Goal: Book appointment/travel/reservation: Book appointment/travel/reservation

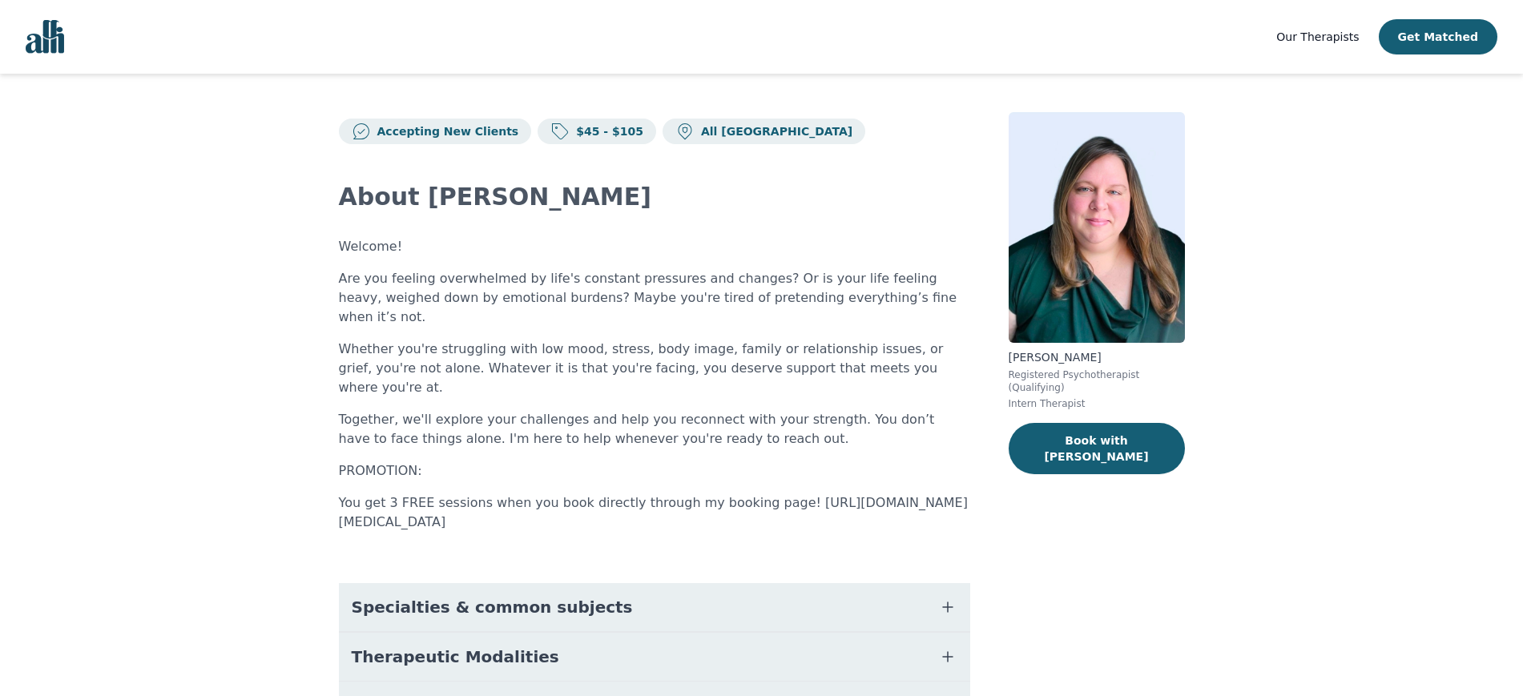
click at [1336, 35] on span "Our Therapists" at bounding box center [1317, 36] width 83 height 13
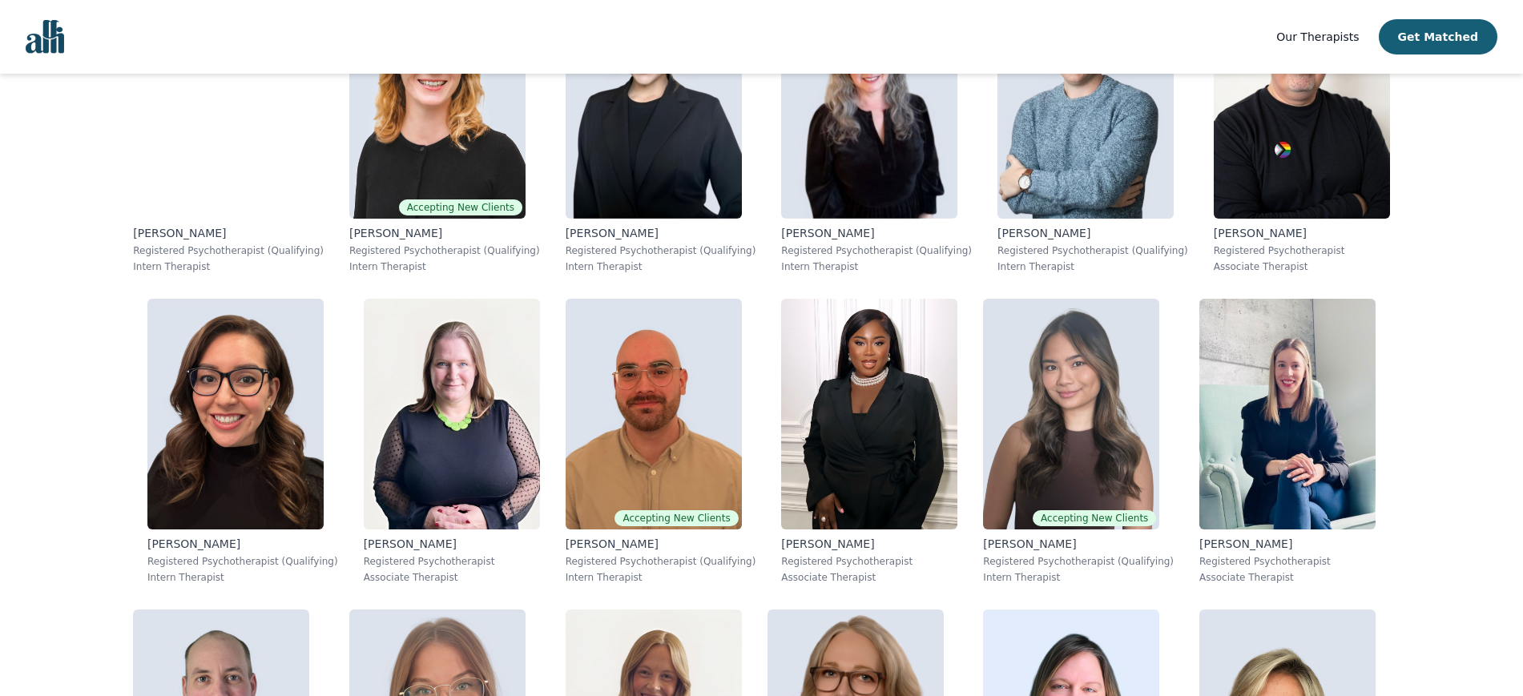
scroll to position [3246, 0]
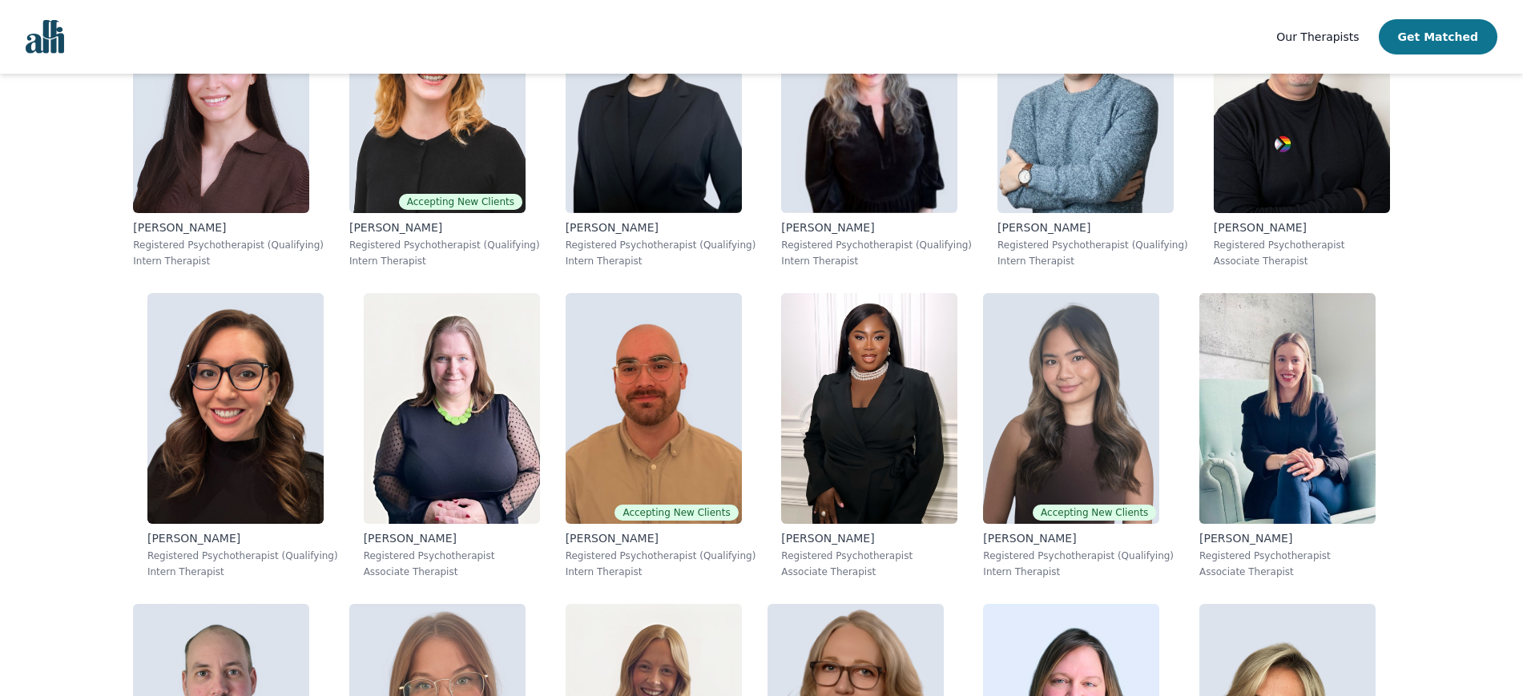
click at [1445, 35] on button "Get Matched" at bounding box center [1438, 36] width 119 height 35
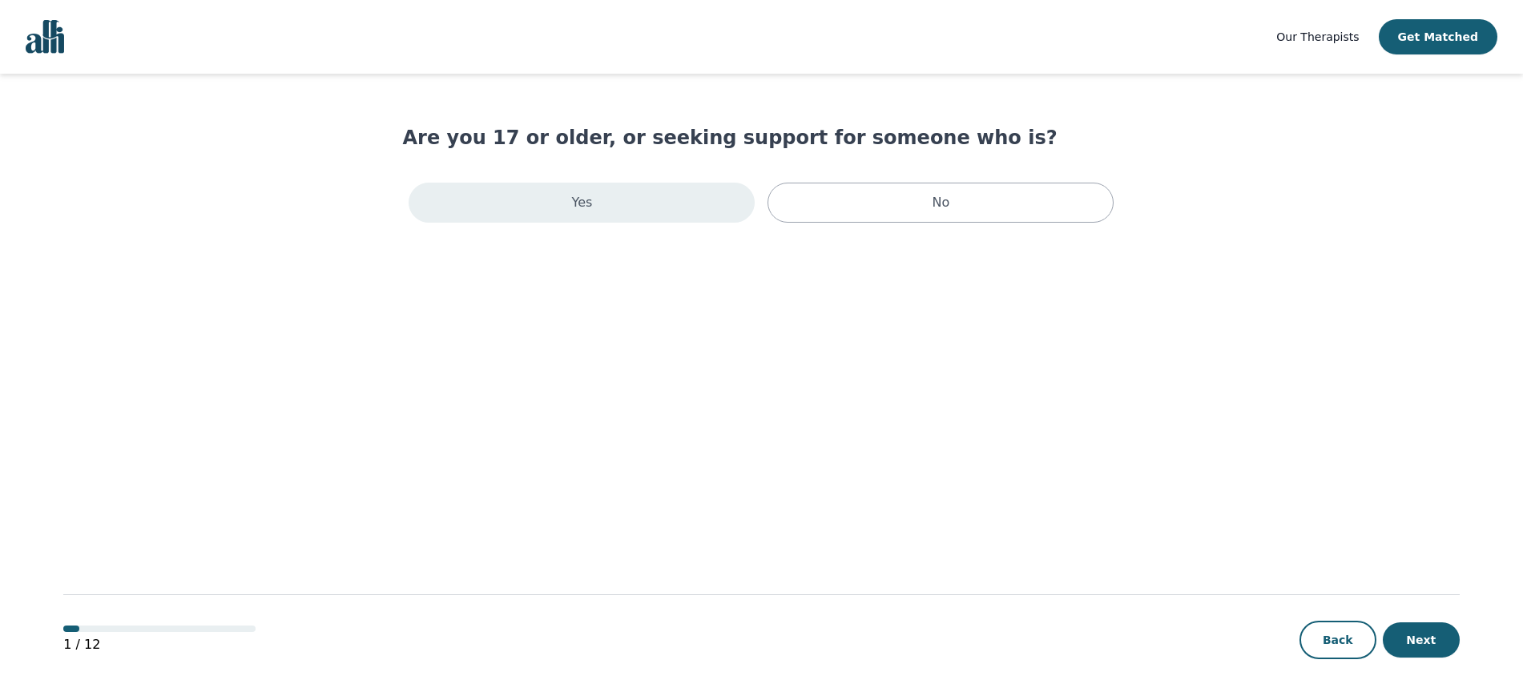
click at [672, 191] on div "Yes" at bounding box center [582, 203] width 346 height 40
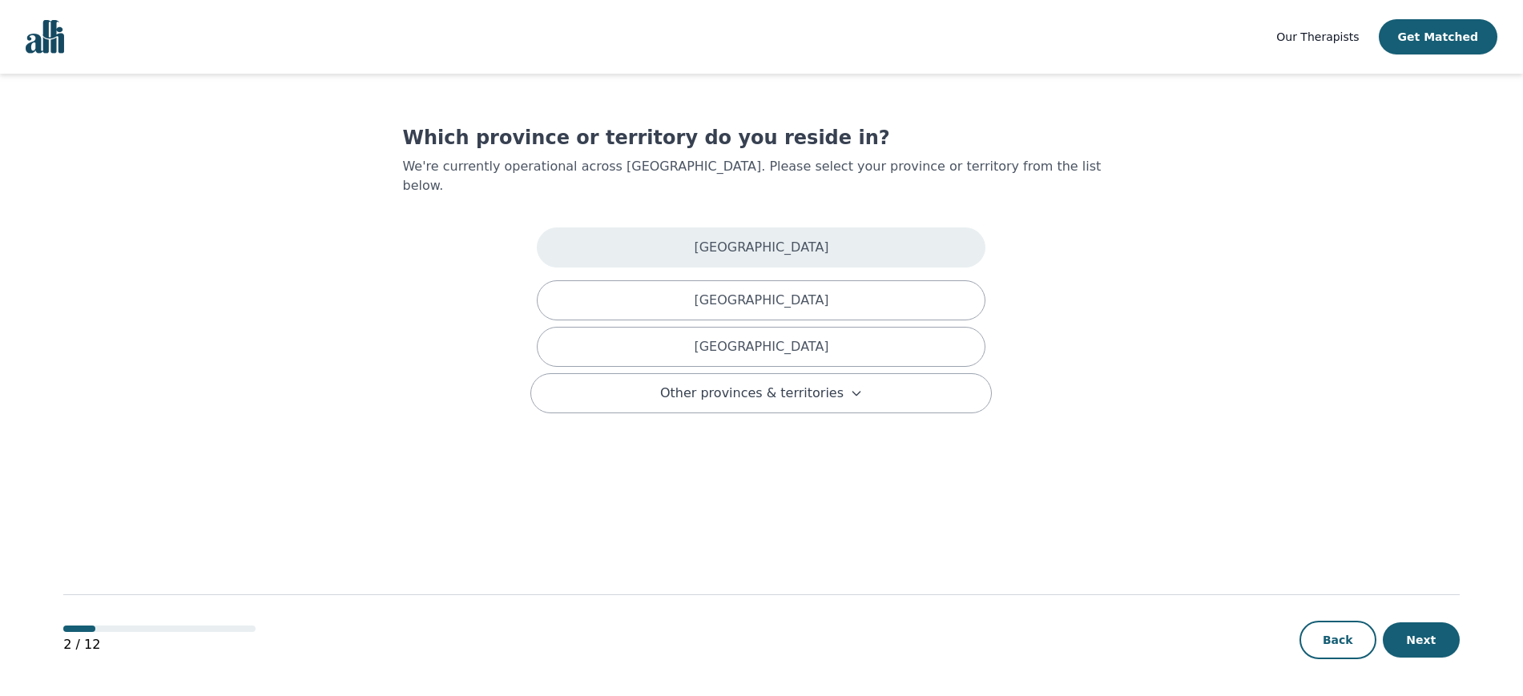
click at [701, 228] on div "[GEOGRAPHIC_DATA]" at bounding box center [761, 248] width 449 height 40
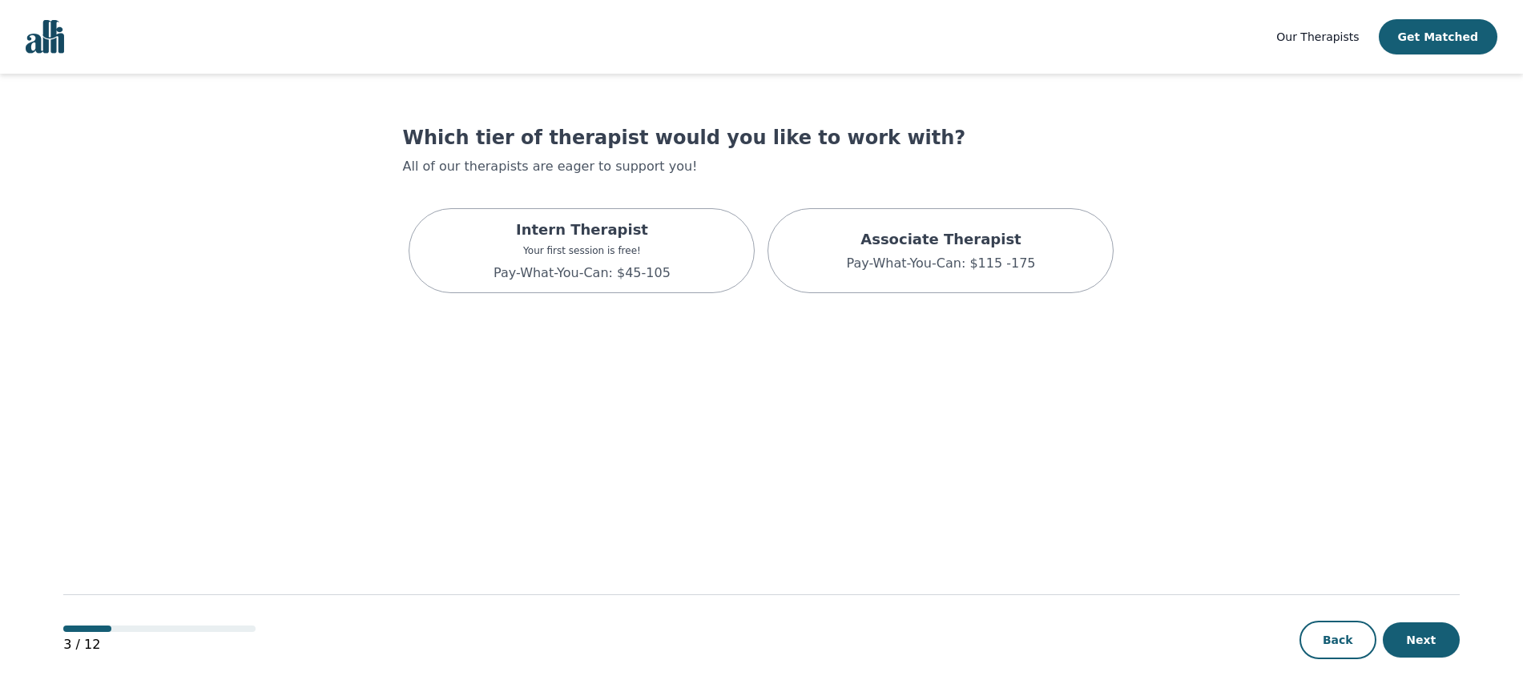
click at [701, 228] on div "Intern Therapist Your first session is free! Pay-What-You-Can: $45-105" at bounding box center [582, 250] width 346 height 85
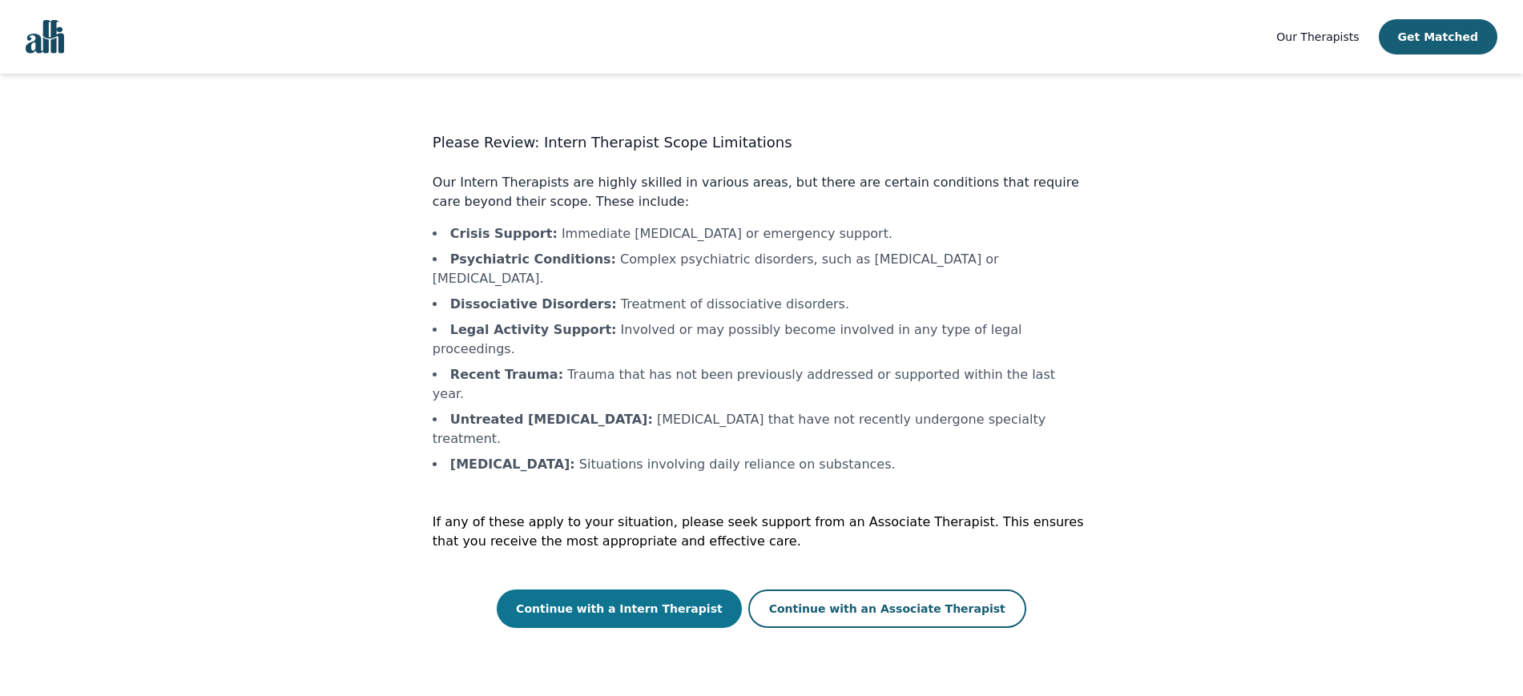
click at [657, 590] on button "Continue with a Intern Therapist" at bounding box center [619, 609] width 245 height 38
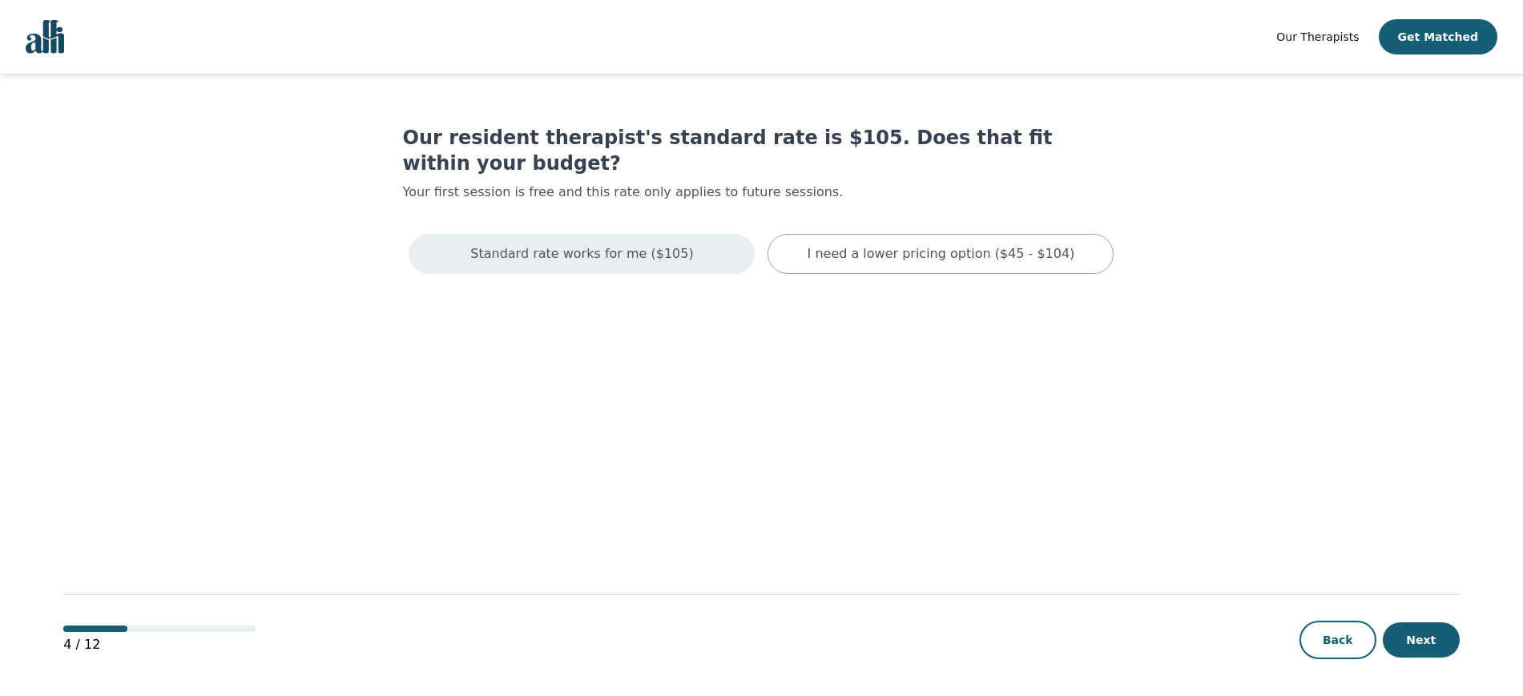
click at [687, 234] on div "Standard rate works for me ($105)" at bounding box center [582, 254] width 346 height 40
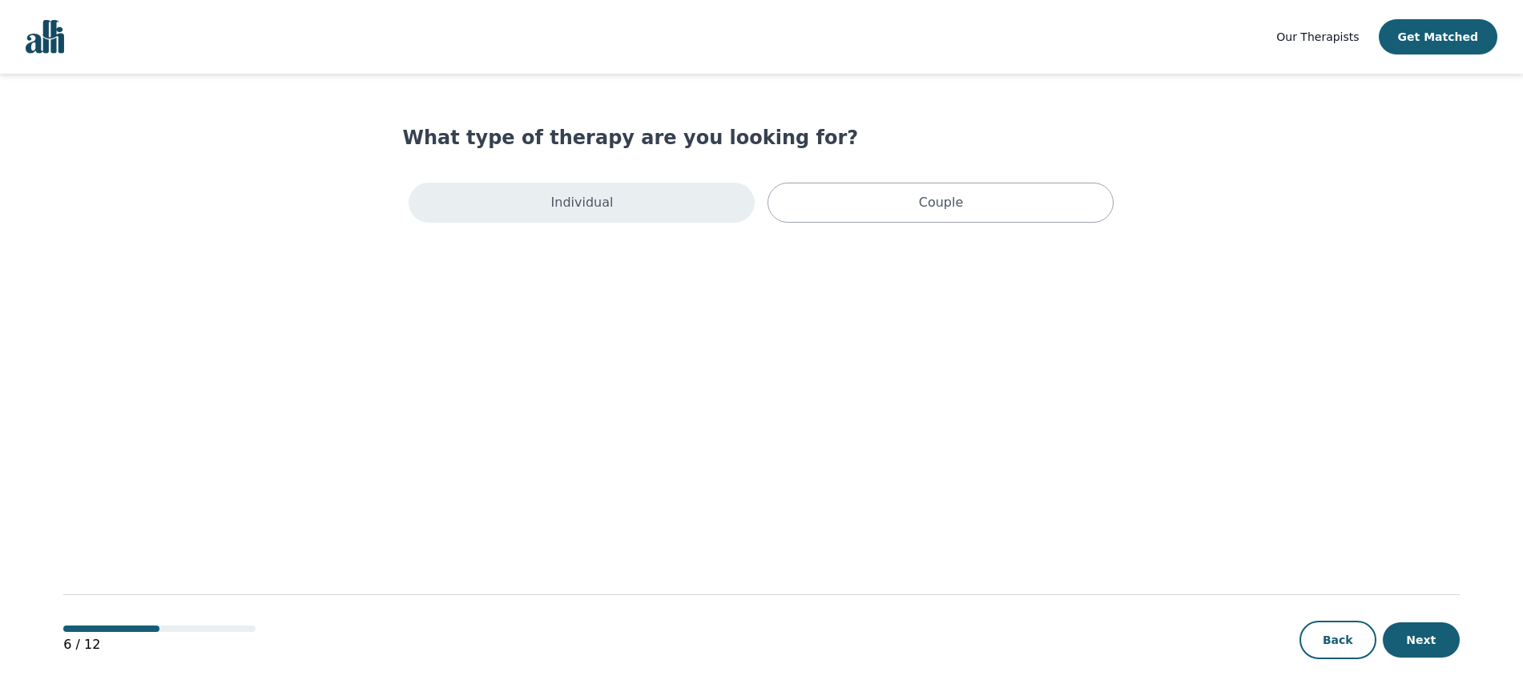
click at [683, 216] on div "Individual" at bounding box center [582, 203] width 346 height 40
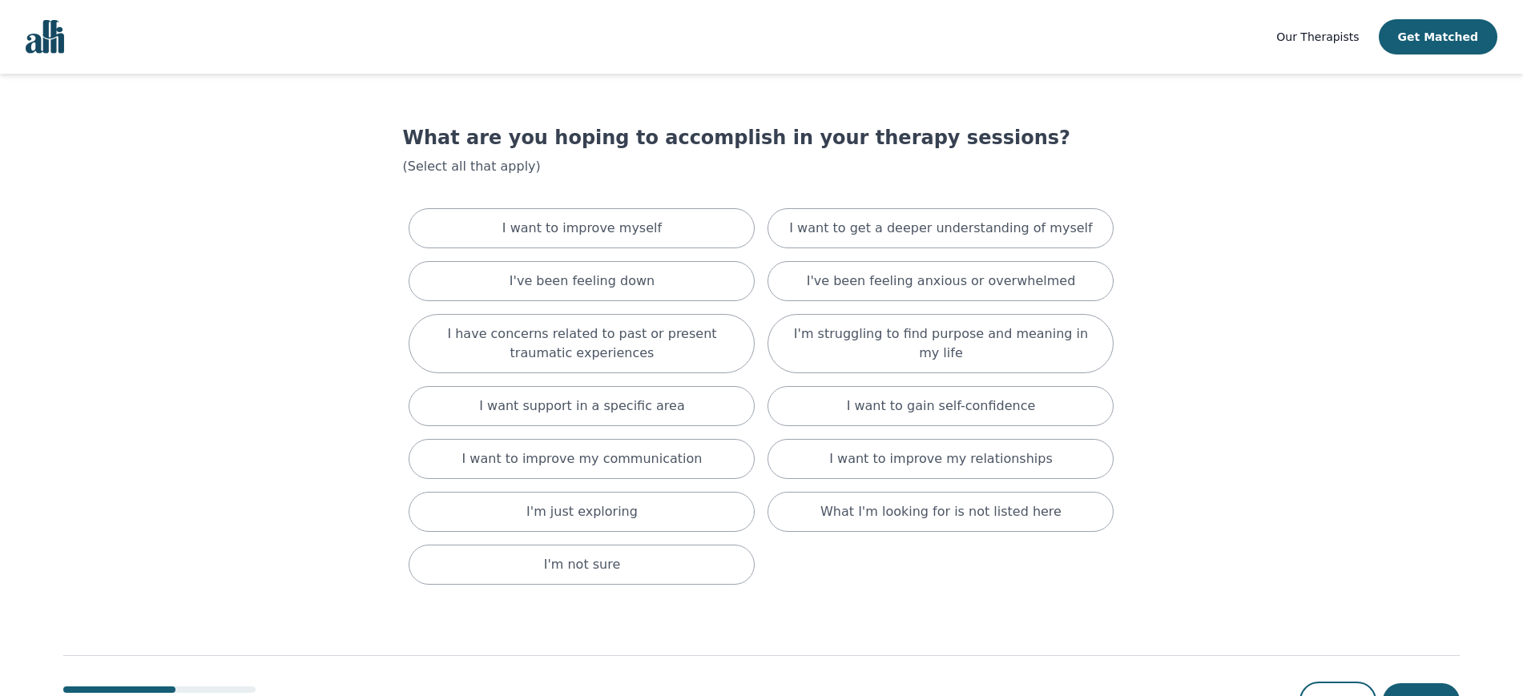
click at [683, 216] on div "I want to improve myself" at bounding box center [582, 228] width 346 height 40
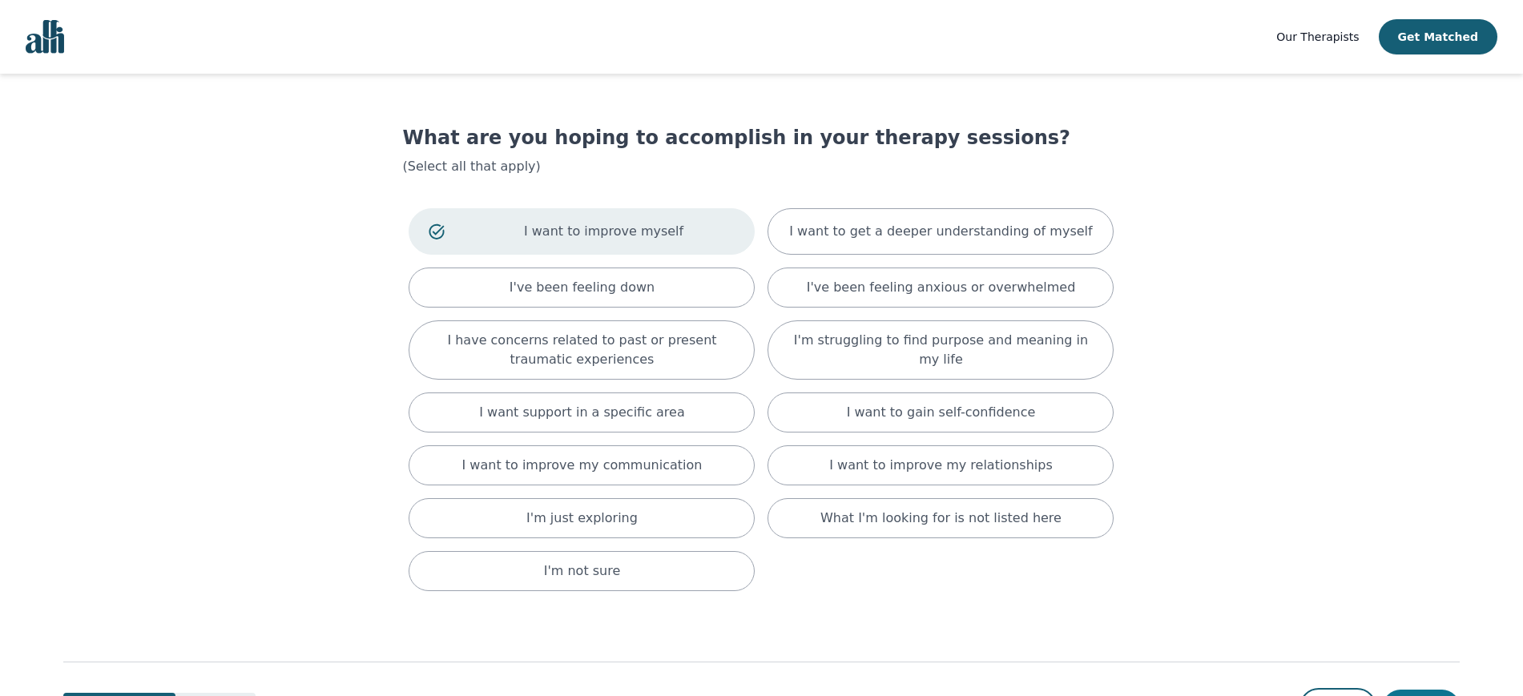
click at [1433, 691] on button "Next" at bounding box center [1421, 707] width 77 height 35
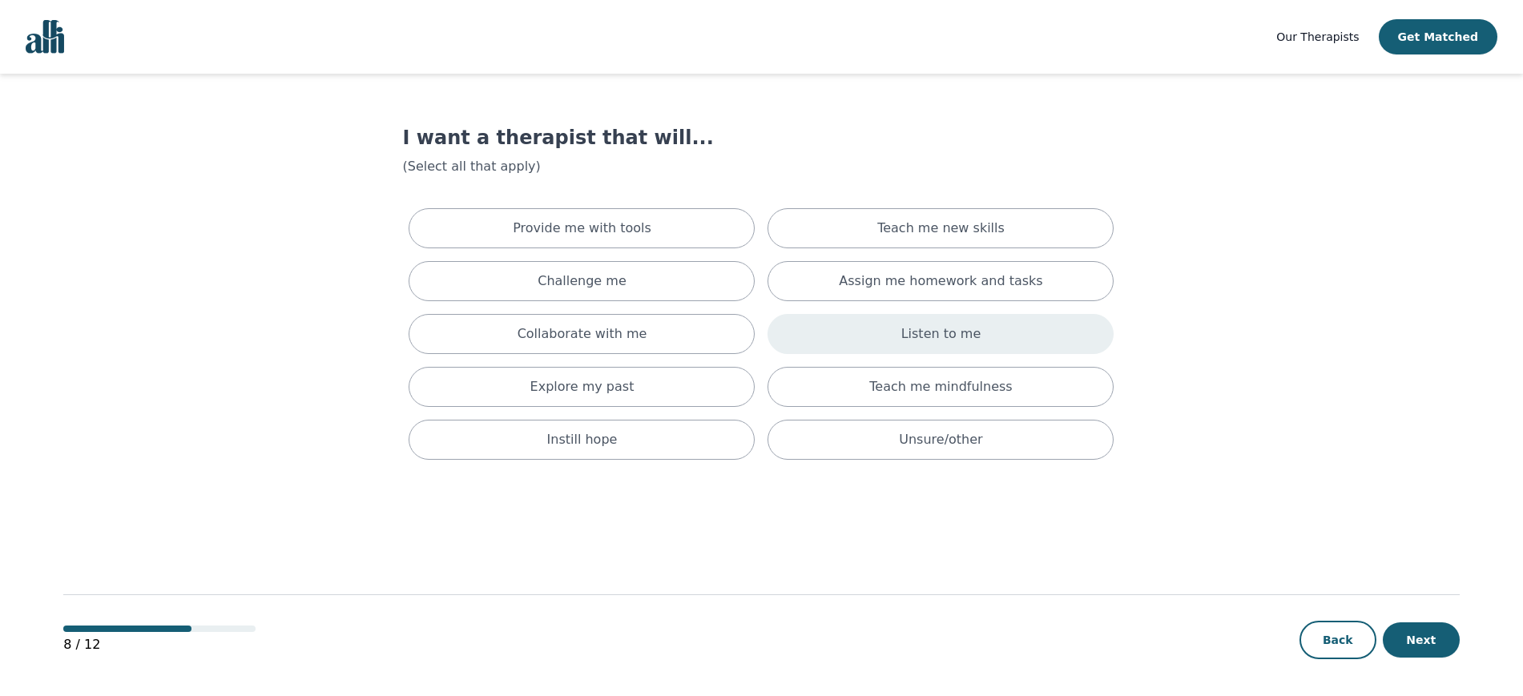
click at [1025, 316] on div "Listen to me" at bounding box center [941, 334] width 346 height 40
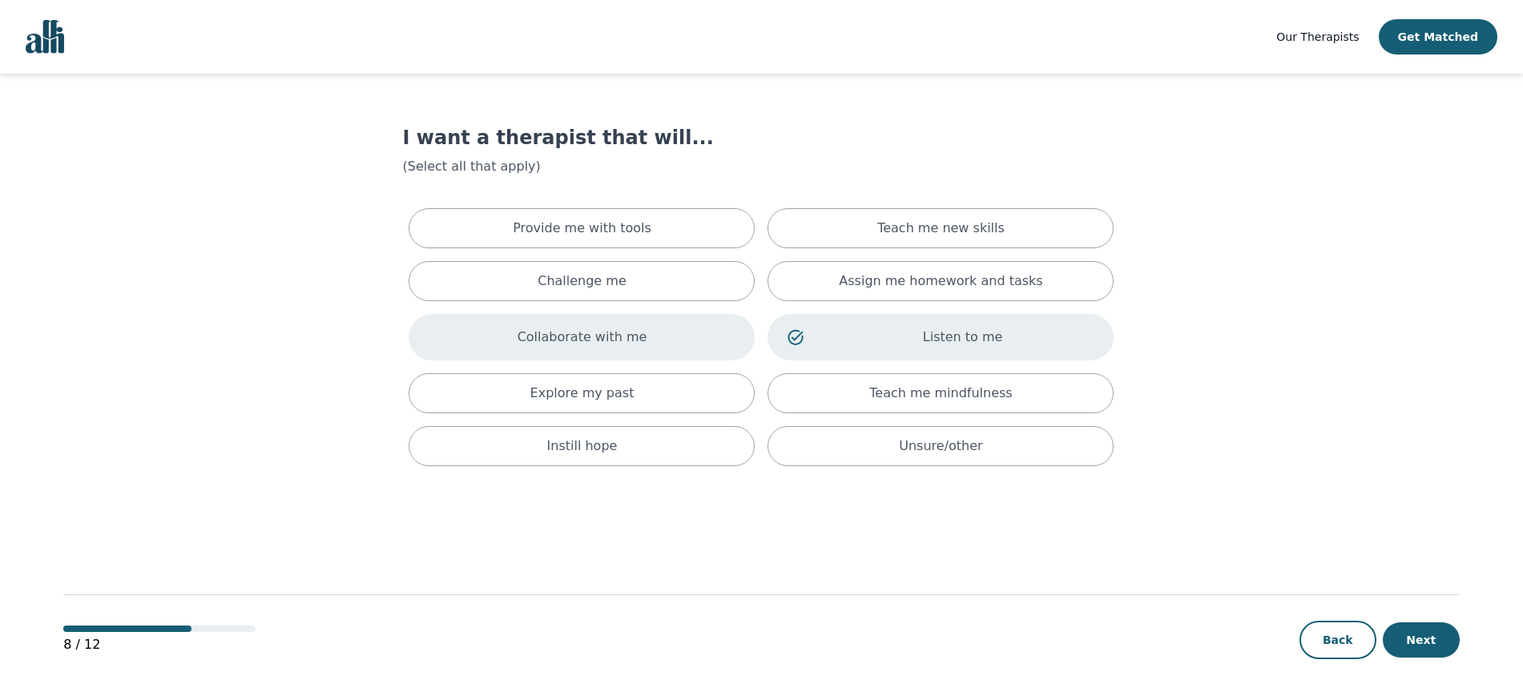
click at [669, 337] on div "Collaborate with me" at bounding box center [582, 337] width 346 height 46
click at [1435, 645] on button "Next" at bounding box center [1421, 640] width 77 height 35
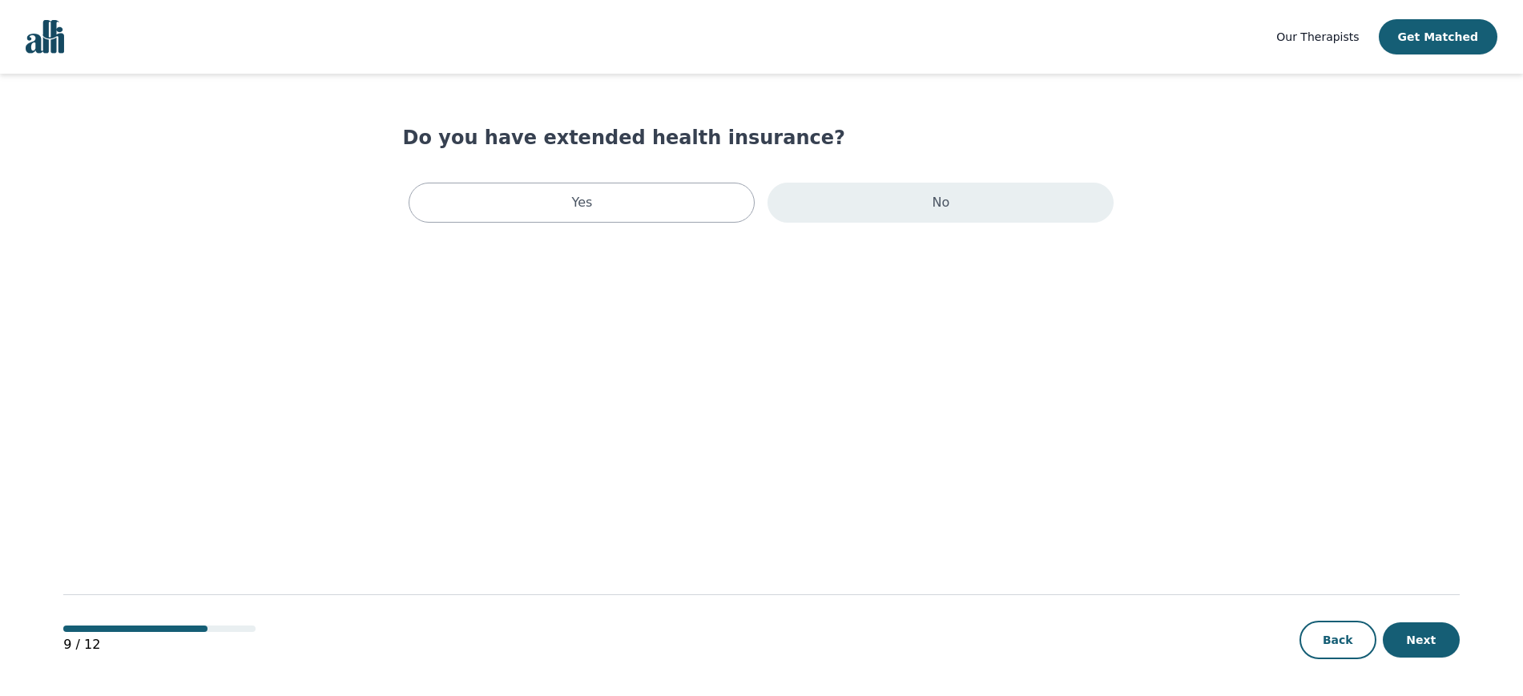
click at [925, 187] on div "No" at bounding box center [941, 203] width 346 height 40
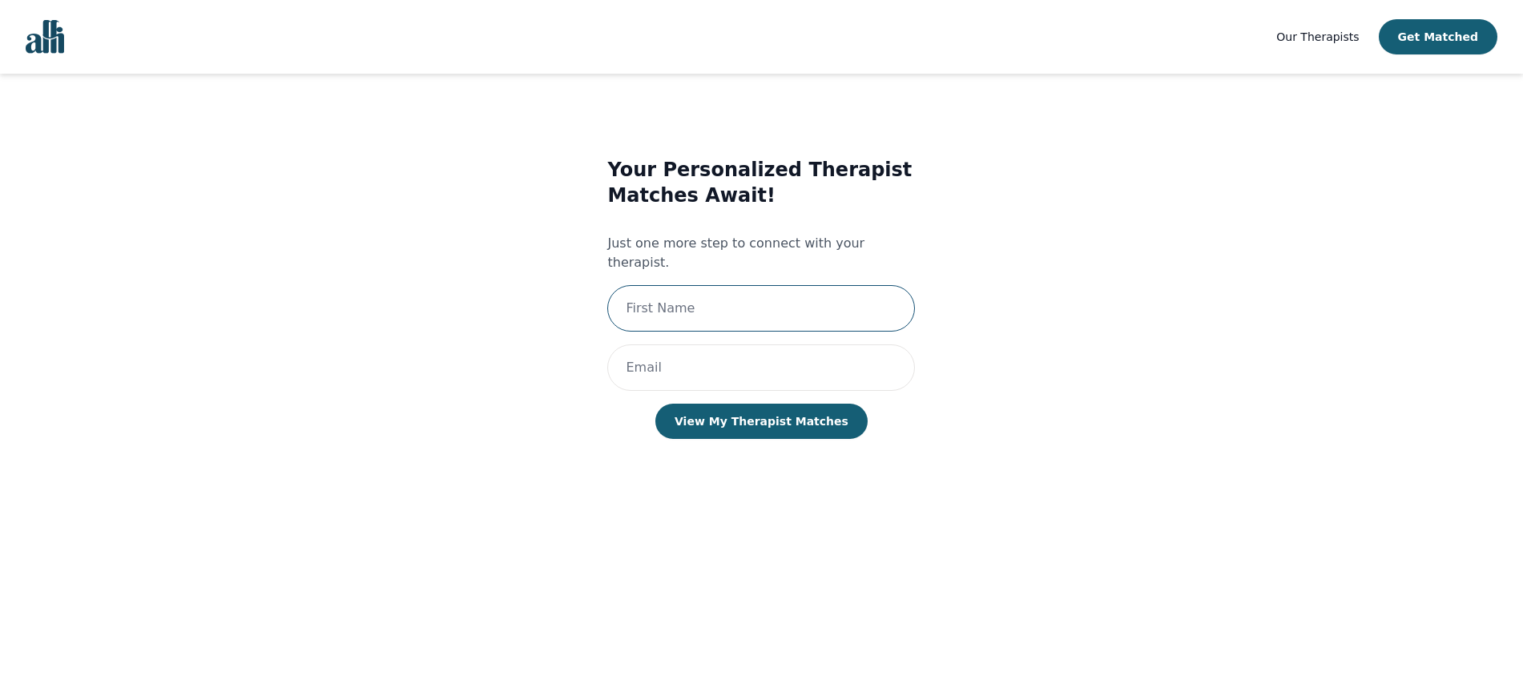
click at [776, 285] on input "text" at bounding box center [761, 308] width 308 height 46
type input "[PERSON_NAME]"
click at [772, 345] on input "email" at bounding box center [761, 368] width 308 height 46
type input "[EMAIL_ADDRESS][DOMAIN_NAME]"
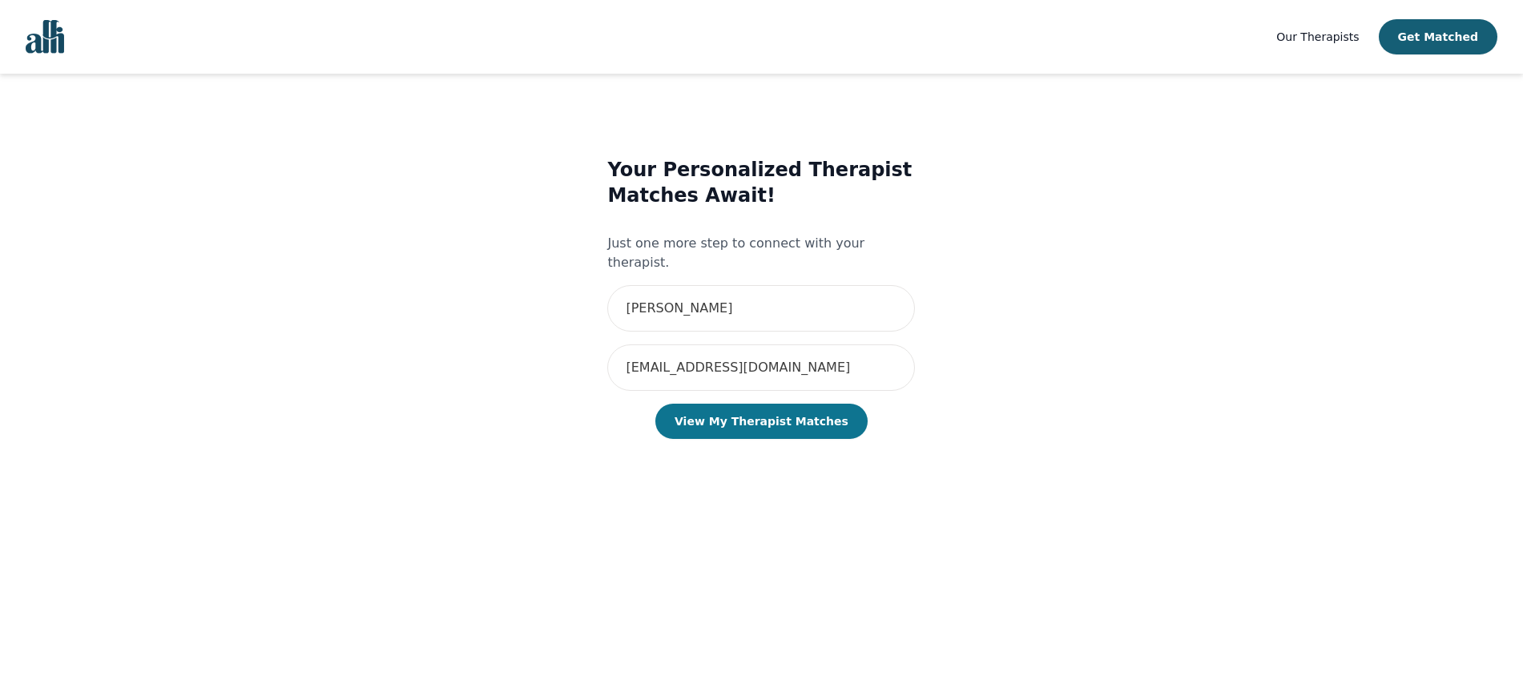
click at [785, 404] on button "View My Therapist Matches" at bounding box center [761, 421] width 212 height 35
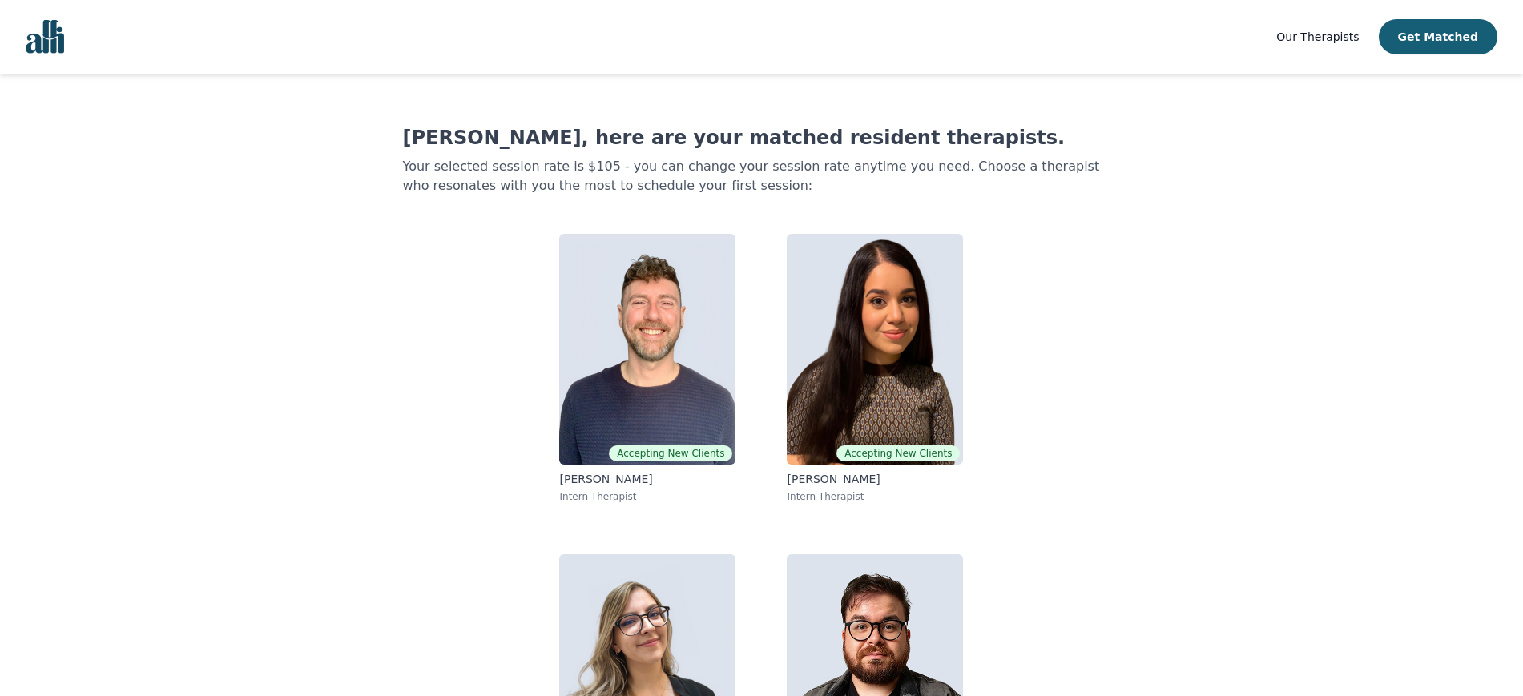
scroll to position [140, 0]
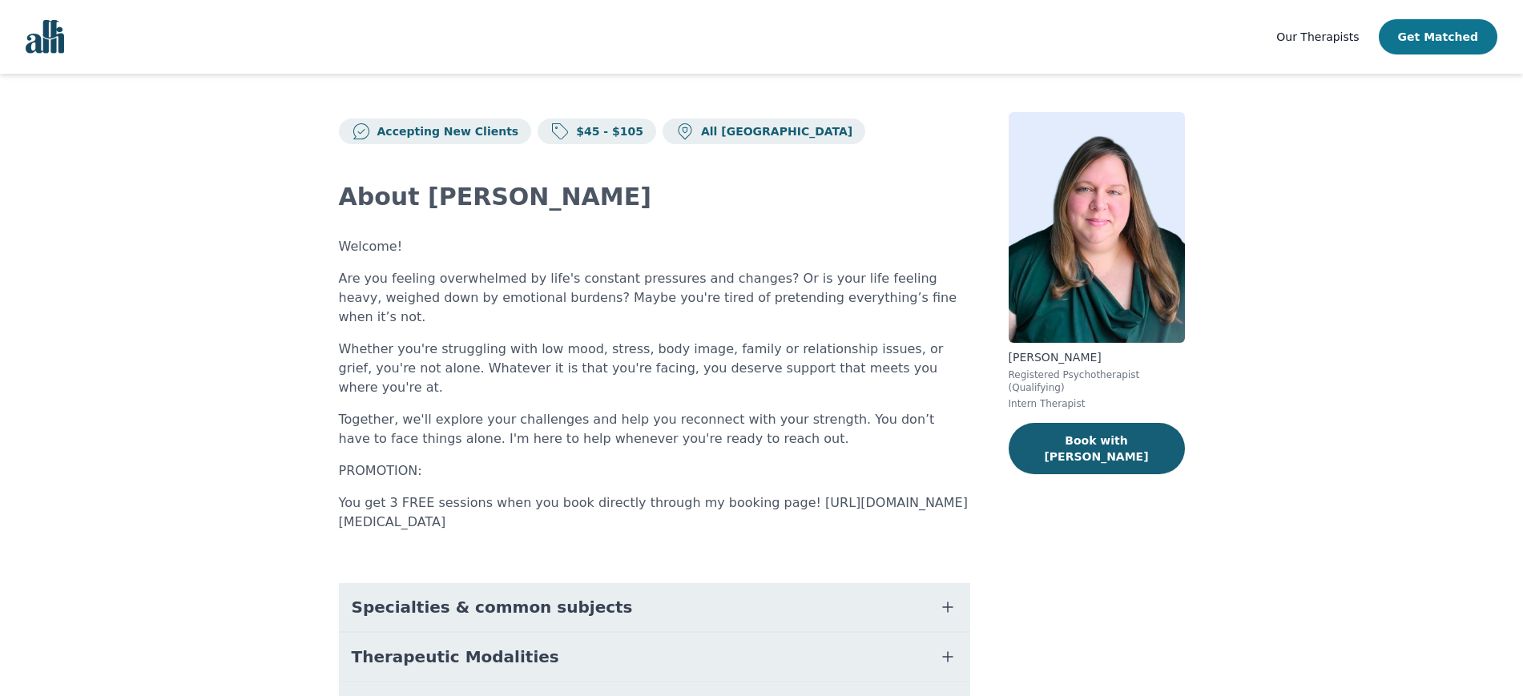
click at [1437, 39] on button "Get Matched" at bounding box center [1438, 36] width 119 height 35
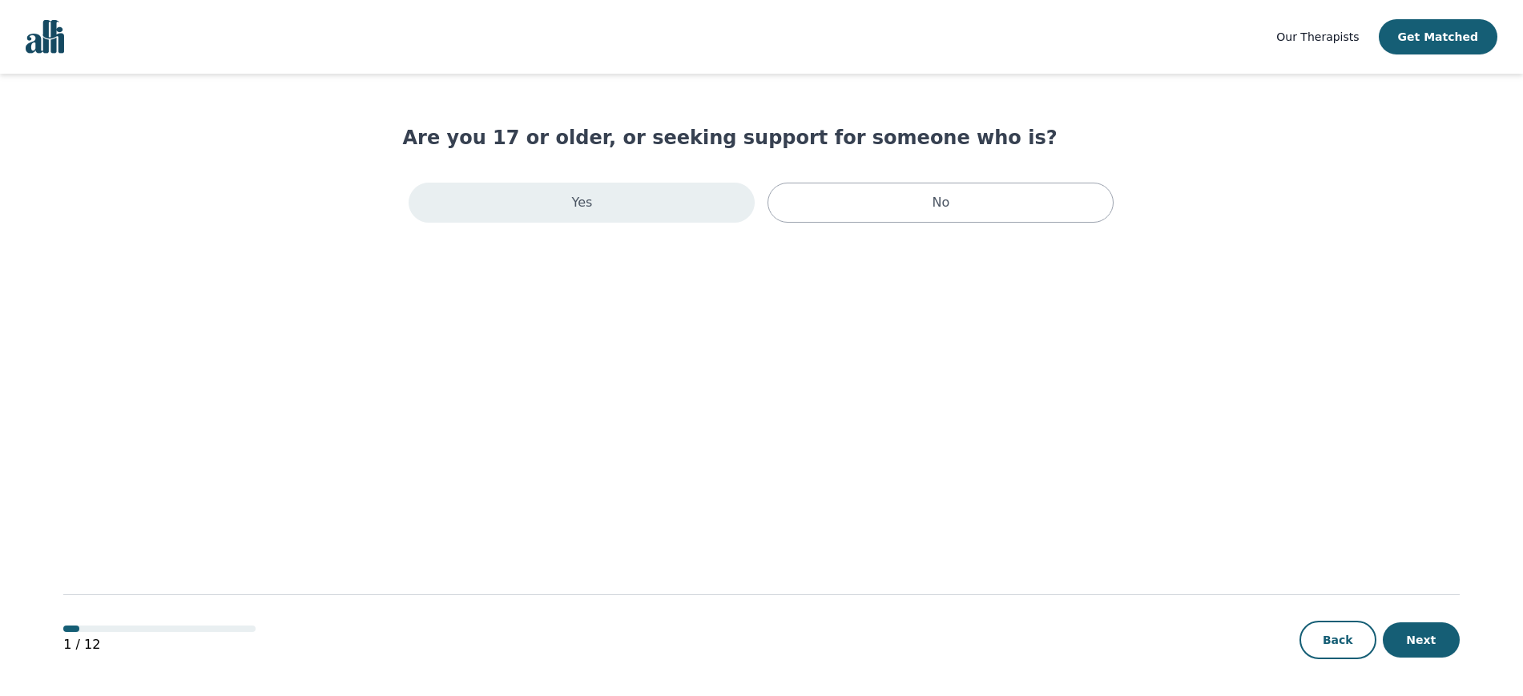
click at [675, 206] on div "Yes" at bounding box center [582, 203] width 346 height 40
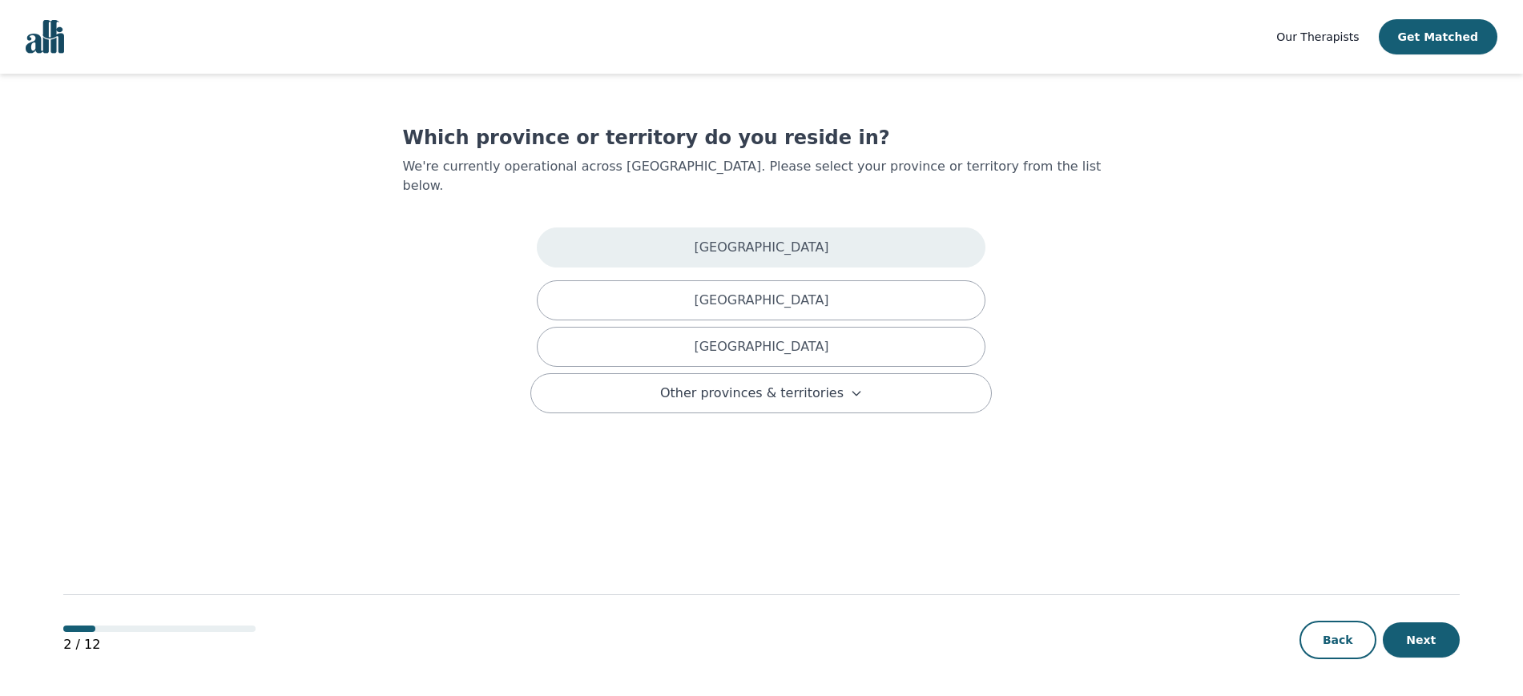
click at [832, 228] on div "[GEOGRAPHIC_DATA]" at bounding box center [761, 248] width 449 height 40
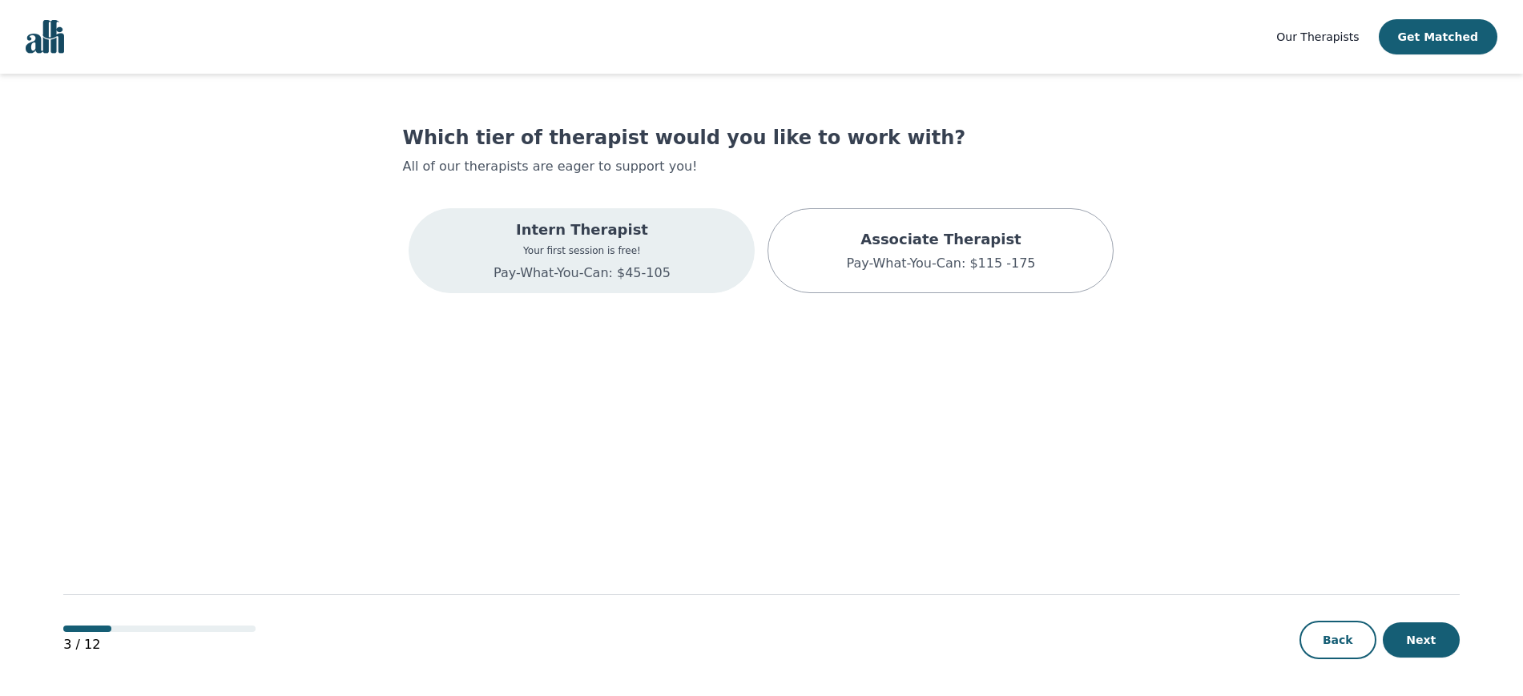
click at [631, 244] on p "Your first session is free!" at bounding box center [582, 250] width 177 height 13
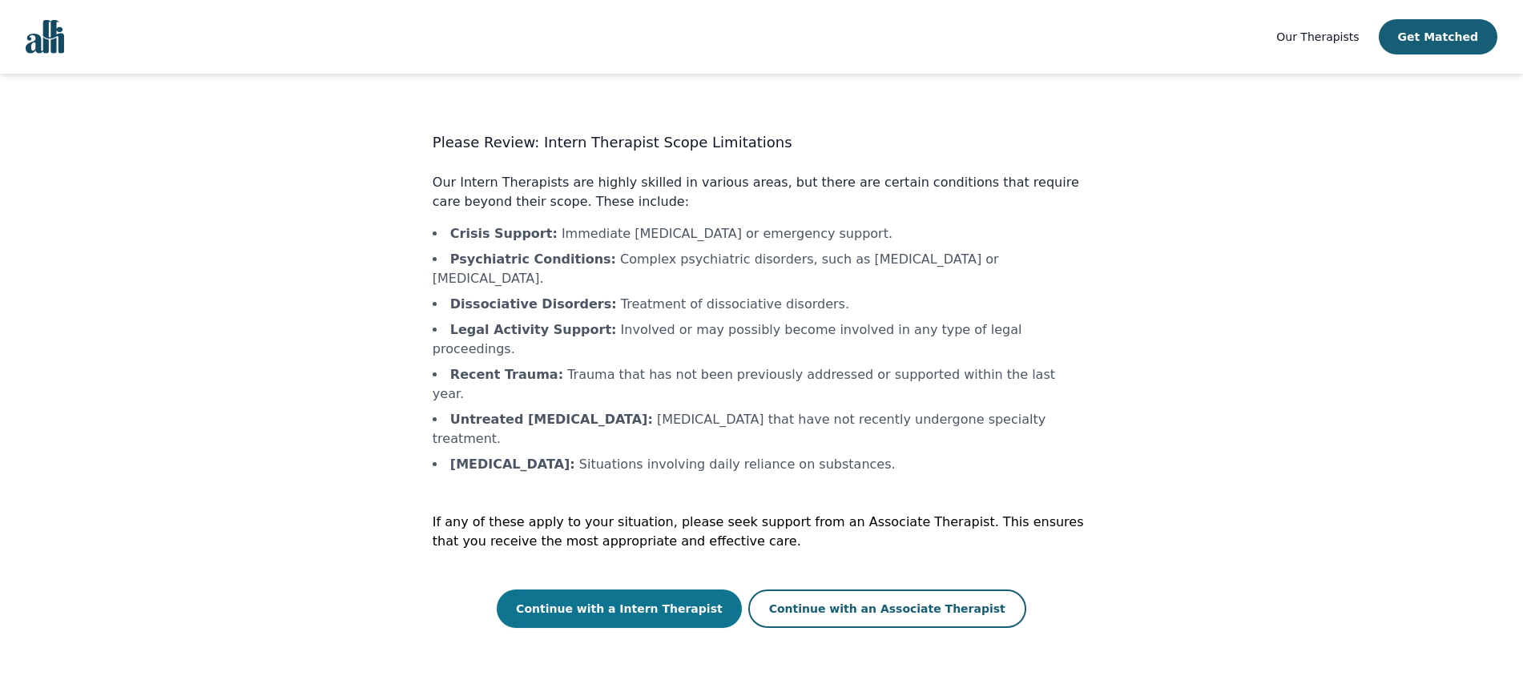
click at [659, 590] on button "Continue with a Intern Therapist" at bounding box center [619, 609] width 245 height 38
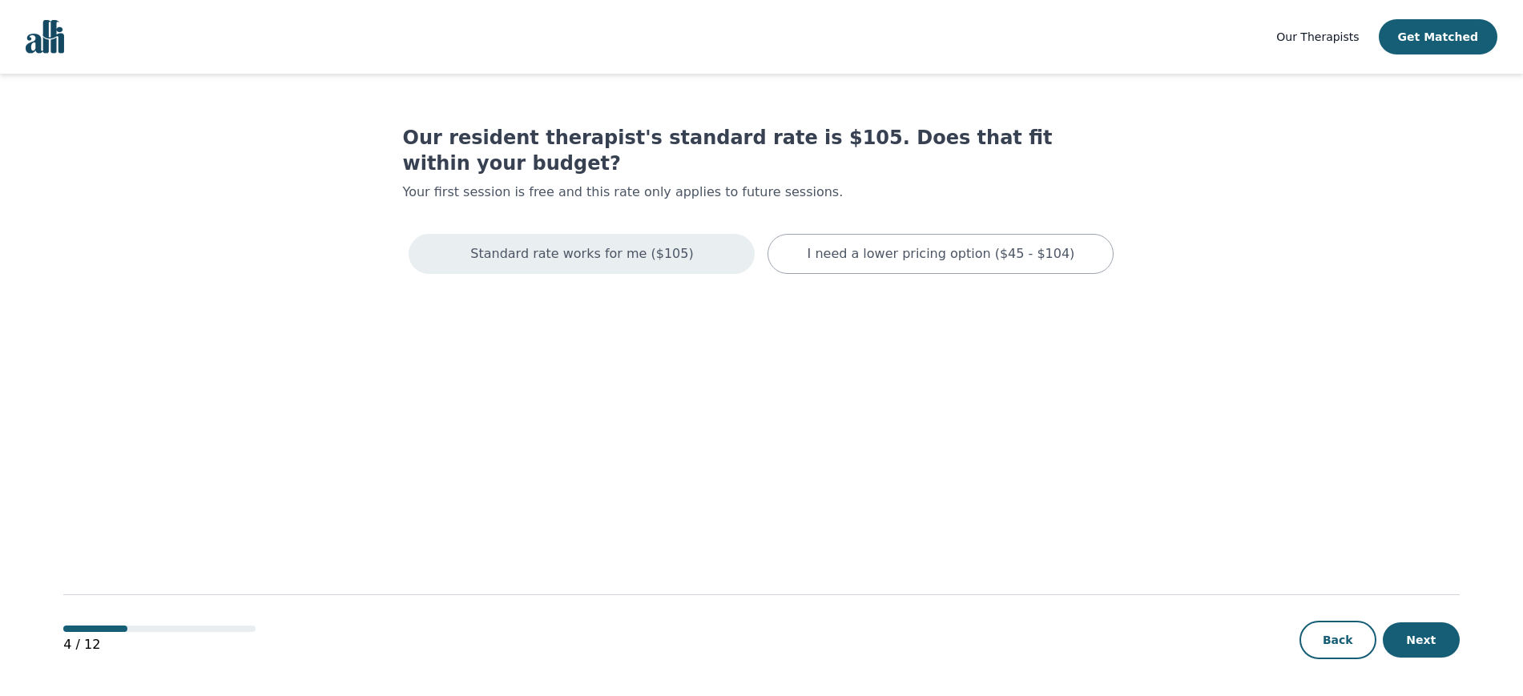
click at [651, 238] on div "Standard rate works for me ($105)" at bounding box center [582, 254] width 346 height 40
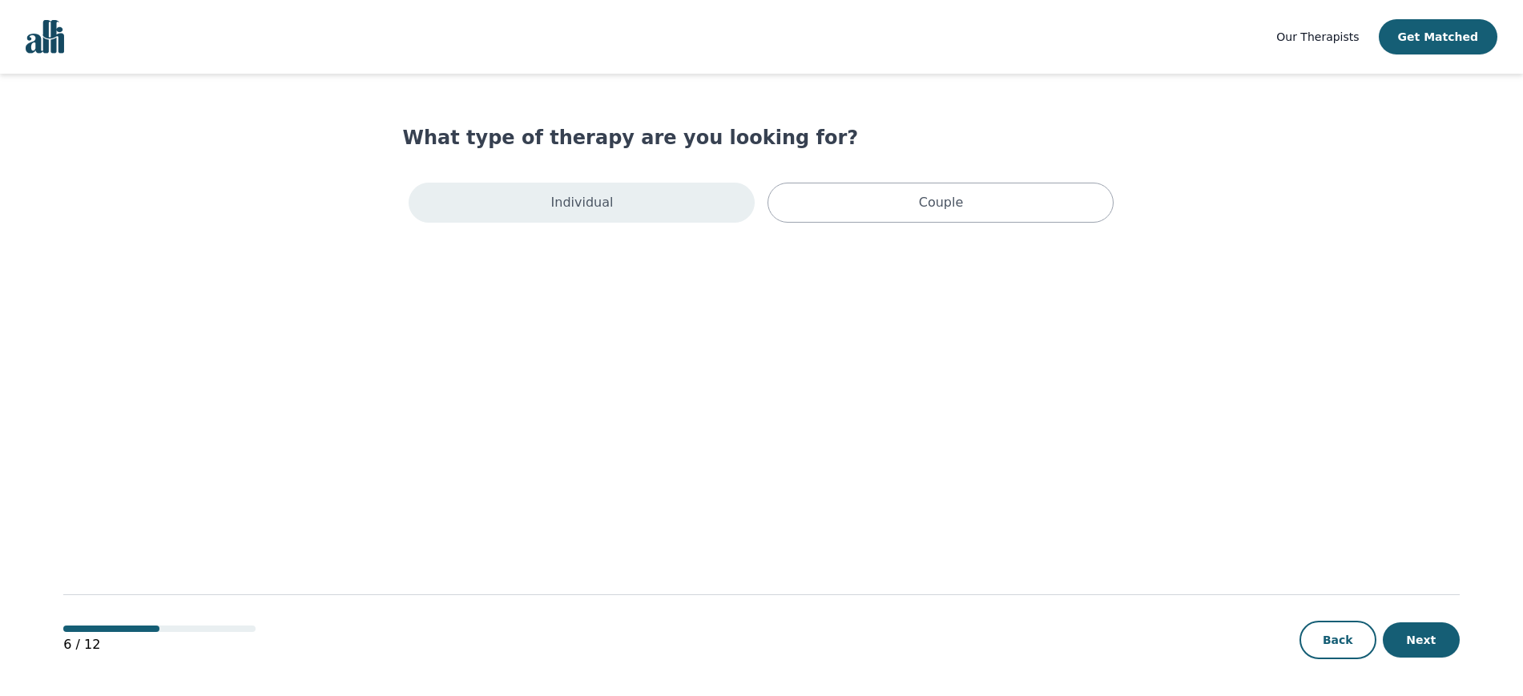
click at [649, 204] on div "Individual" at bounding box center [582, 203] width 346 height 40
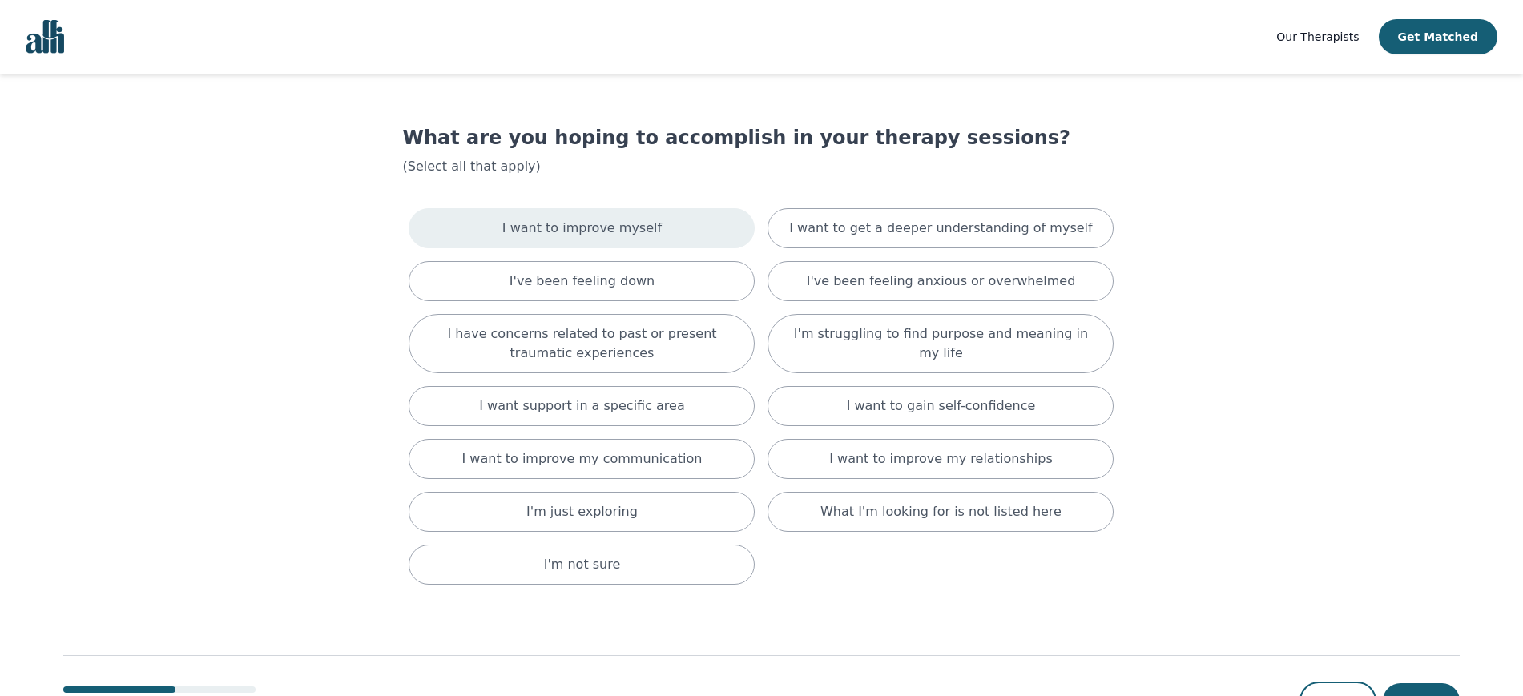
click at [667, 234] on div "I want to improve myself" at bounding box center [582, 228] width 346 height 40
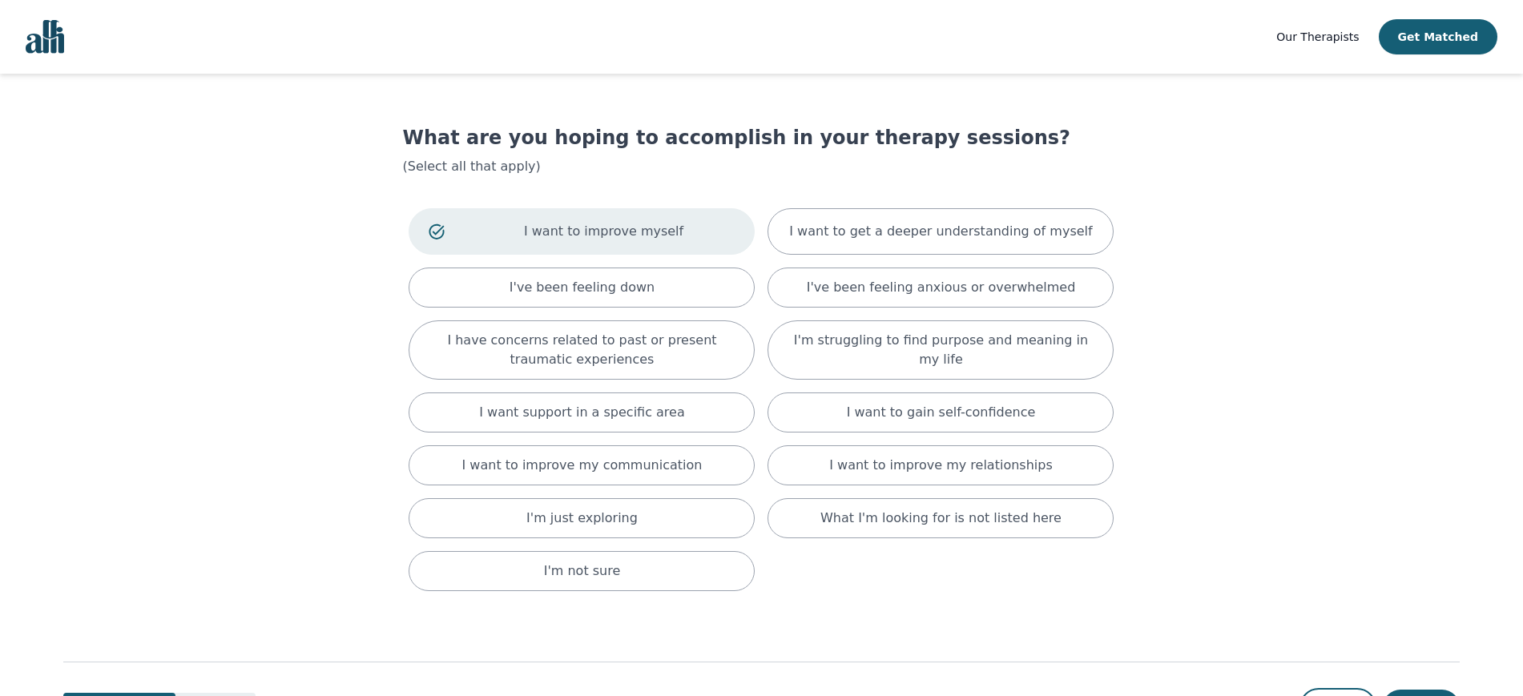
scroll to position [69, 0]
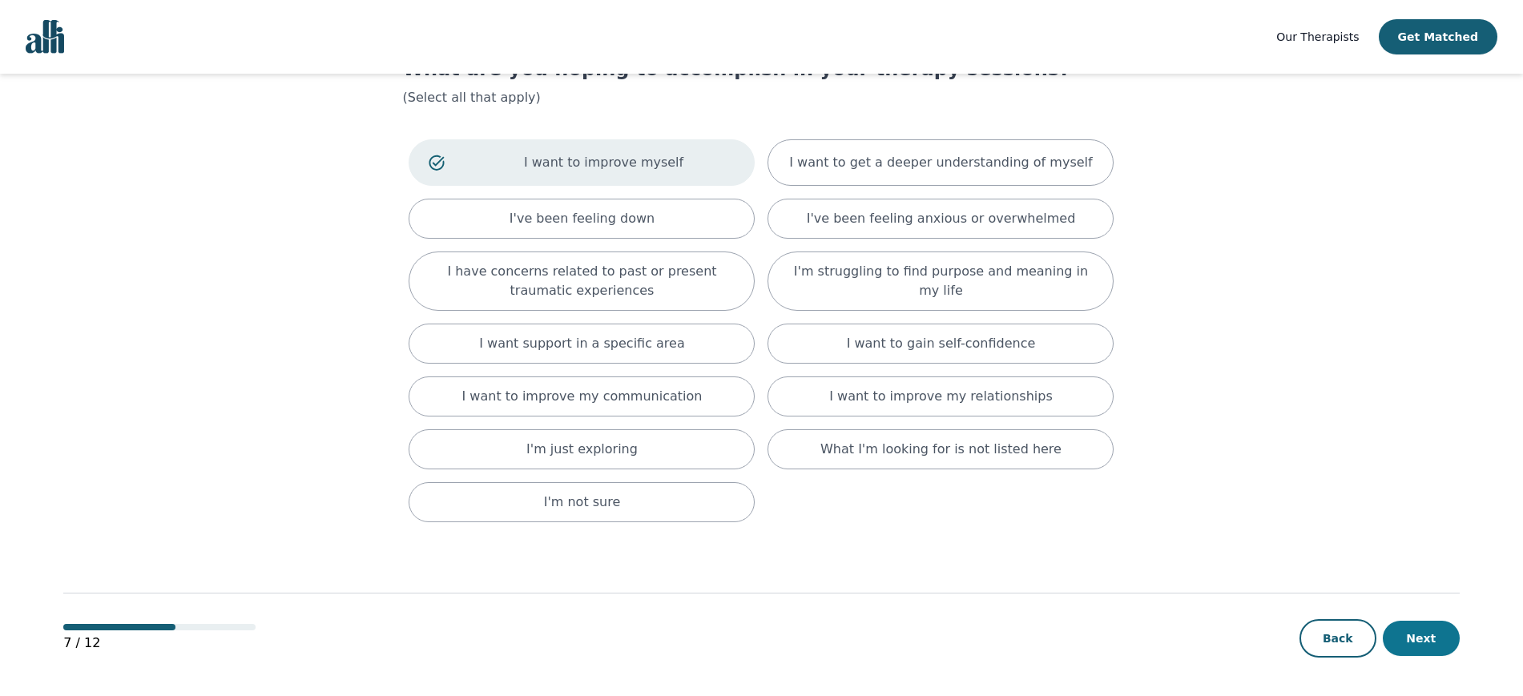
click at [1433, 645] on button "Next" at bounding box center [1421, 638] width 77 height 35
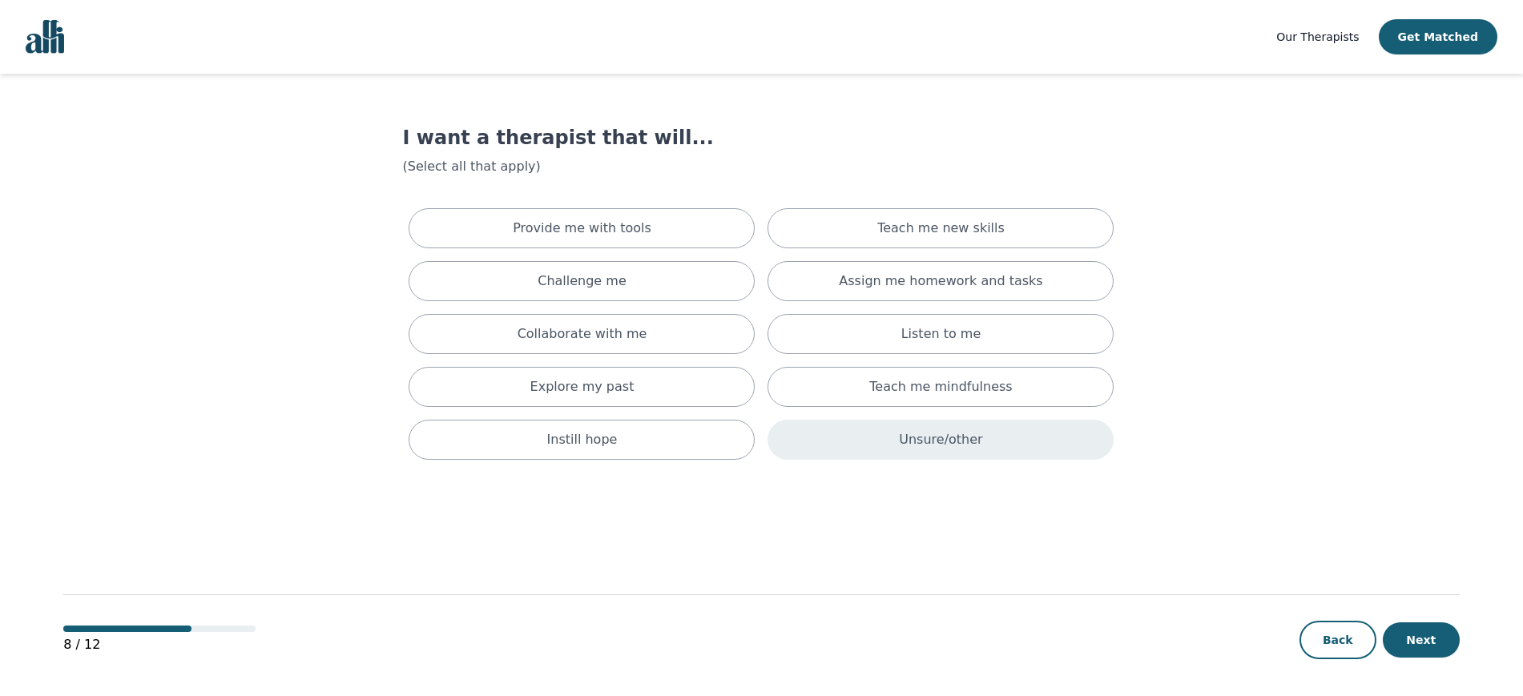
click at [1028, 420] on div "Unsure/other" at bounding box center [941, 440] width 346 height 40
click at [1007, 429] on div "Unsure/other" at bounding box center [941, 443] width 346 height 46
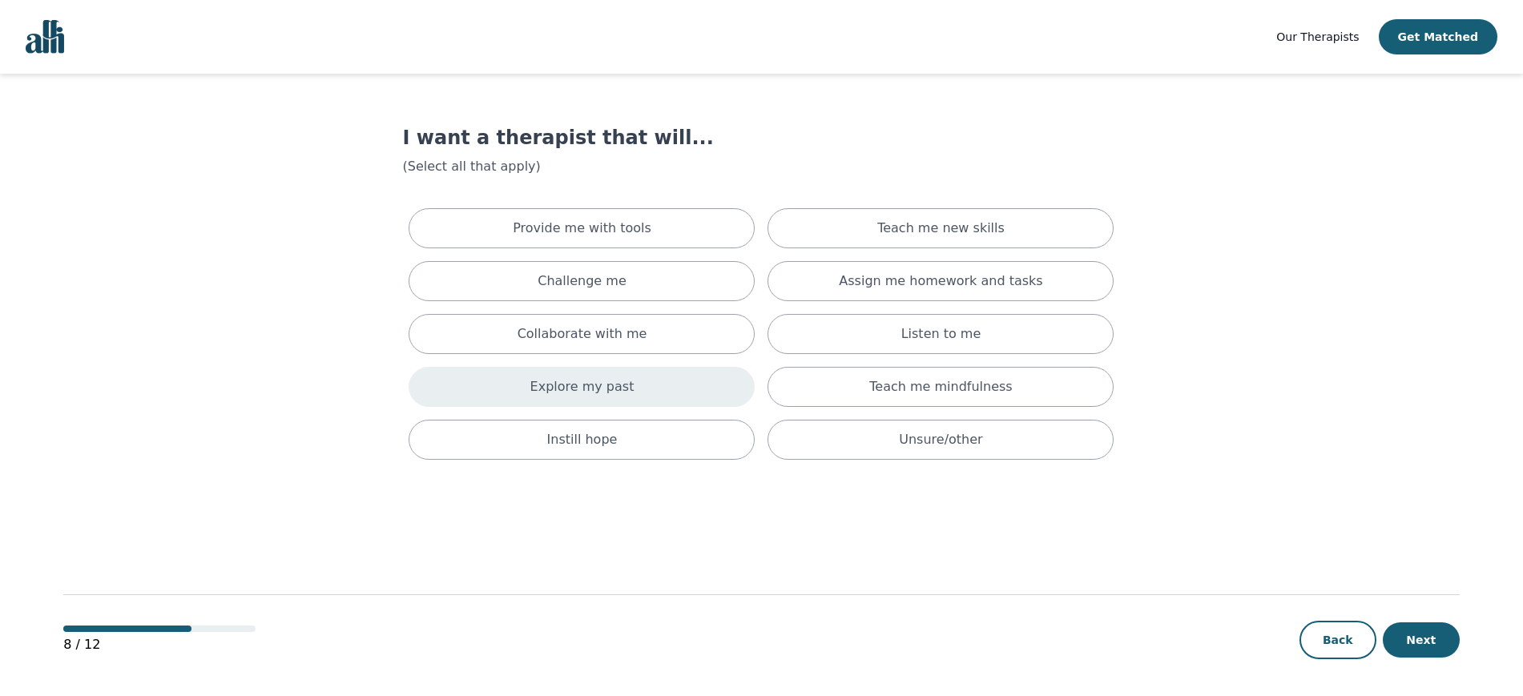
click at [588, 377] on p "Explore my past" at bounding box center [582, 386] width 104 height 19
click at [1432, 635] on button "Next" at bounding box center [1421, 640] width 77 height 35
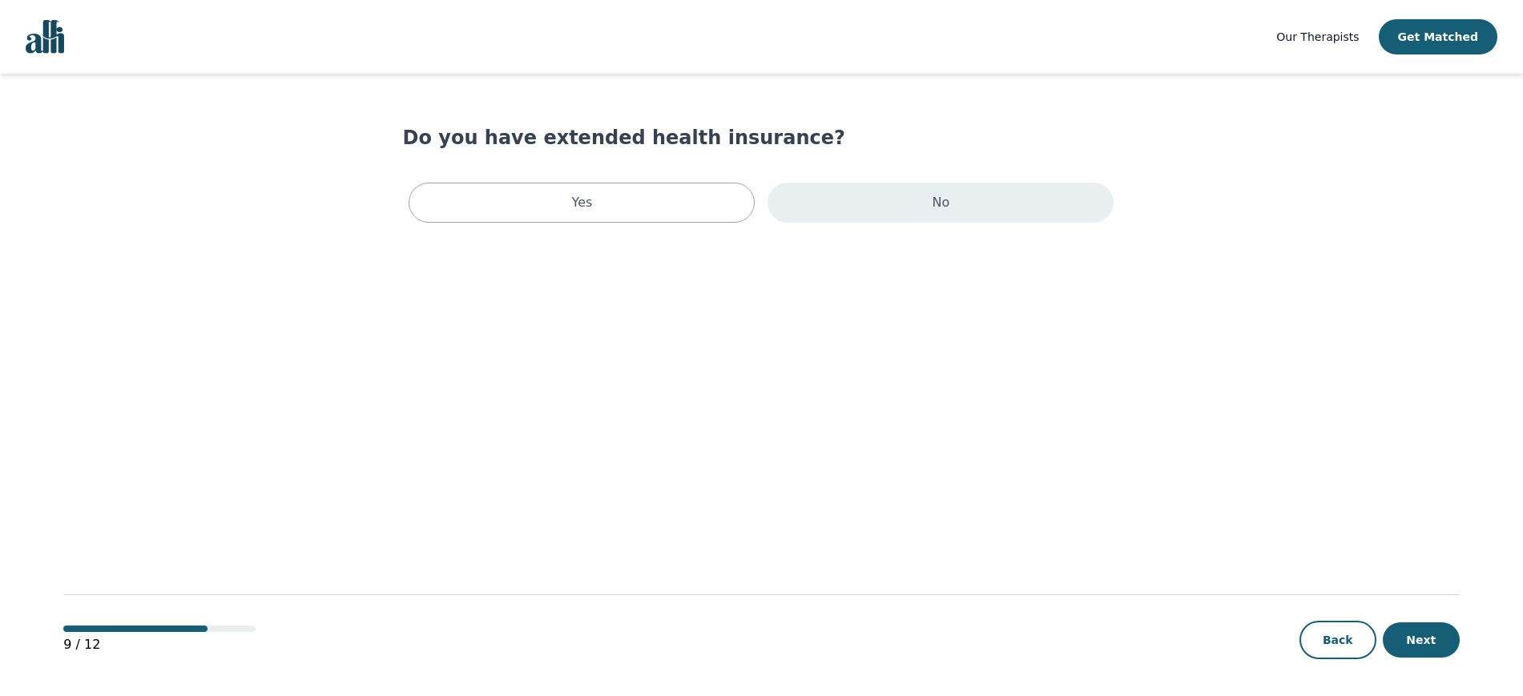
click at [933, 201] on p "No" at bounding box center [942, 202] width 18 height 19
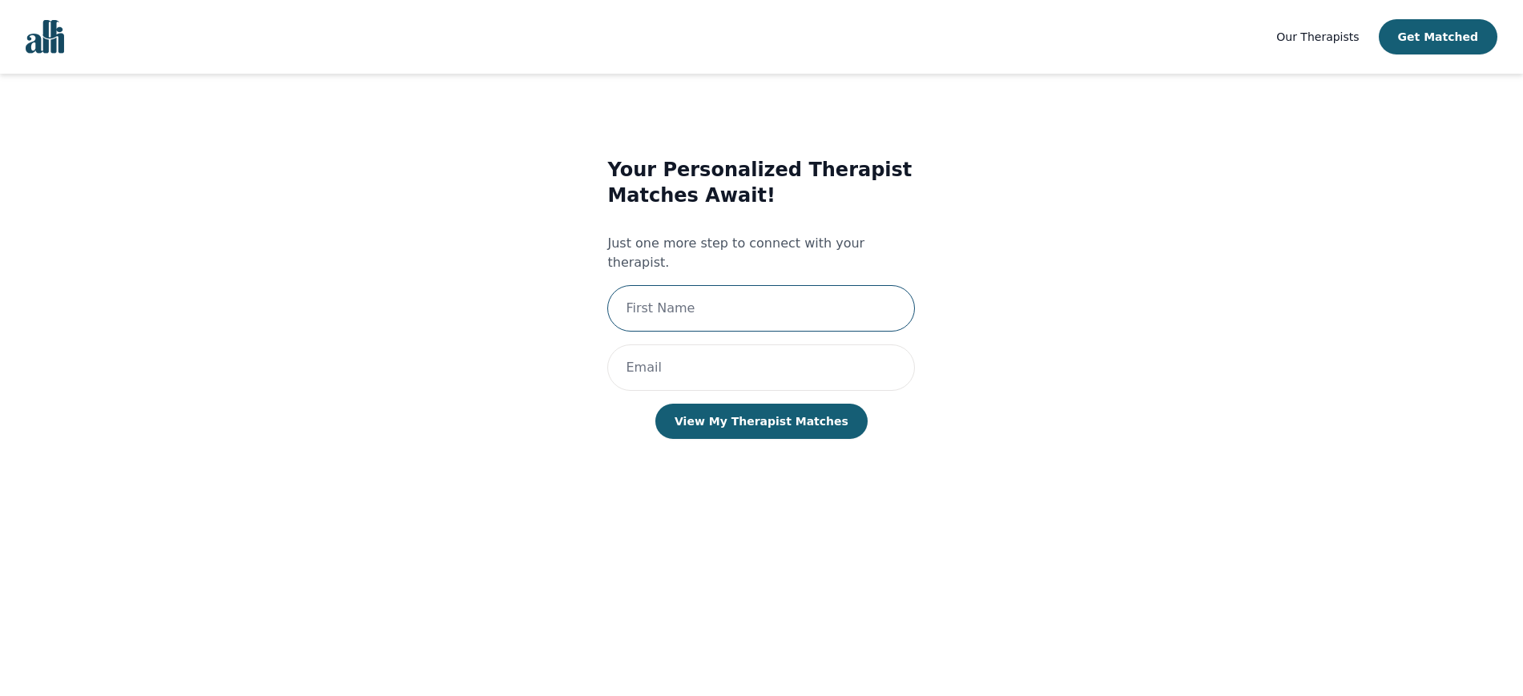
click at [740, 285] on input "text" at bounding box center [761, 308] width 308 height 46
type input "[PERSON_NAME]"
click at [736, 349] on input "email" at bounding box center [761, 368] width 308 height 46
type input "[EMAIL_ADDRESS][DOMAIN_NAME]"
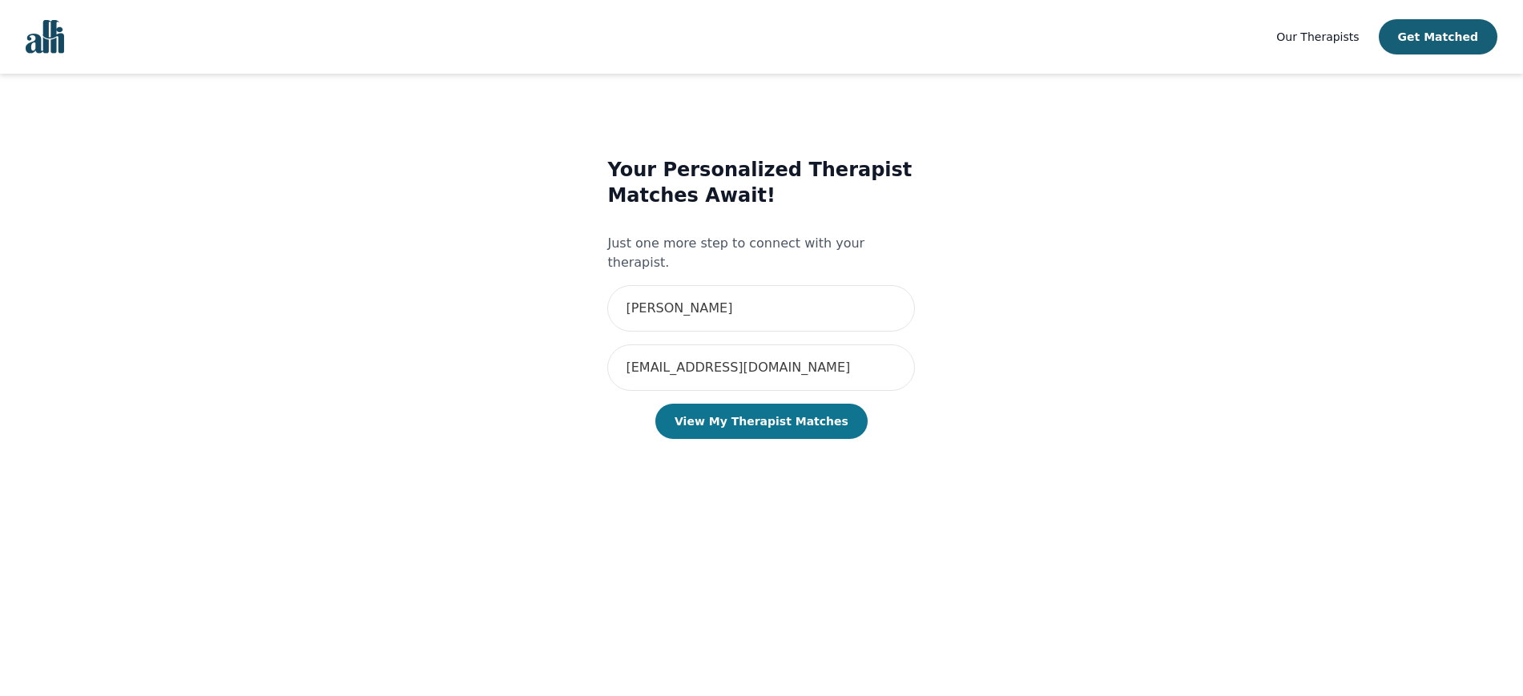
click at [764, 404] on button "View My Therapist Matches" at bounding box center [761, 421] width 212 height 35
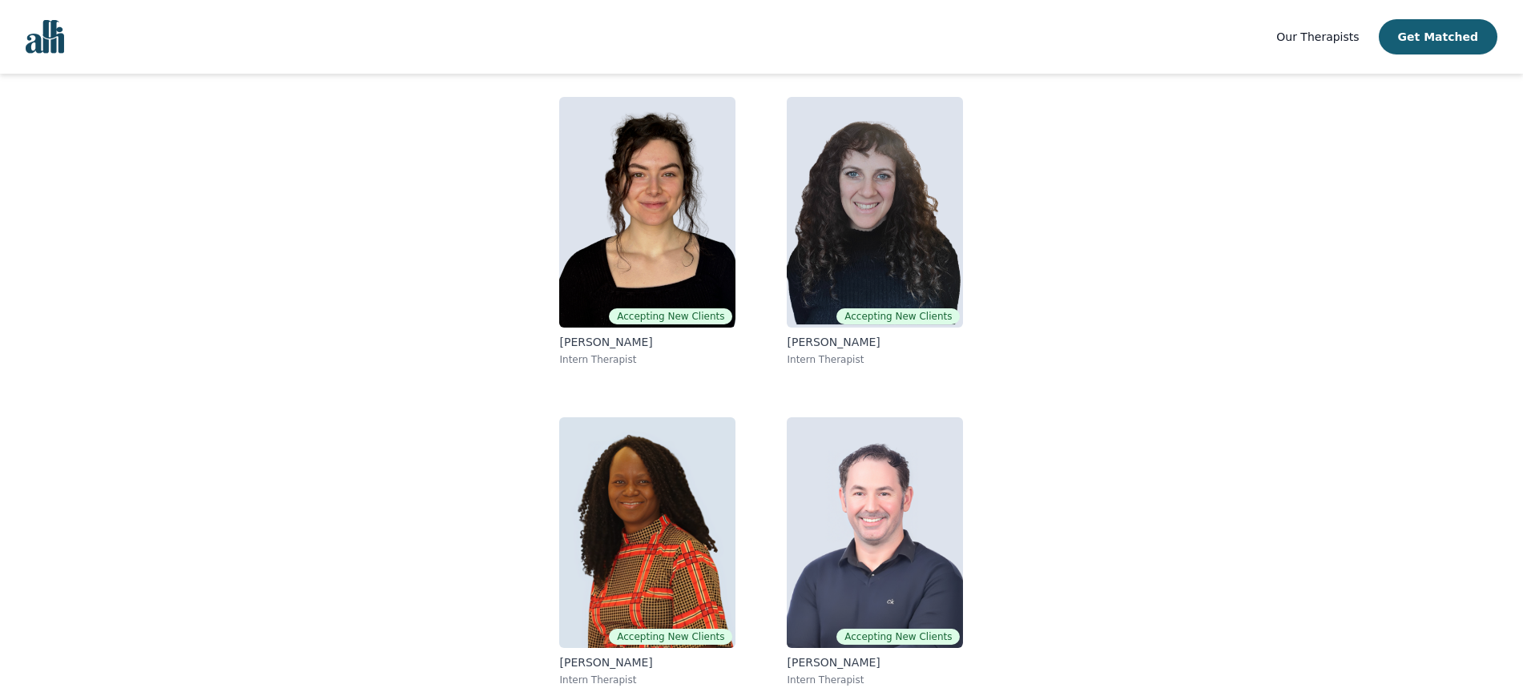
scroll to position [140, 0]
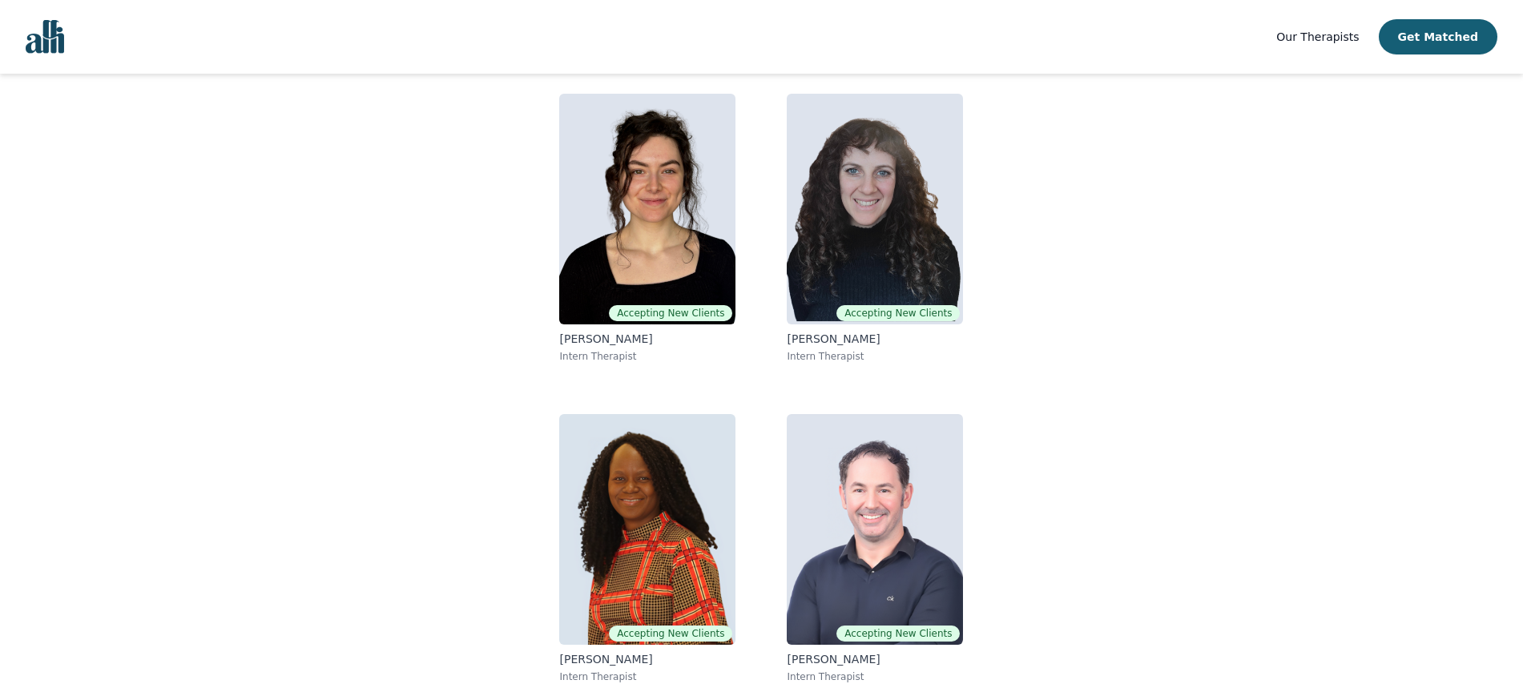
click at [1321, 45] on link "Our Therapists" at bounding box center [1317, 36] width 83 height 19
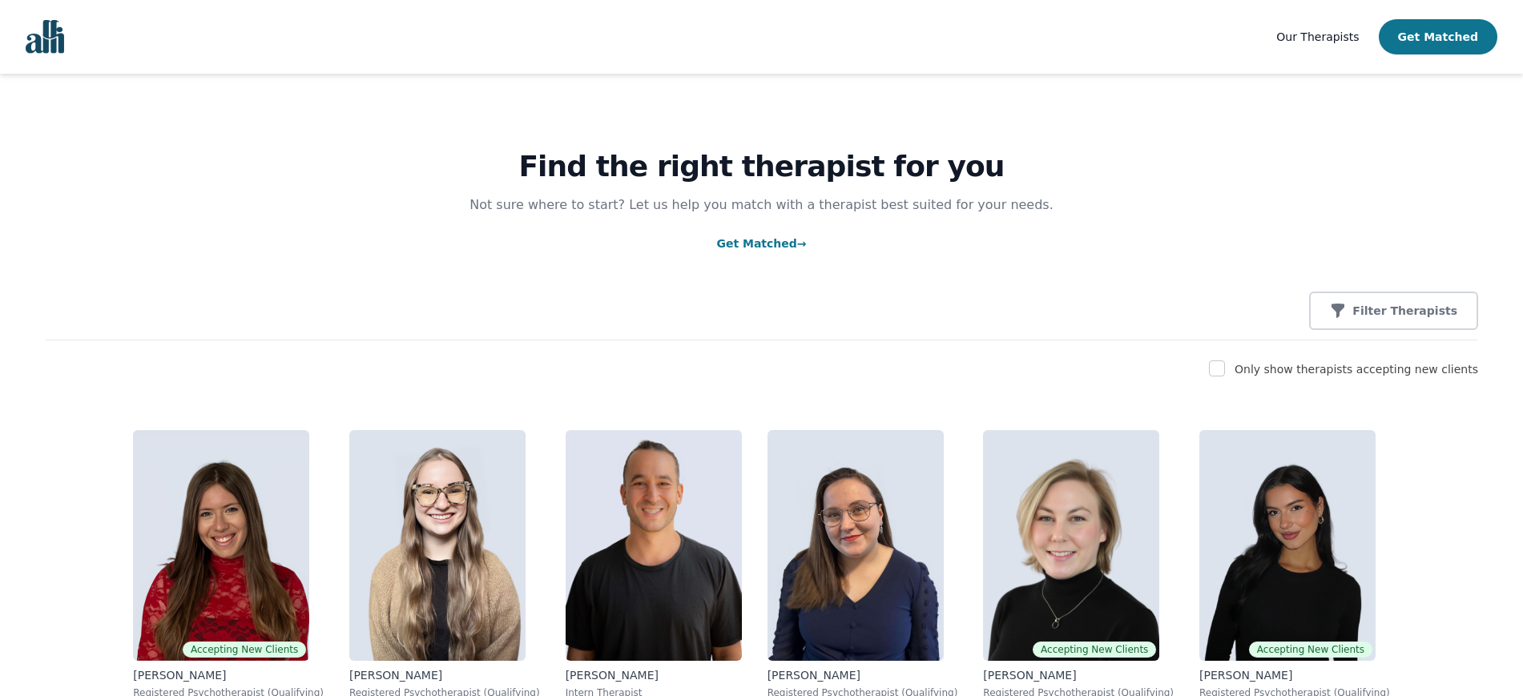
click at [1447, 46] on button "Get Matched" at bounding box center [1438, 36] width 119 height 35
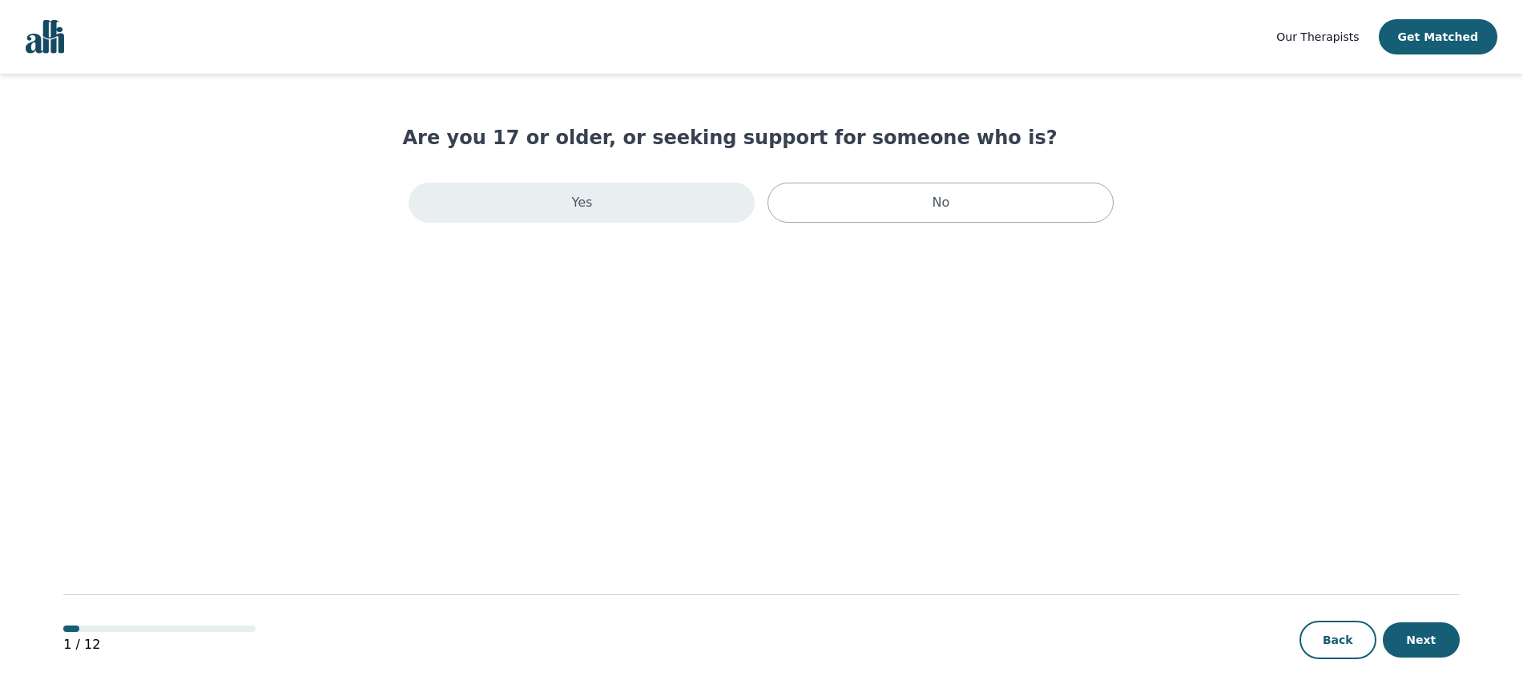
click at [663, 200] on div "Yes" at bounding box center [582, 203] width 346 height 40
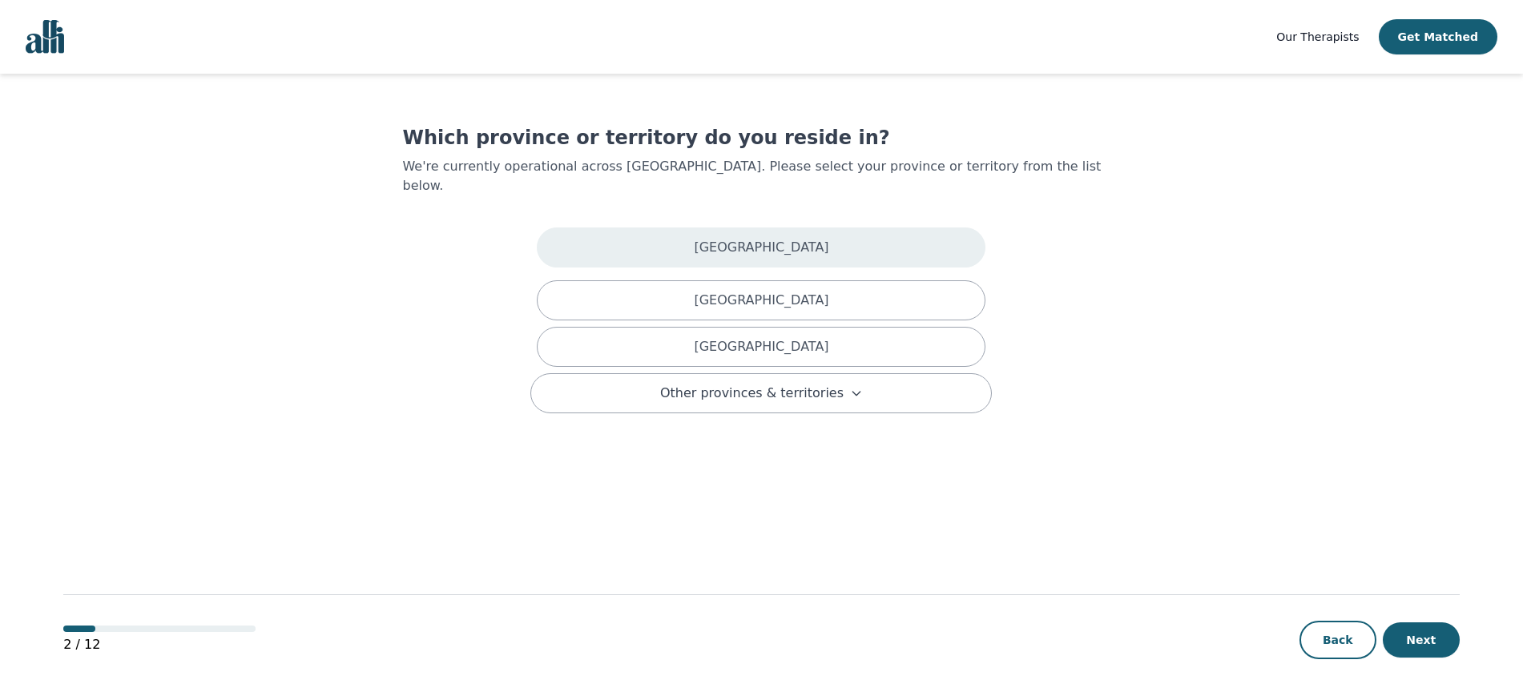
click at [764, 244] on div "[GEOGRAPHIC_DATA]" at bounding box center [761, 248] width 449 height 40
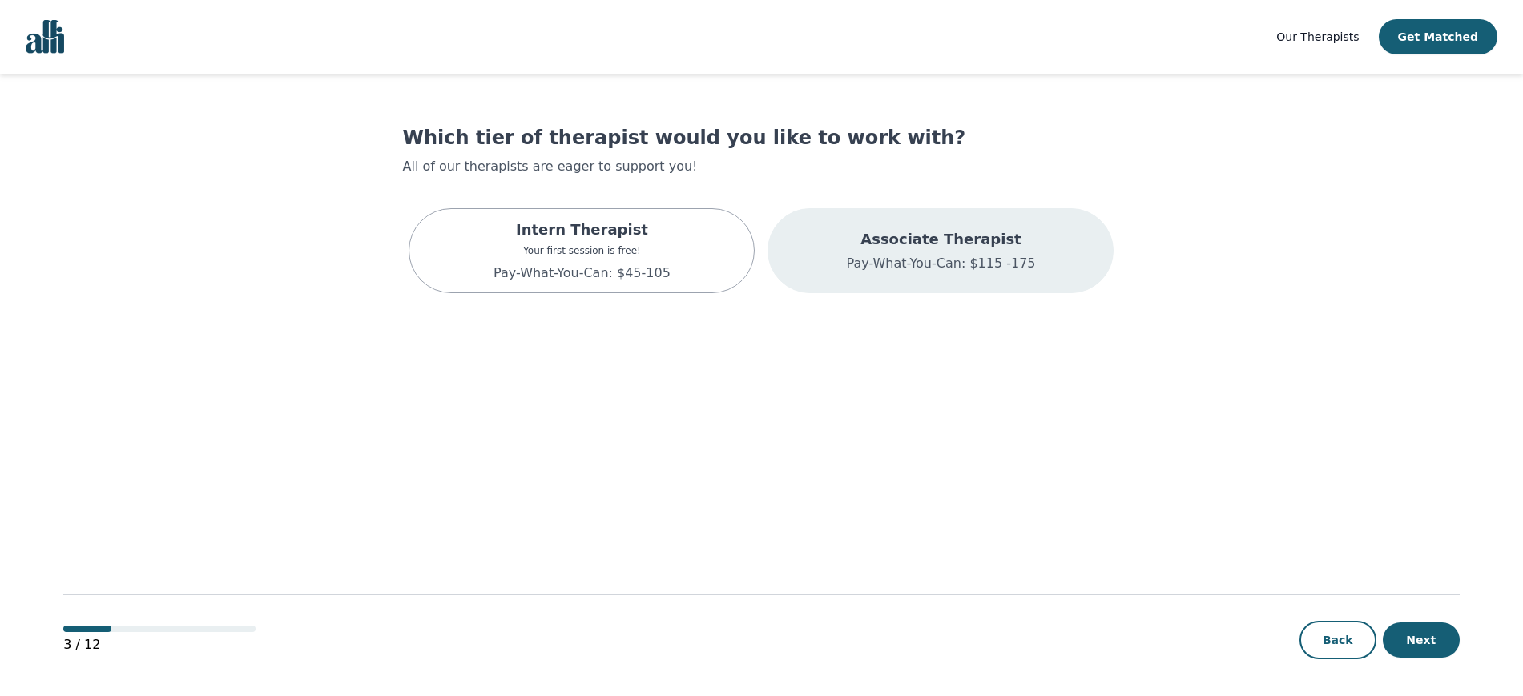
click at [978, 242] on p "Associate Therapist" at bounding box center [940, 239] width 189 height 22
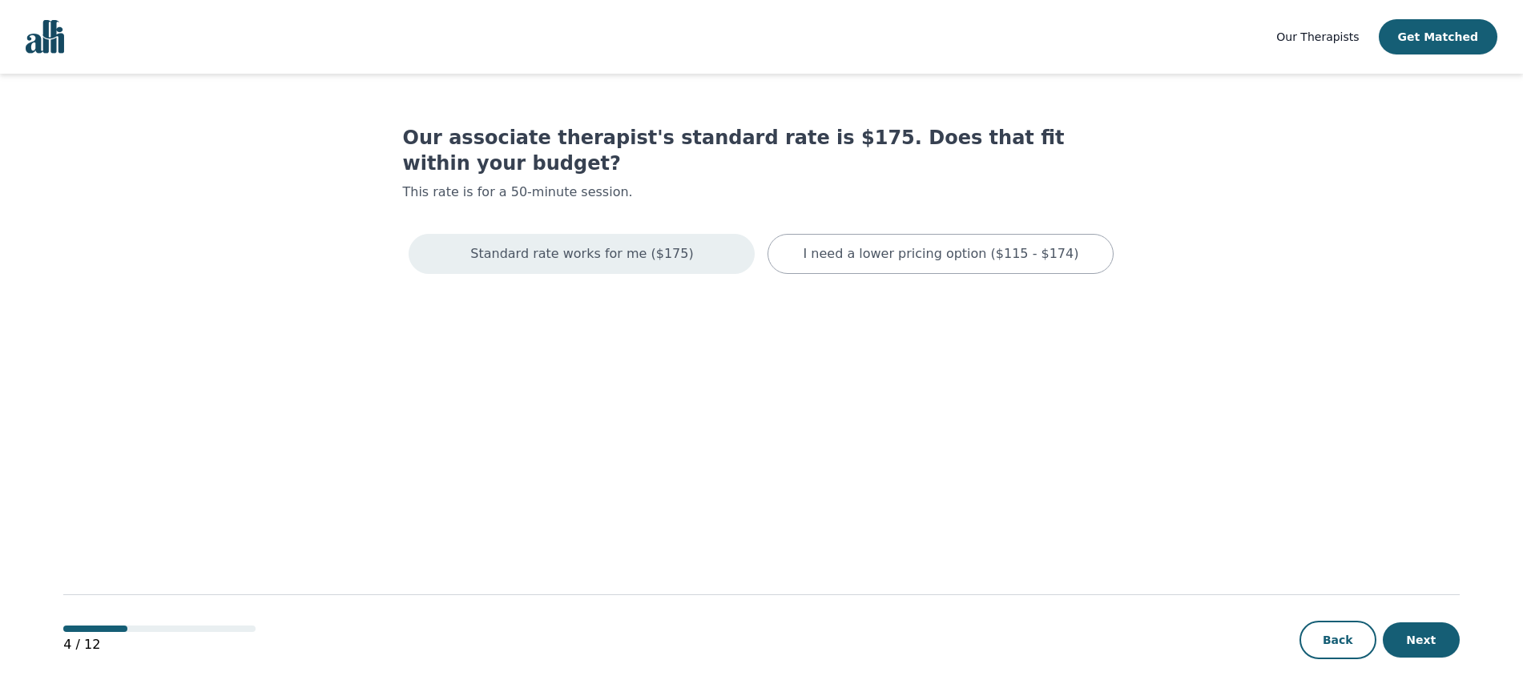
click at [523, 240] on div "Standard rate works for me ($175)" at bounding box center [582, 254] width 346 height 40
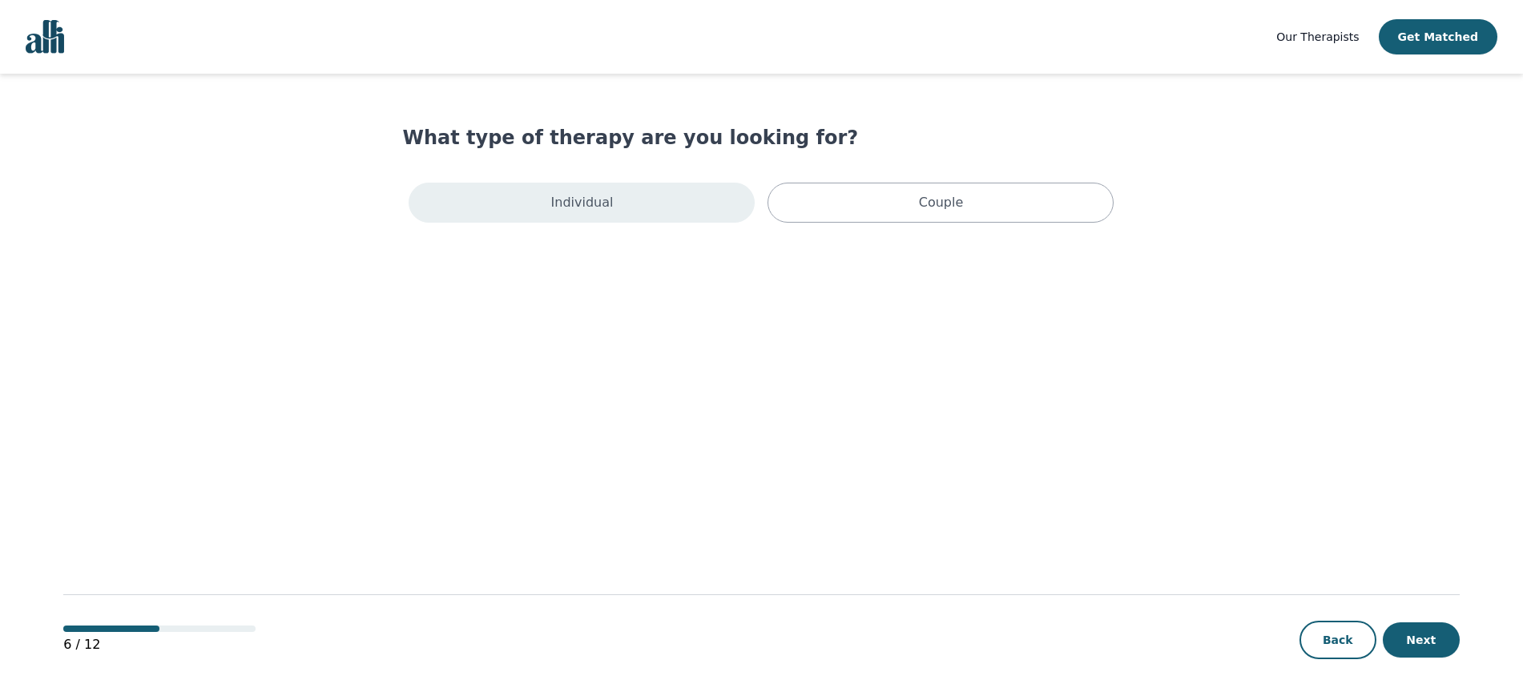
click at [578, 195] on p "Individual" at bounding box center [582, 202] width 62 height 19
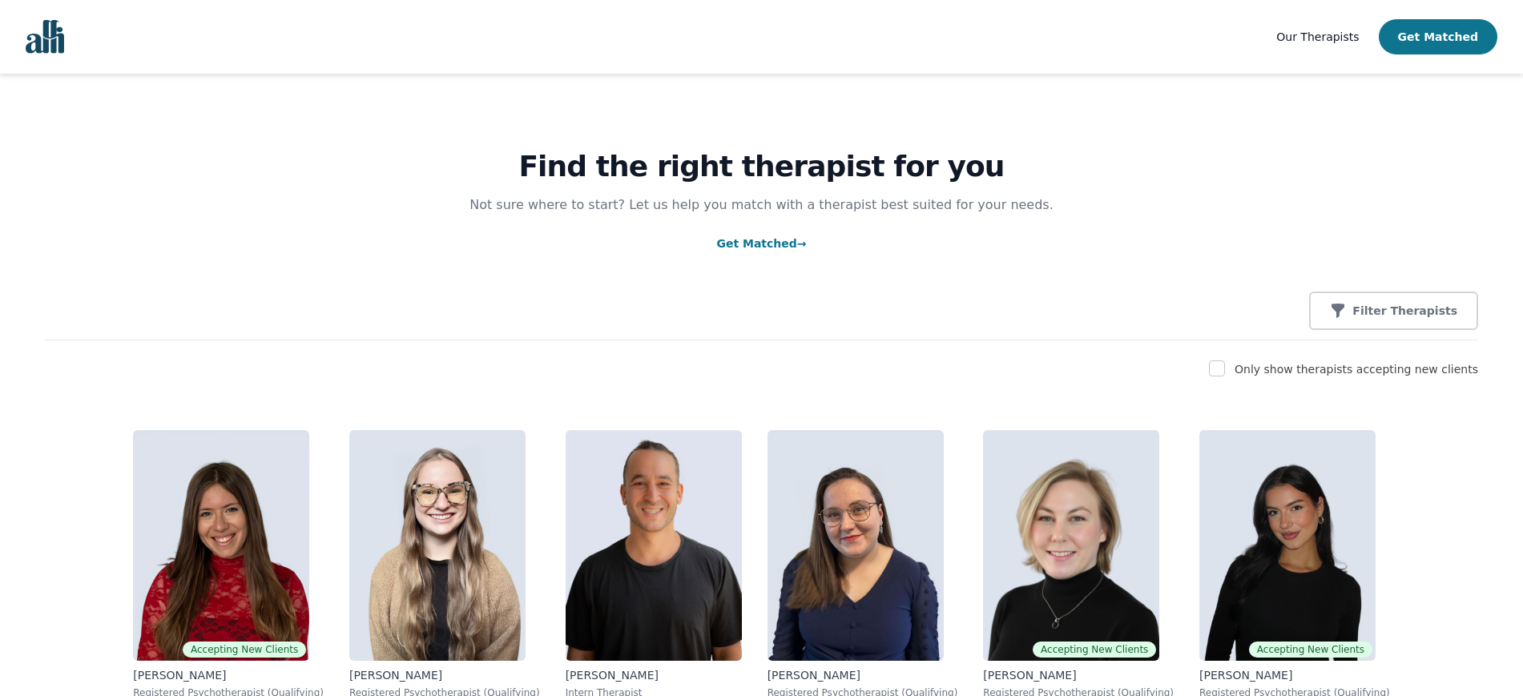
click at [1425, 35] on button "Get Matched" at bounding box center [1438, 36] width 119 height 35
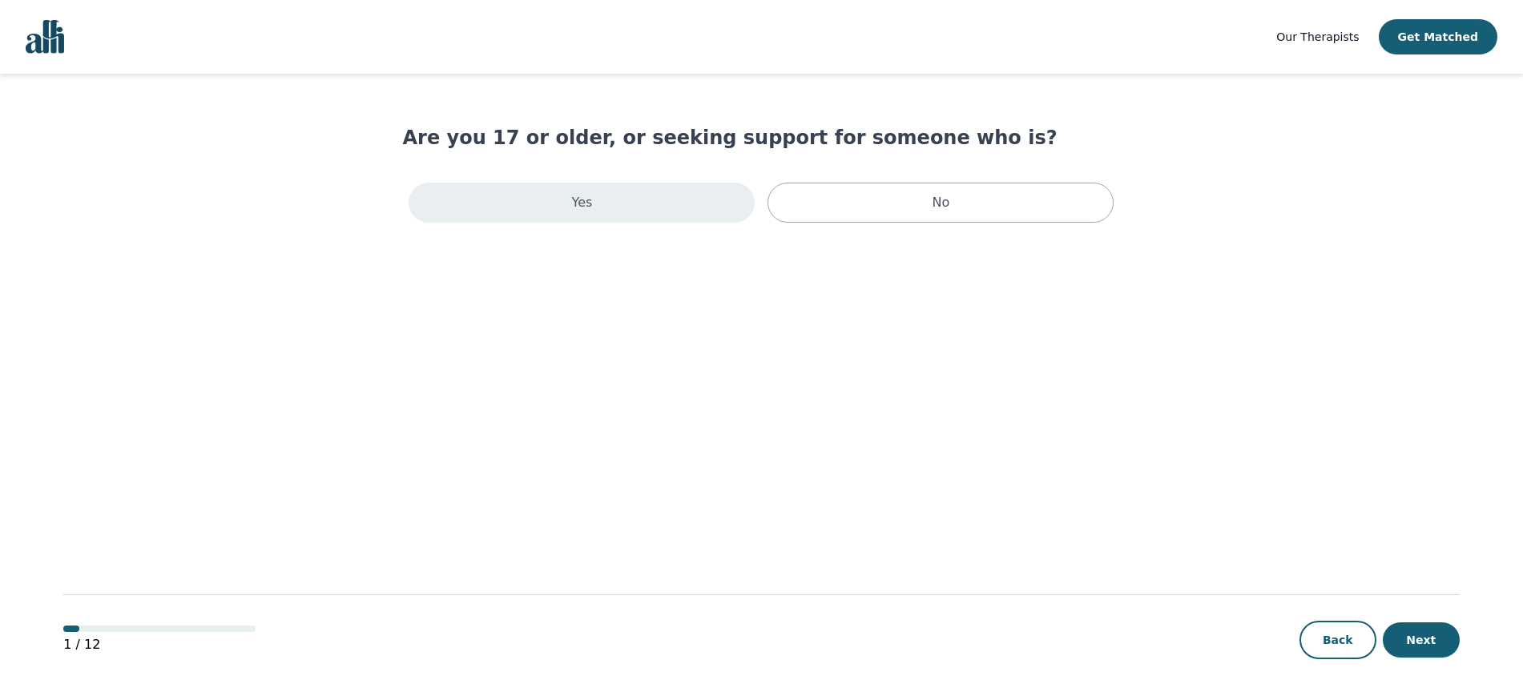
click at [624, 204] on div "Yes" at bounding box center [582, 203] width 346 height 40
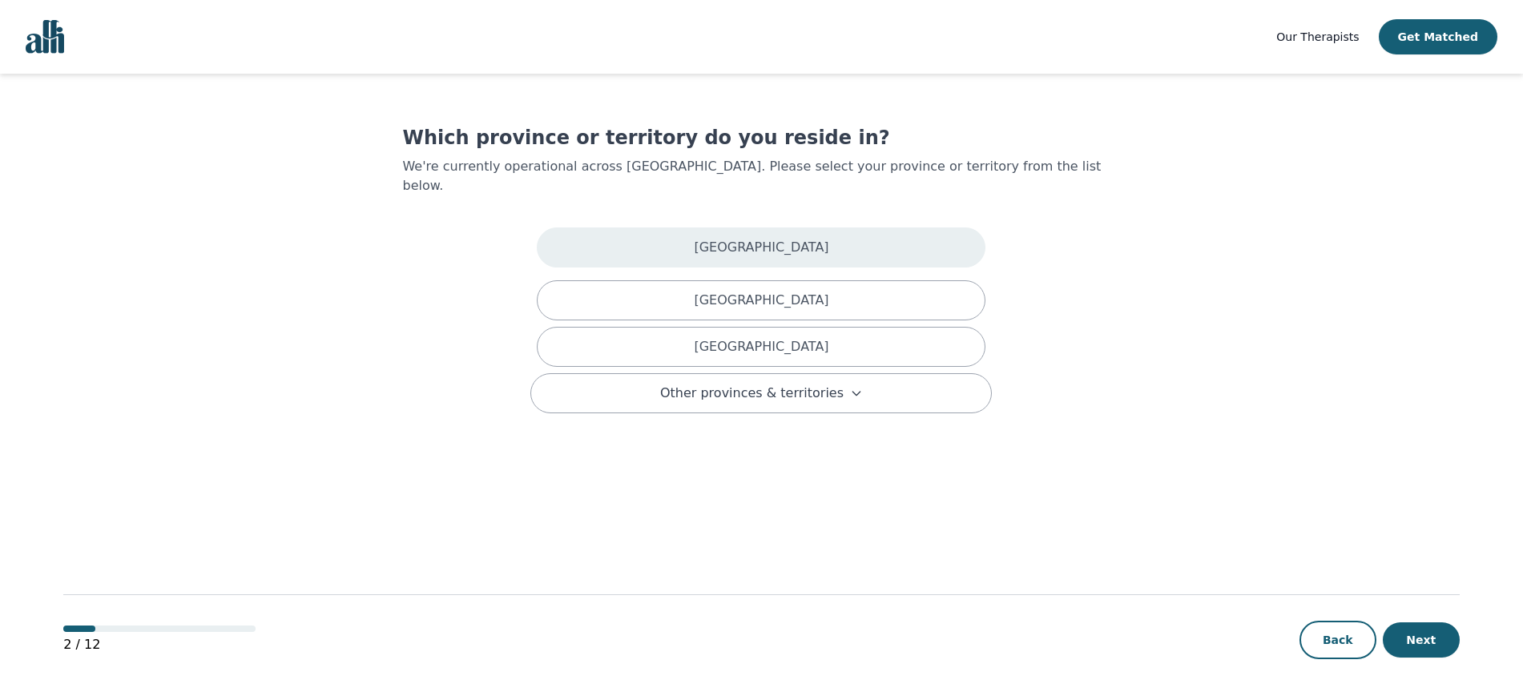
click at [628, 228] on div "[GEOGRAPHIC_DATA]" at bounding box center [761, 248] width 449 height 40
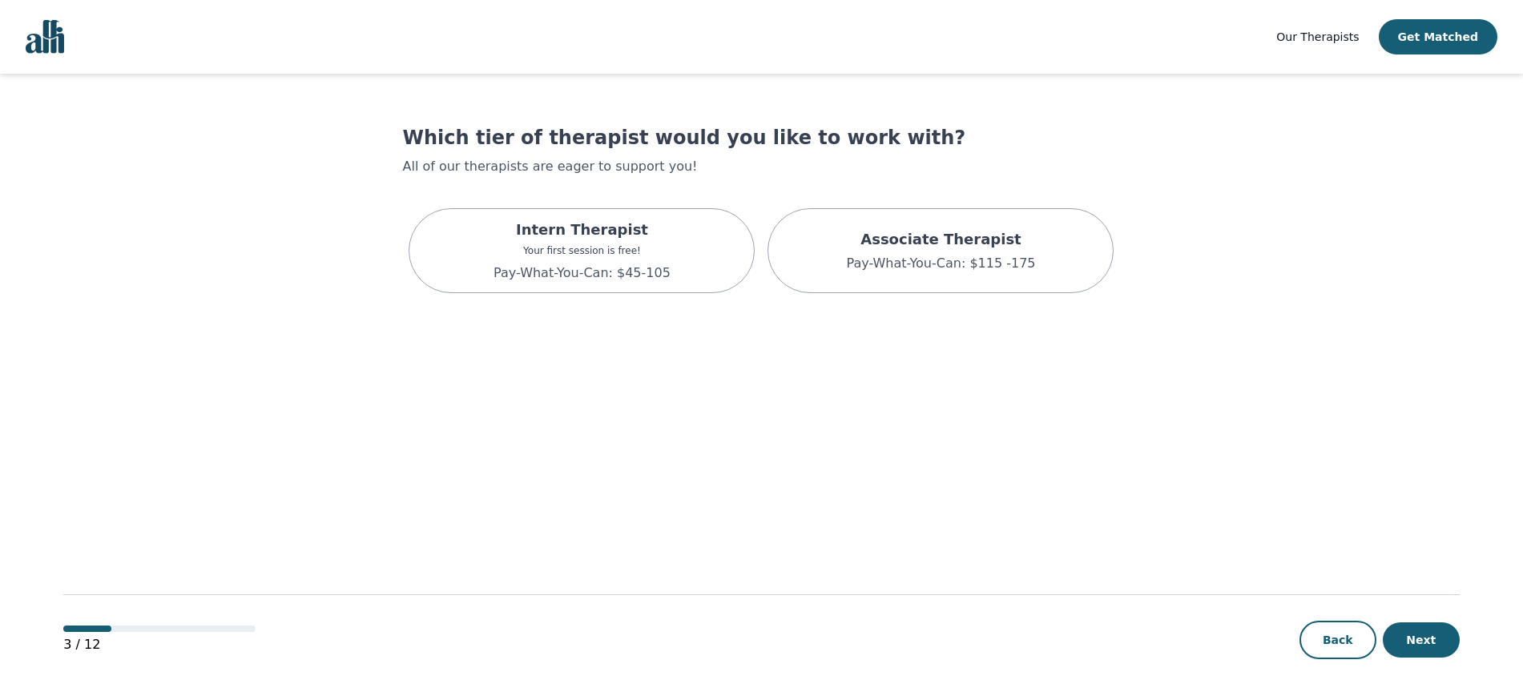
click at [628, 219] on p "Intern Therapist" at bounding box center [582, 230] width 177 height 22
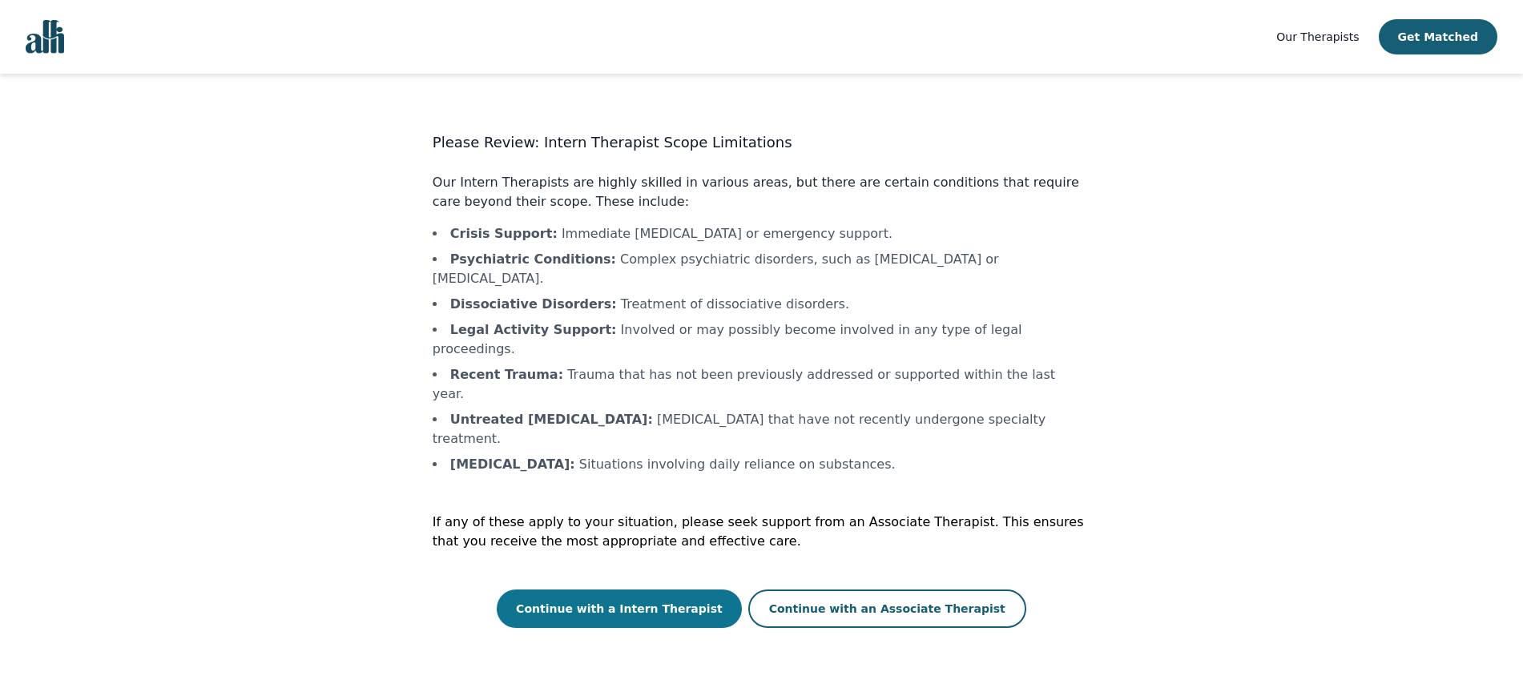
click at [615, 590] on button "Continue with a Intern Therapist" at bounding box center [619, 609] width 245 height 38
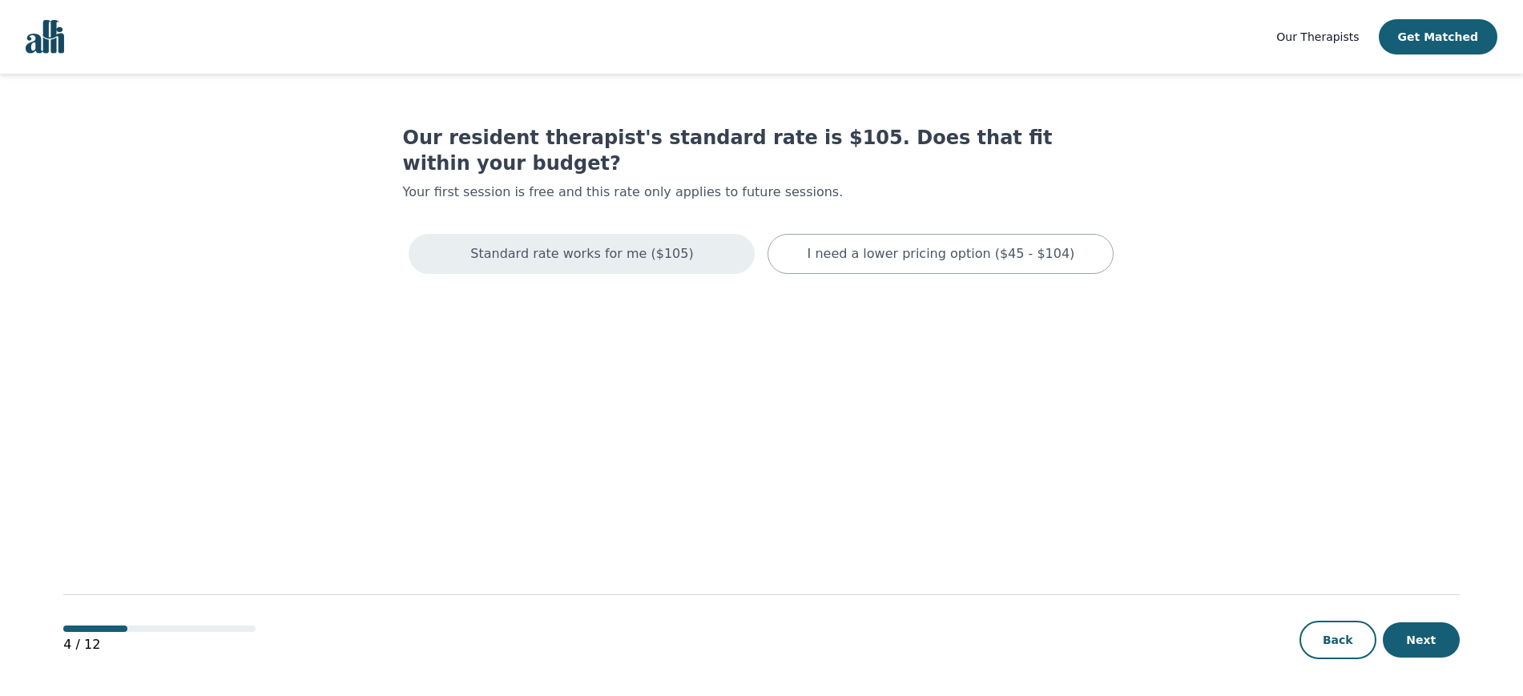
click at [646, 234] on div "Standard rate works for me ($105)" at bounding box center [582, 254] width 346 height 40
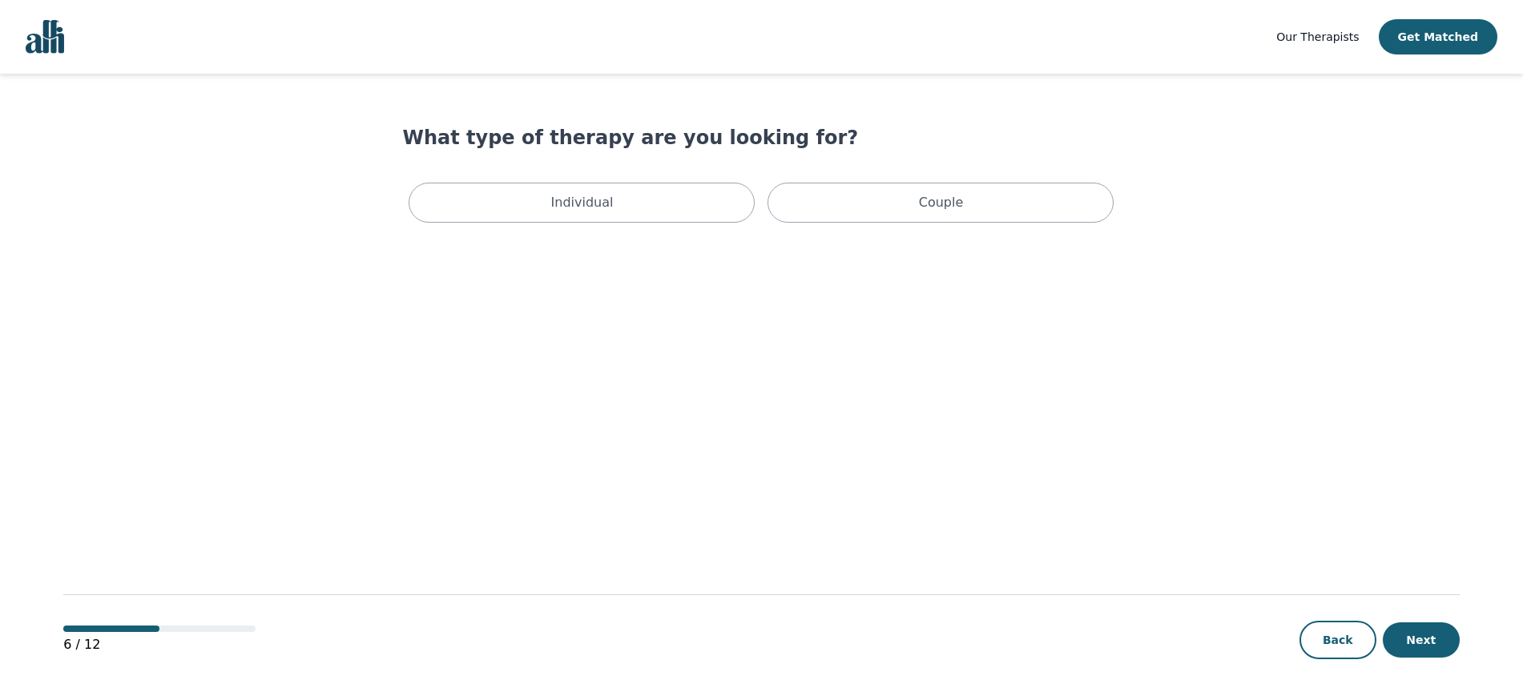
click at [646, 208] on div "Individual" at bounding box center [582, 203] width 346 height 40
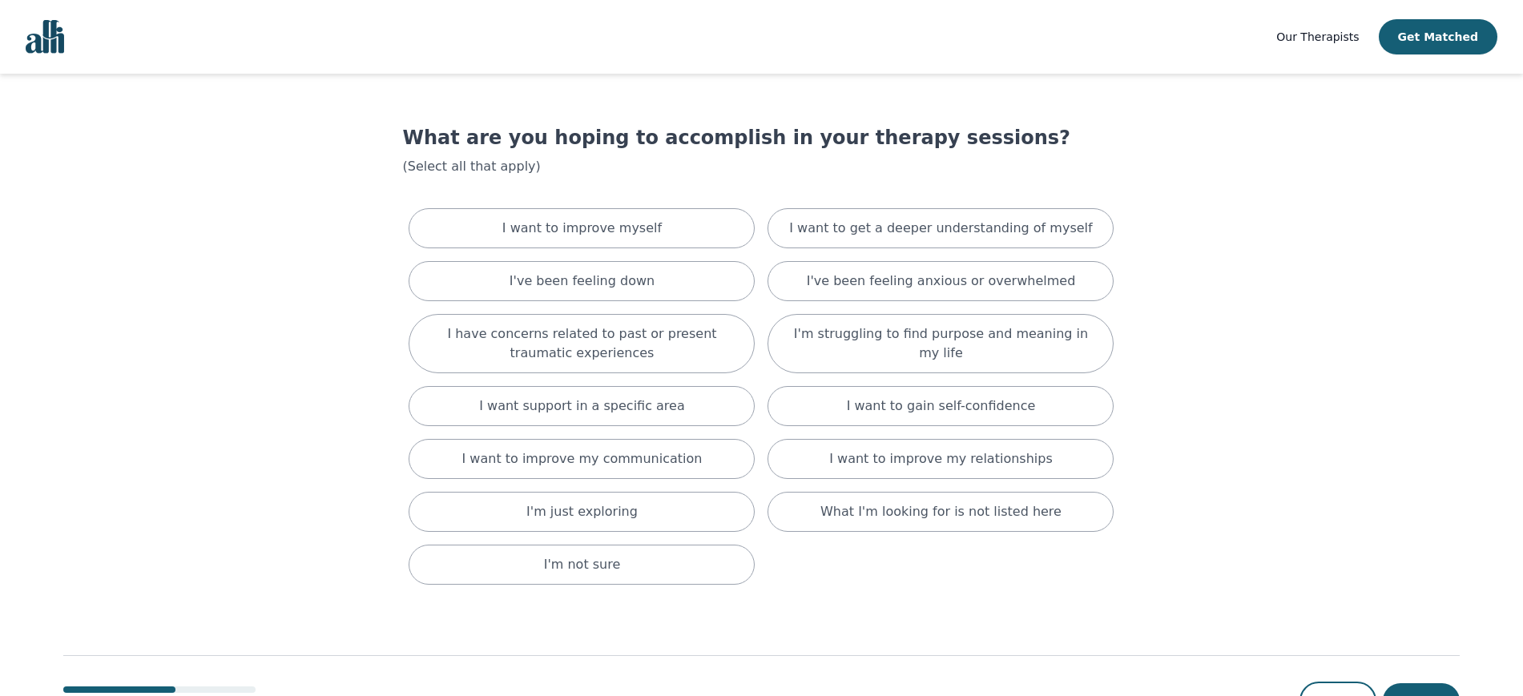
click at [646, 208] on div "I want to improve myself" at bounding box center [582, 228] width 346 height 40
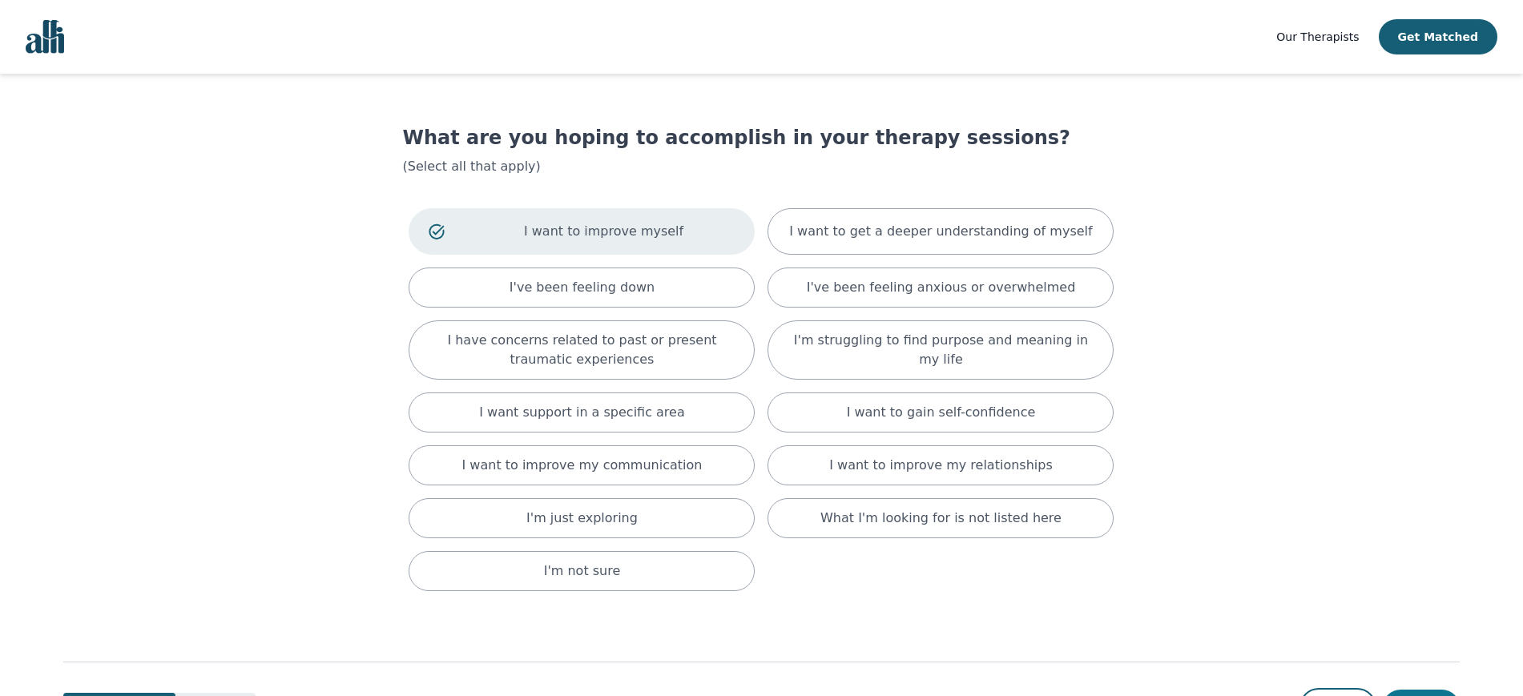
click at [1421, 690] on button "Next" at bounding box center [1421, 707] width 77 height 35
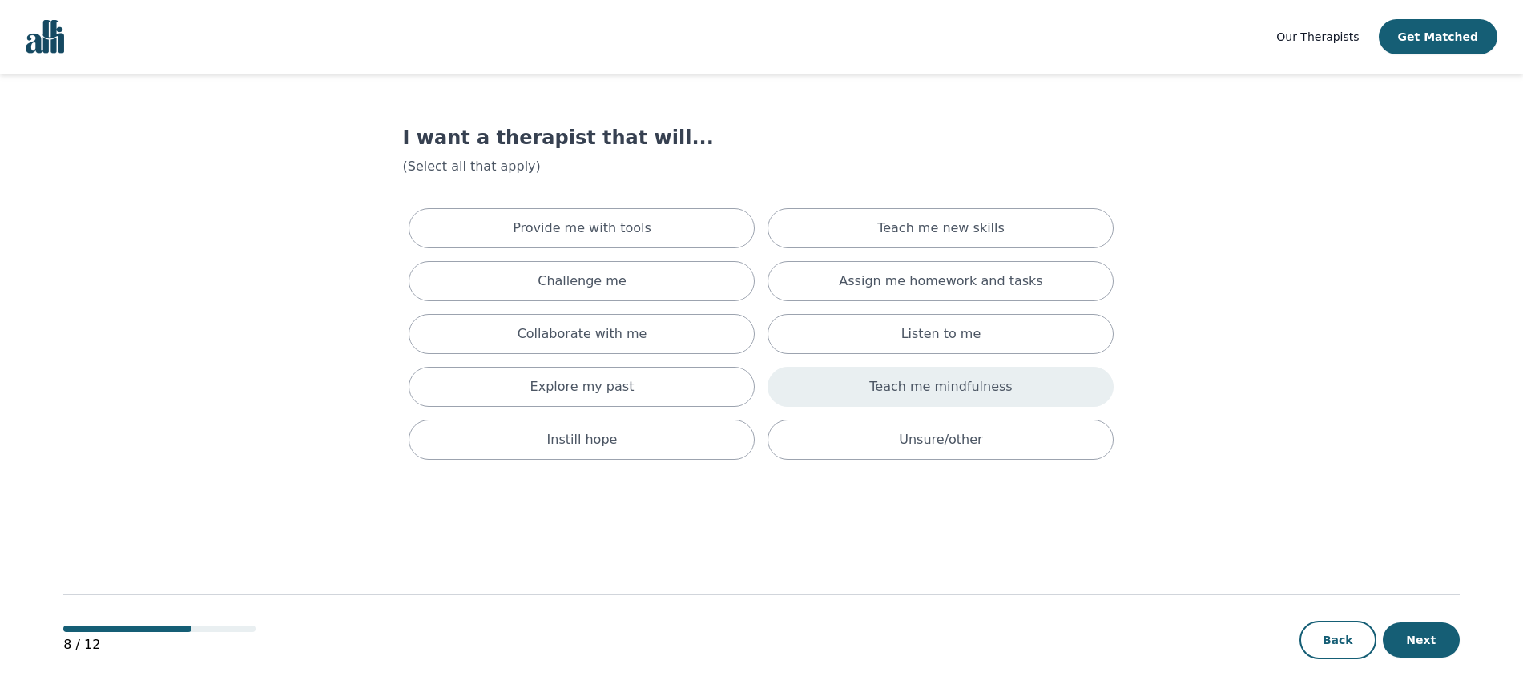
click at [951, 381] on p "Teach me mindfulness" at bounding box center [940, 386] width 143 height 19
click at [951, 381] on p "Teach me mindfulness" at bounding box center [963, 390] width 263 height 19
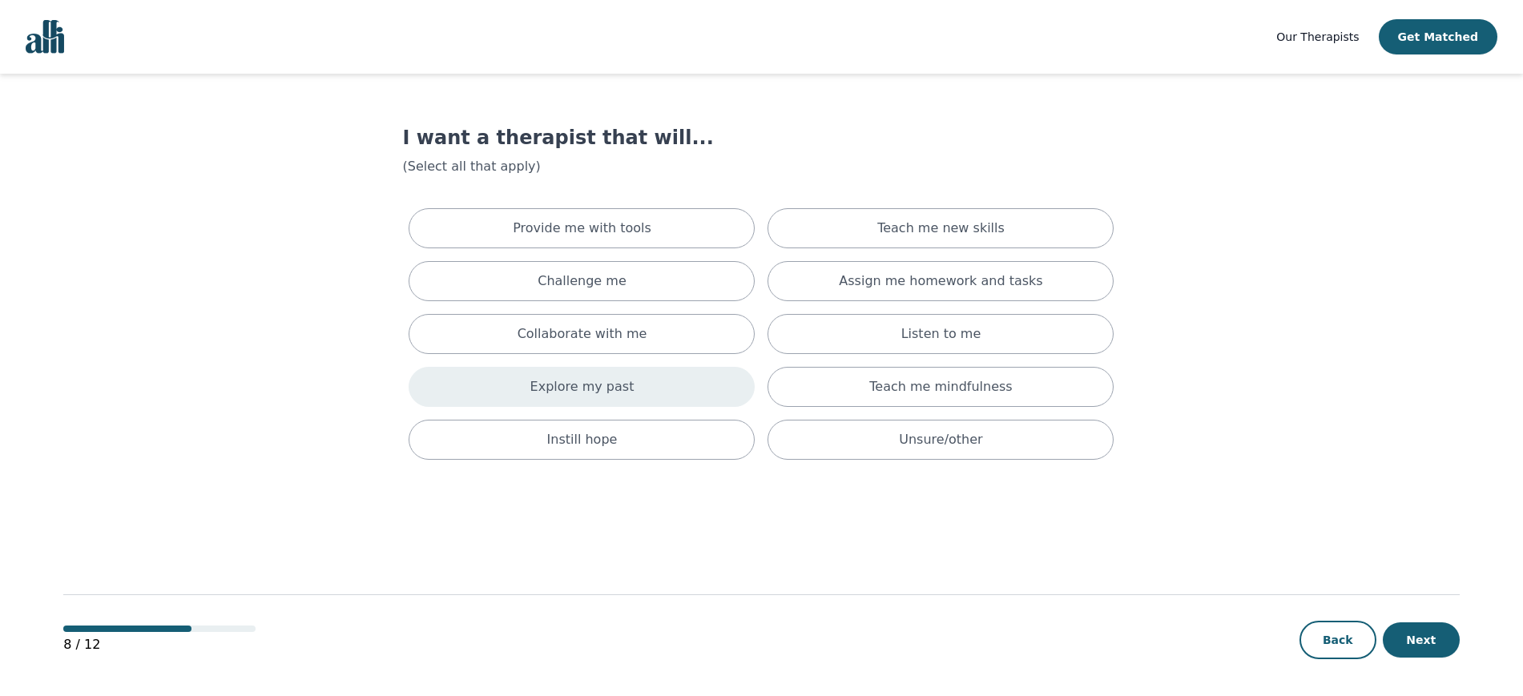
click at [619, 394] on p "Explore my past" at bounding box center [582, 386] width 104 height 19
click at [619, 394] on p "Explore my past" at bounding box center [604, 390] width 263 height 19
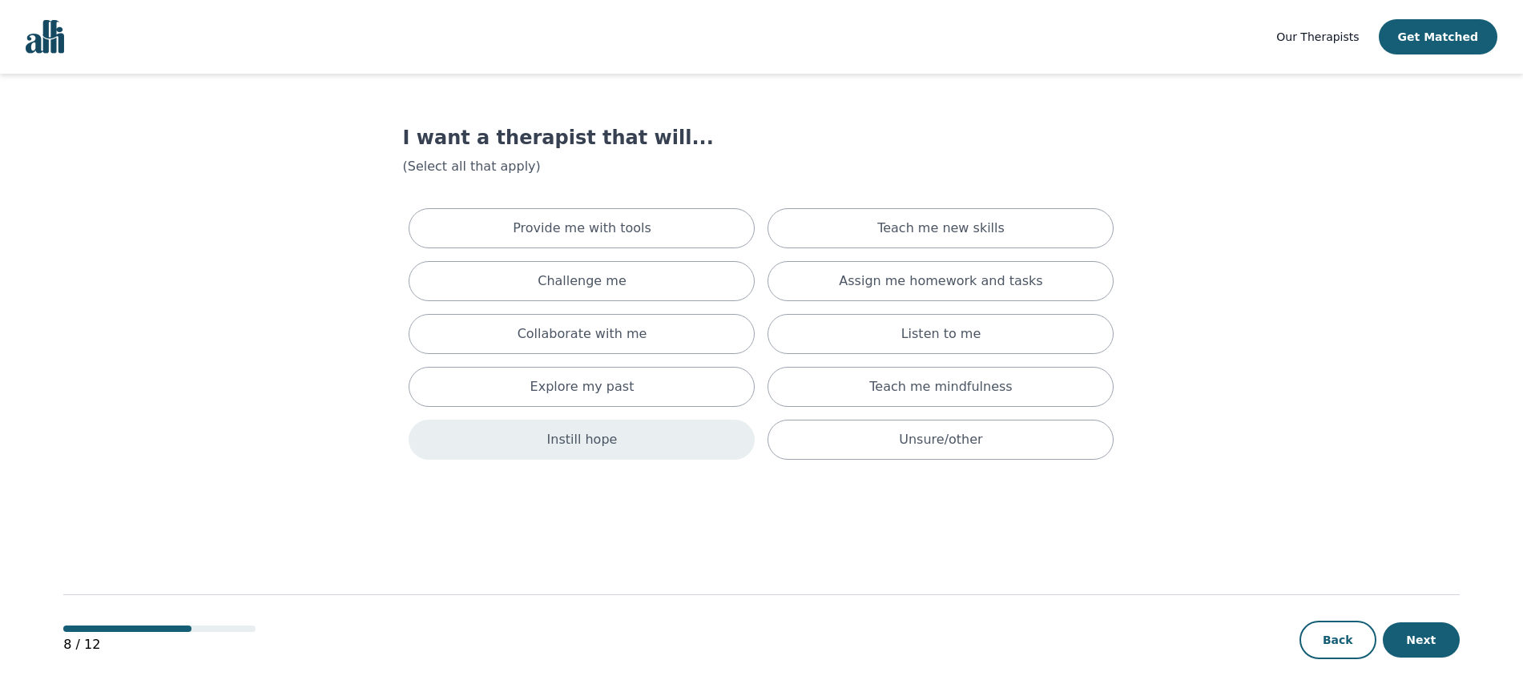
click at [614, 439] on div "Instill hope" at bounding box center [582, 440] width 346 height 40
click at [730, 423] on div "Instill hope" at bounding box center [582, 443] width 346 height 46
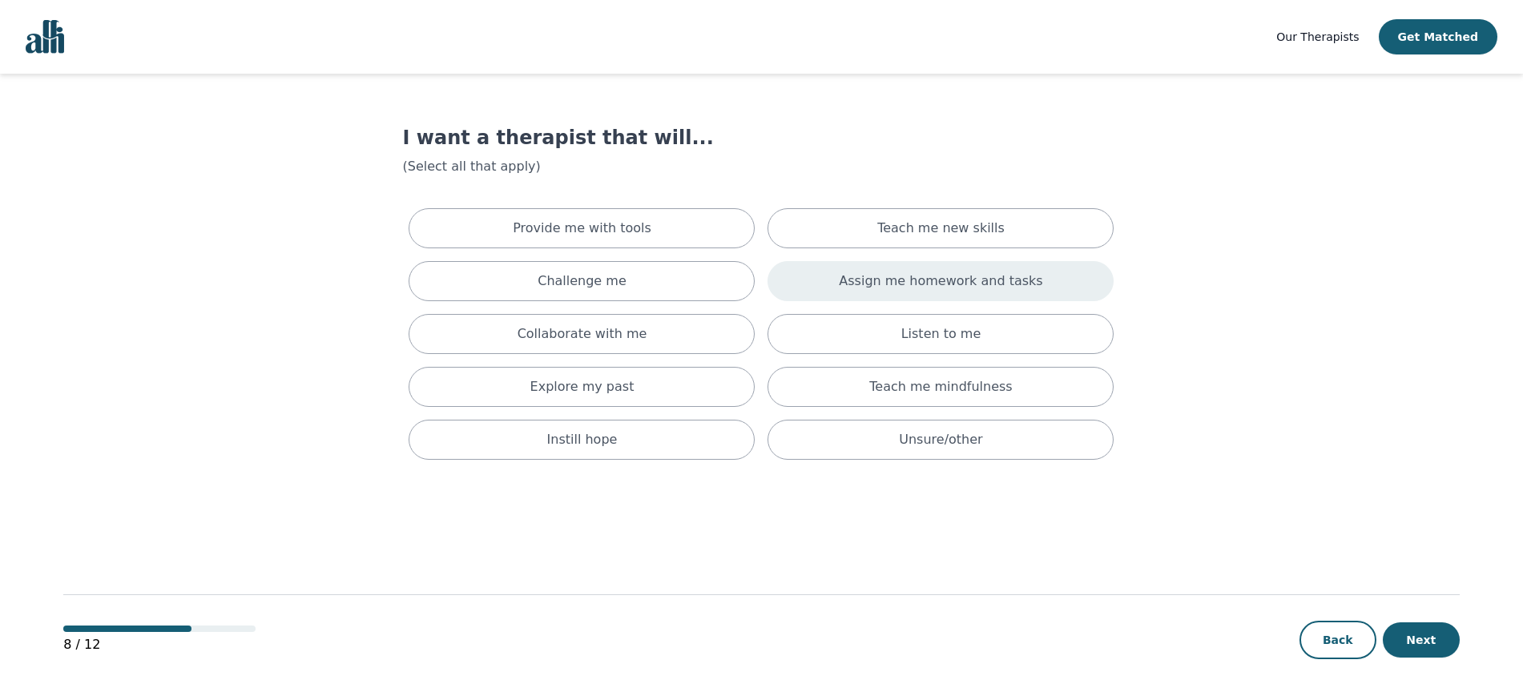
click at [989, 278] on p "Assign me homework and tasks" at bounding box center [941, 281] width 204 height 19
click at [989, 278] on p "Assign me homework and tasks" at bounding box center [963, 284] width 263 height 19
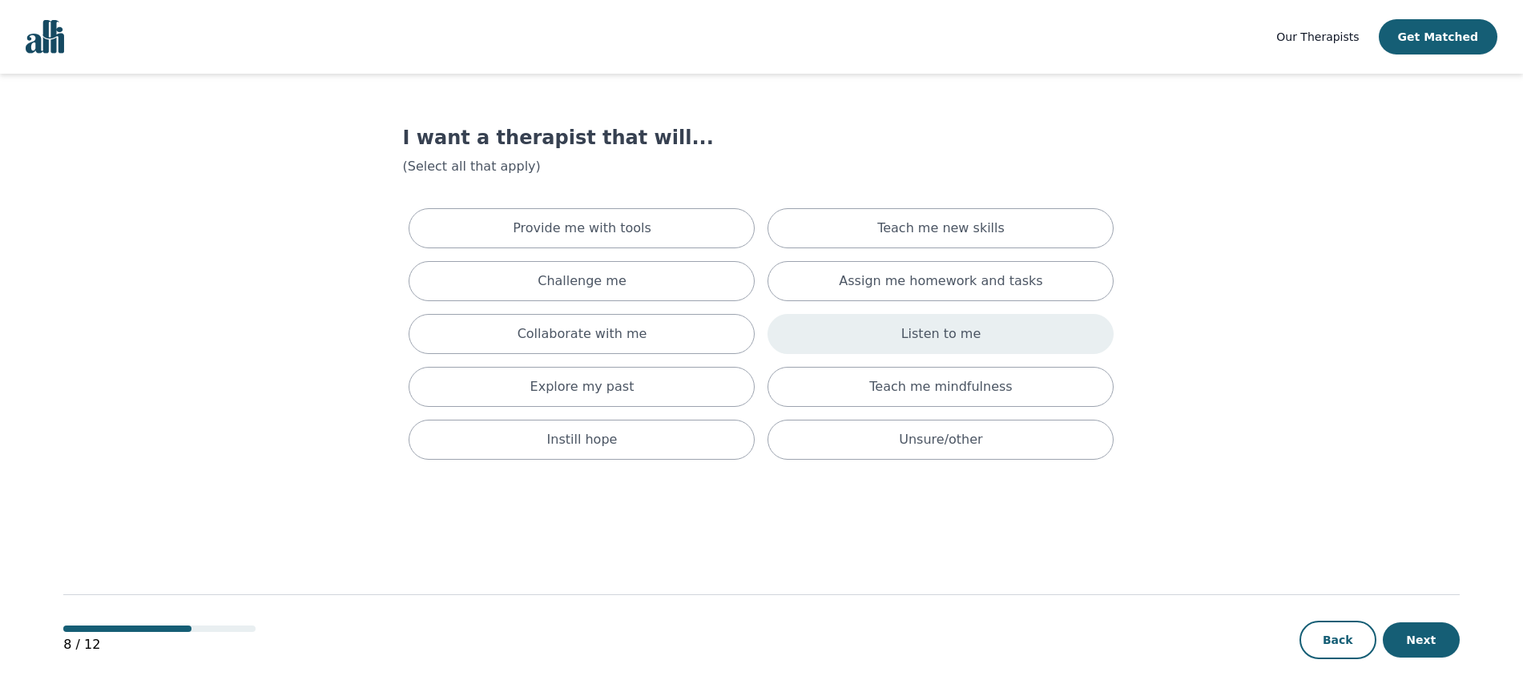
click at [994, 320] on div "Listen to me" at bounding box center [941, 334] width 346 height 40
click at [1422, 646] on button "Next" at bounding box center [1421, 640] width 77 height 35
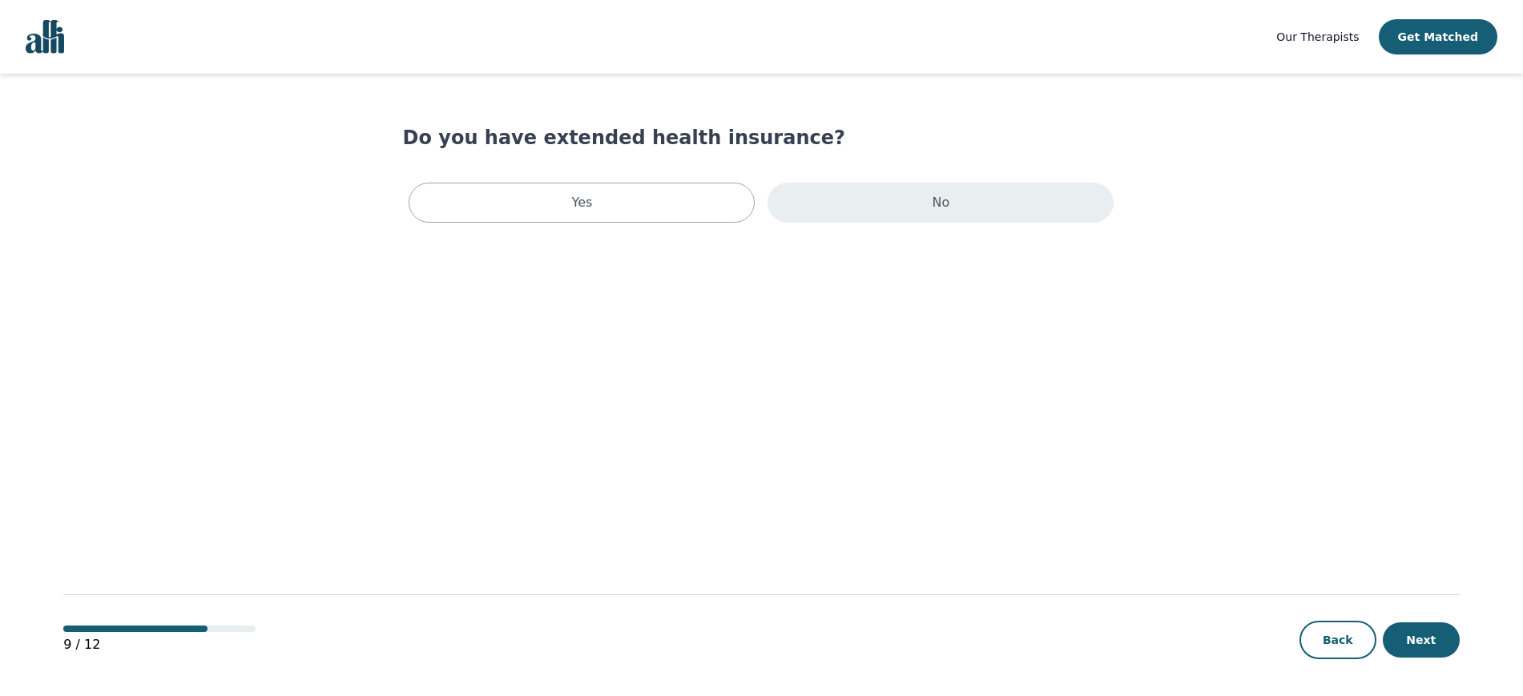
click at [909, 195] on div "No" at bounding box center [941, 203] width 346 height 40
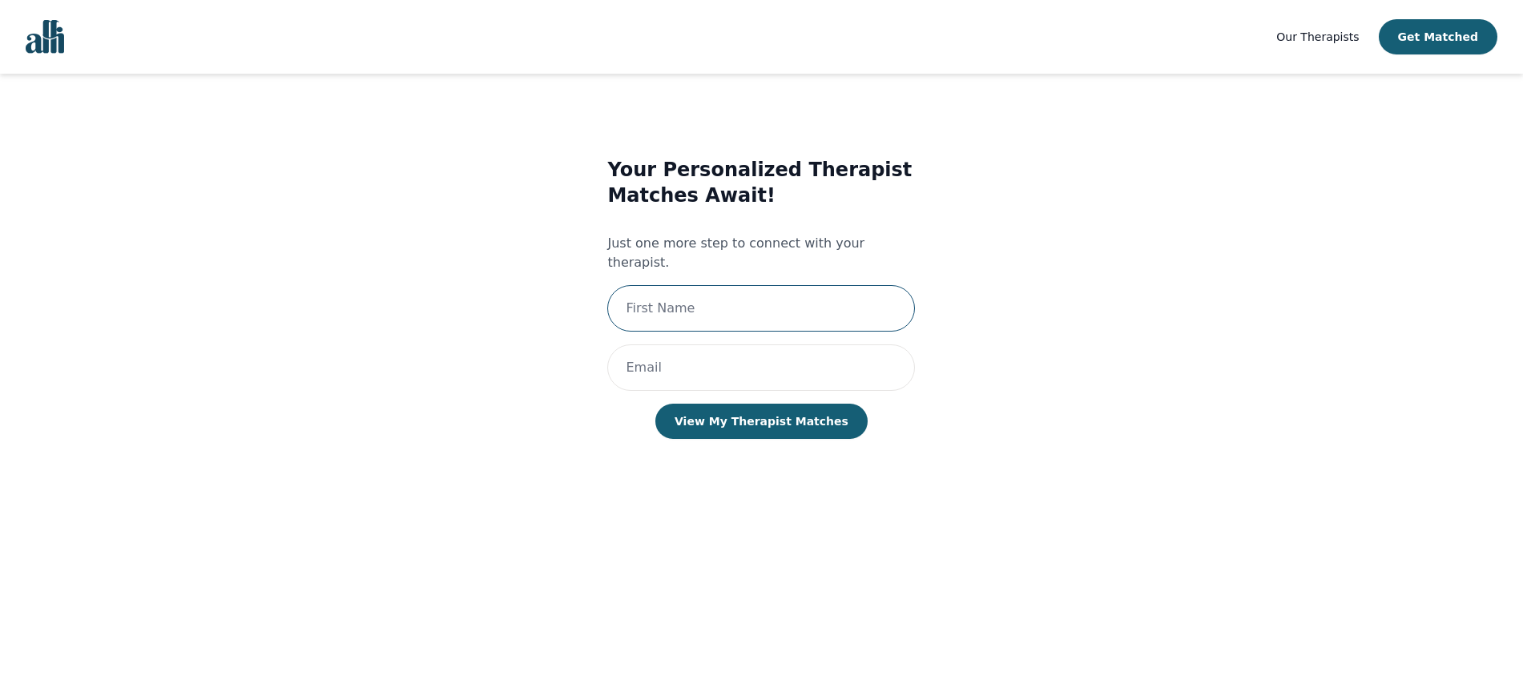
click at [782, 306] on input "text" at bounding box center [761, 308] width 308 height 46
type input "[PERSON_NAME]"
click at [760, 355] on input "email" at bounding box center [761, 368] width 308 height 46
type input "[EMAIL_ADDRESS][DOMAIN_NAME]"
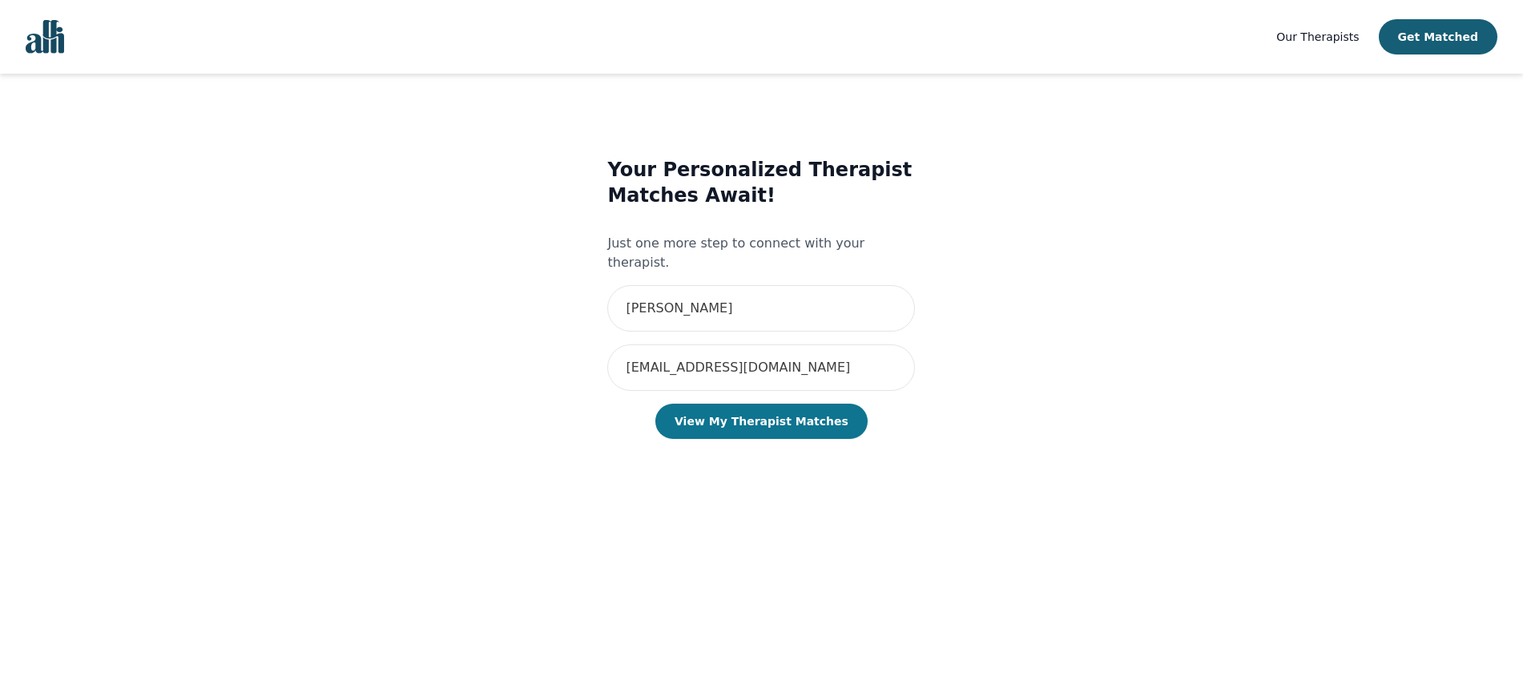
click at [780, 418] on button "View My Therapist Matches" at bounding box center [761, 421] width 212 height 35
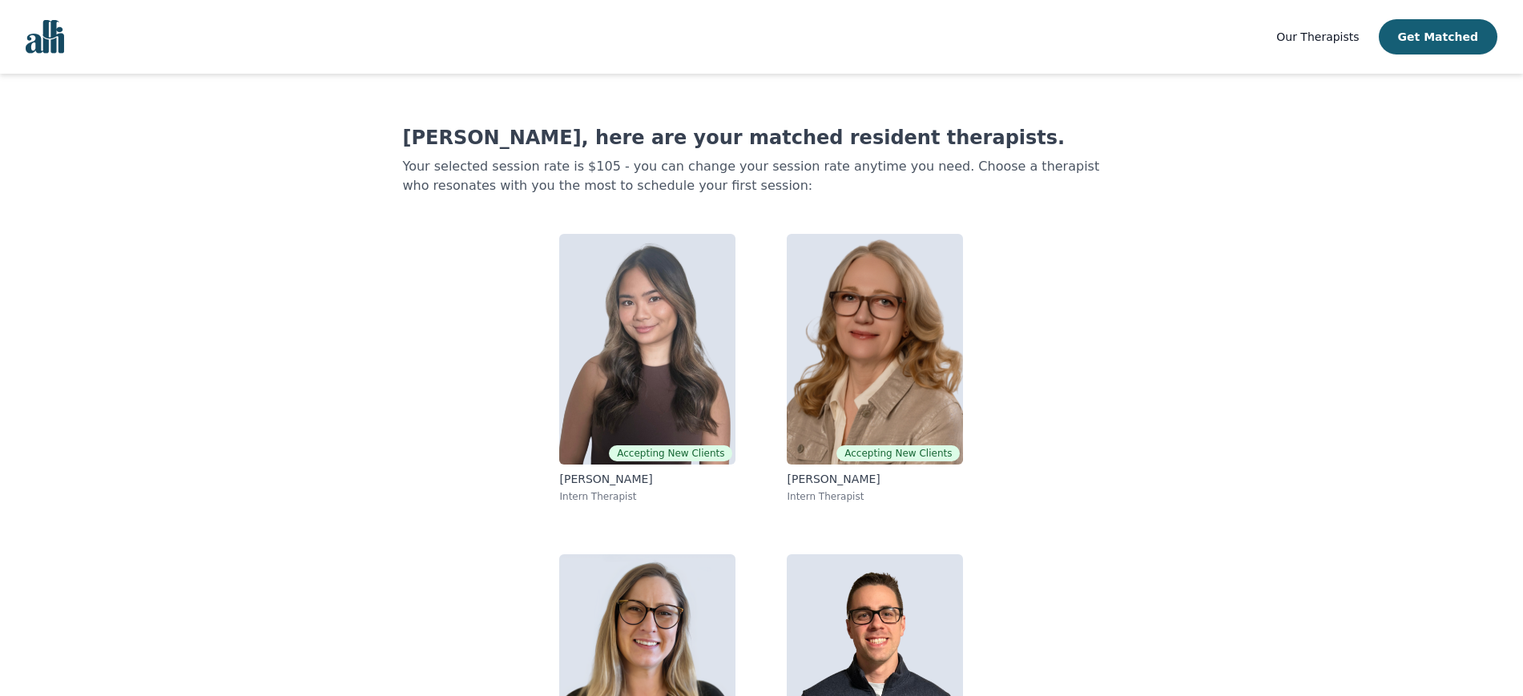
scroll to position [140, 0]
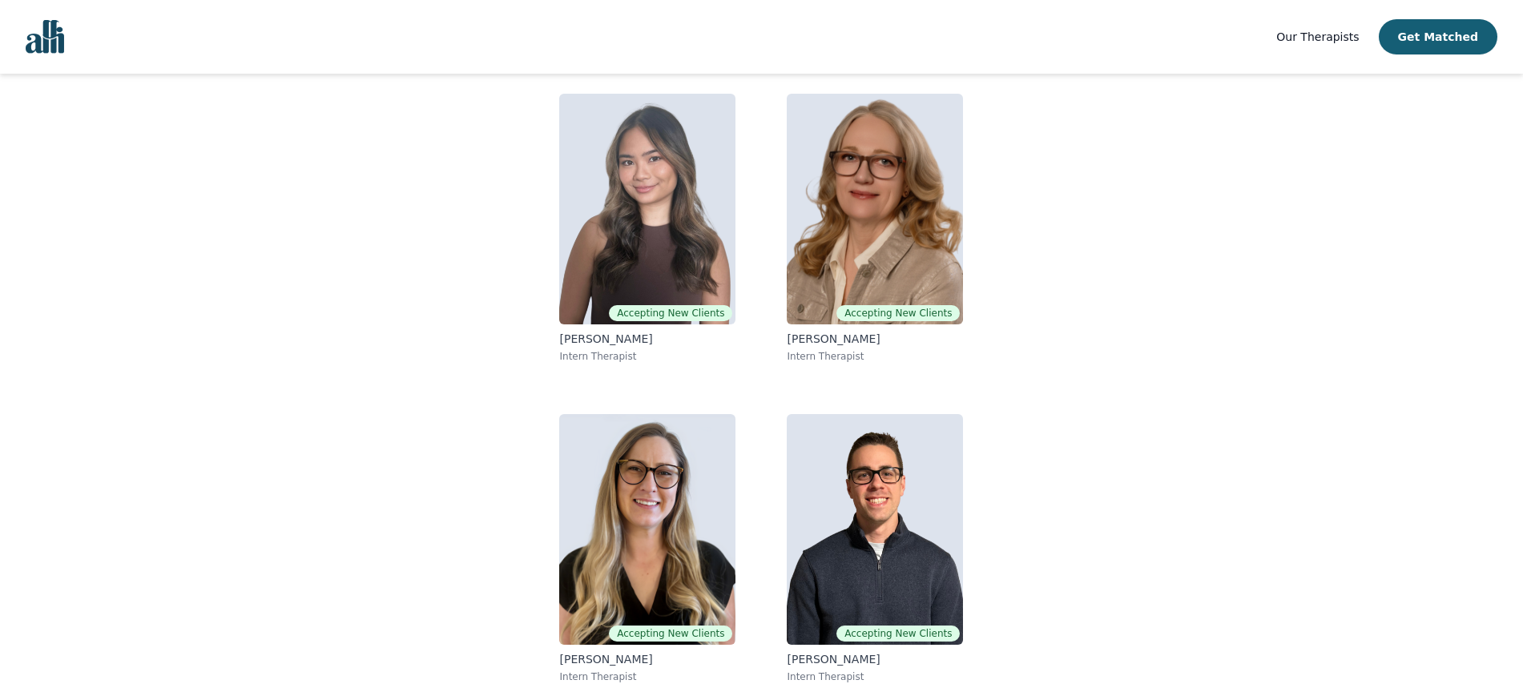
click at [1332, 27] on link "Our Therapists" at bounding box center [1317, 36] width 83 height 19
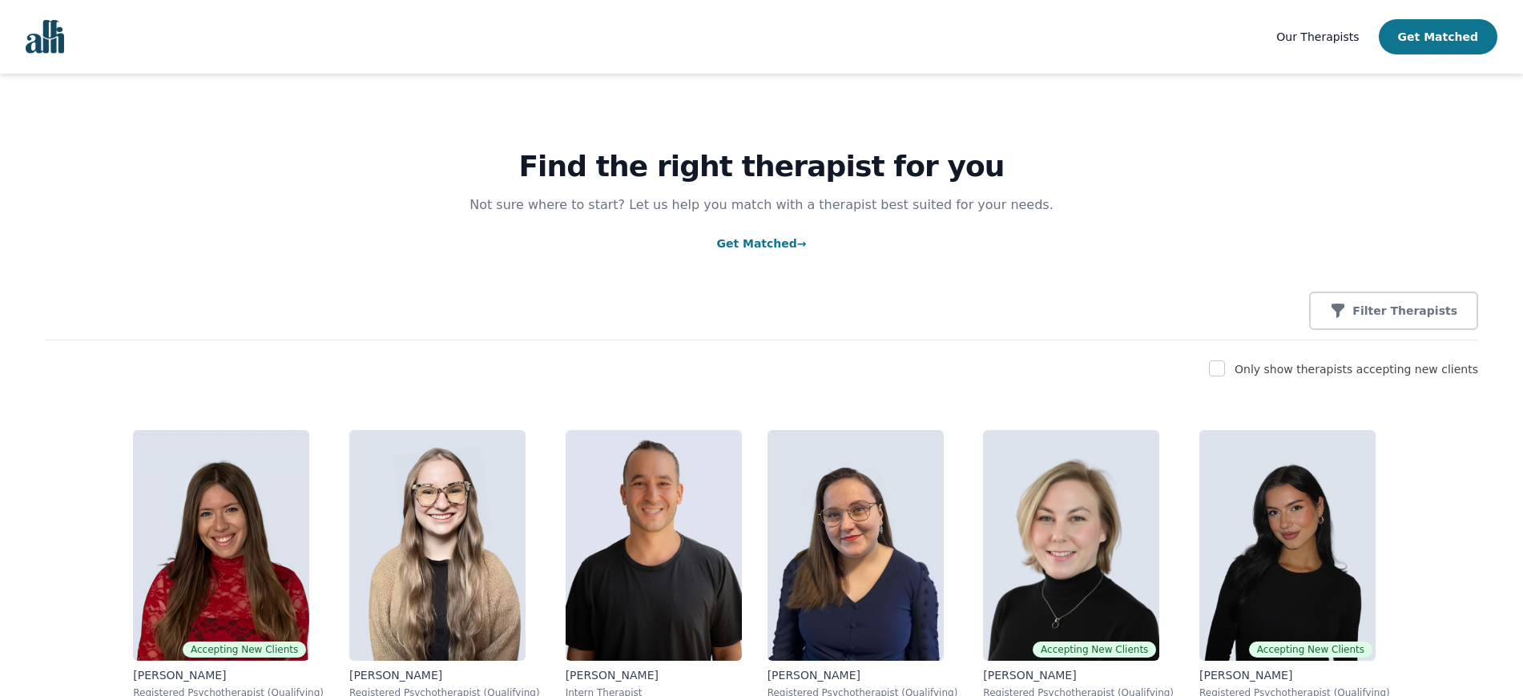
click at [1449, 36] on button "Get Matched" at bounding box center [1438, 36] width 119 height 35
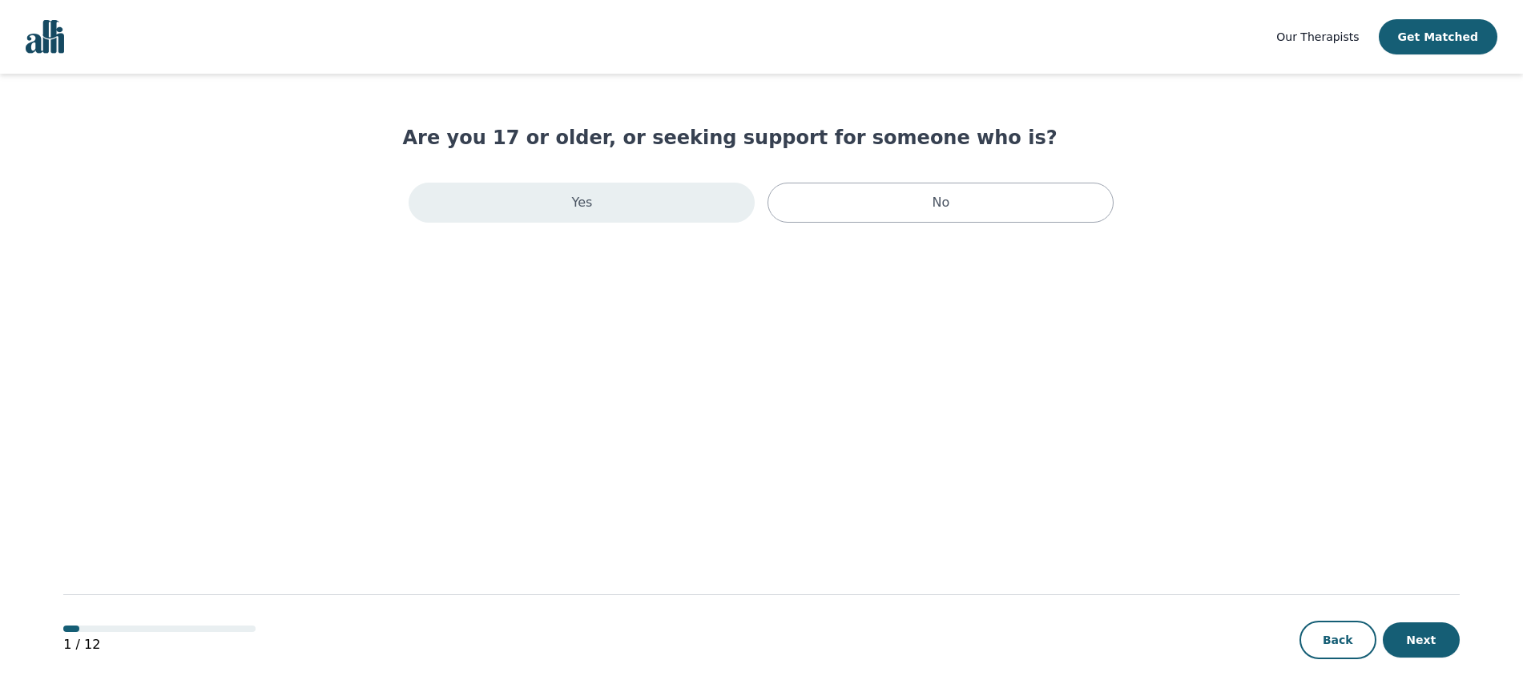
click at [647, 209] on div "Yes" at bounding box center [582, 203] width 346 height 40
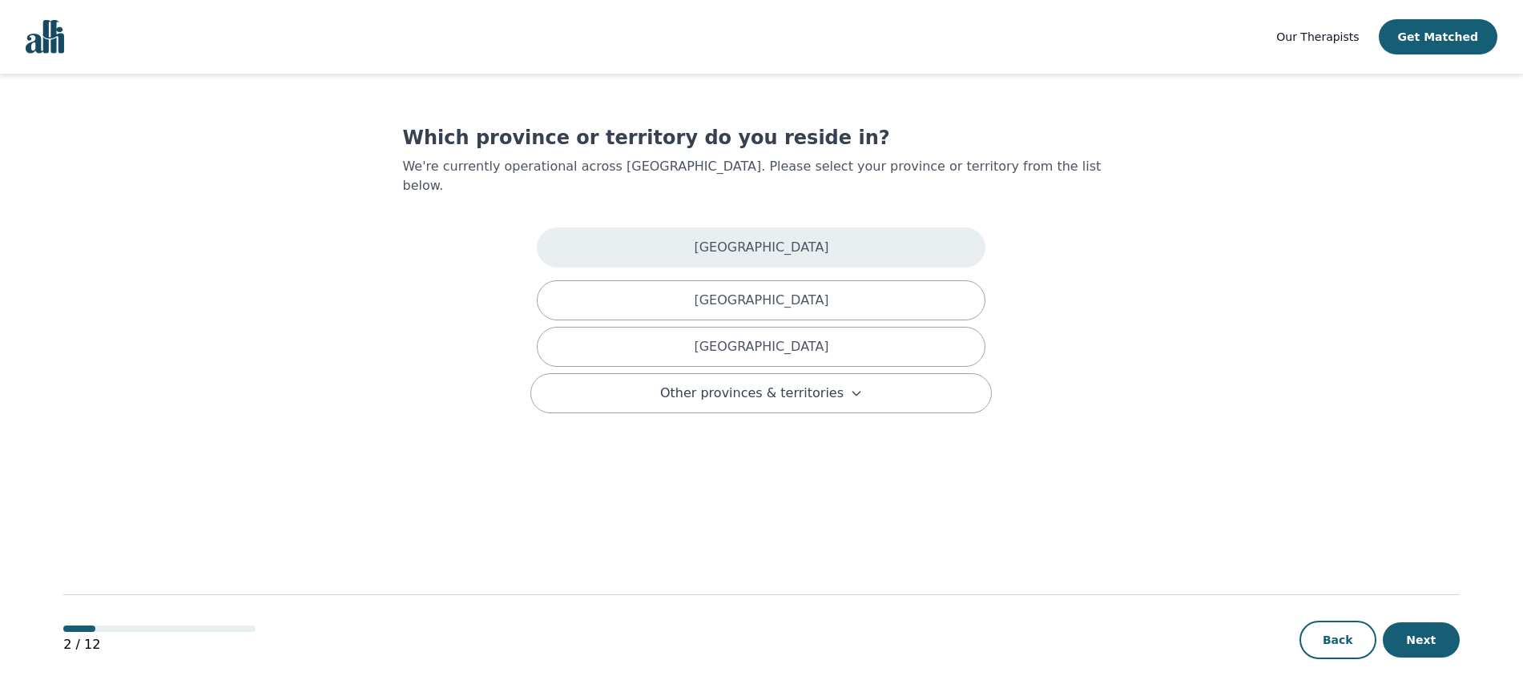
click at [663, 228] on div "[GEOGRAPHIC_DATA]" at bounding box center [761, 248] width 449 height 40
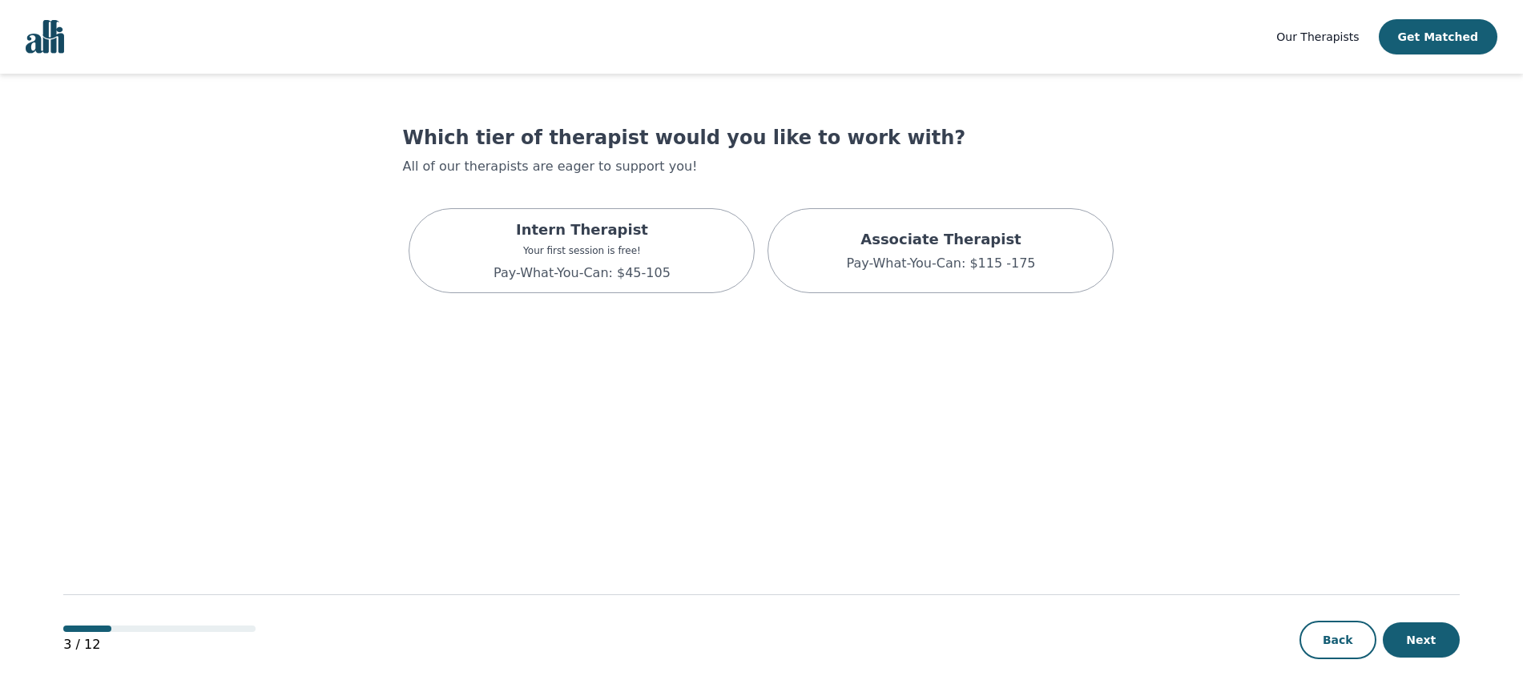
click at [663, 226] on div "Intern Therapist Your first session is free! Pay-What-You-Can: $45-105" at bounding box center [582, 250] width 346 height 85
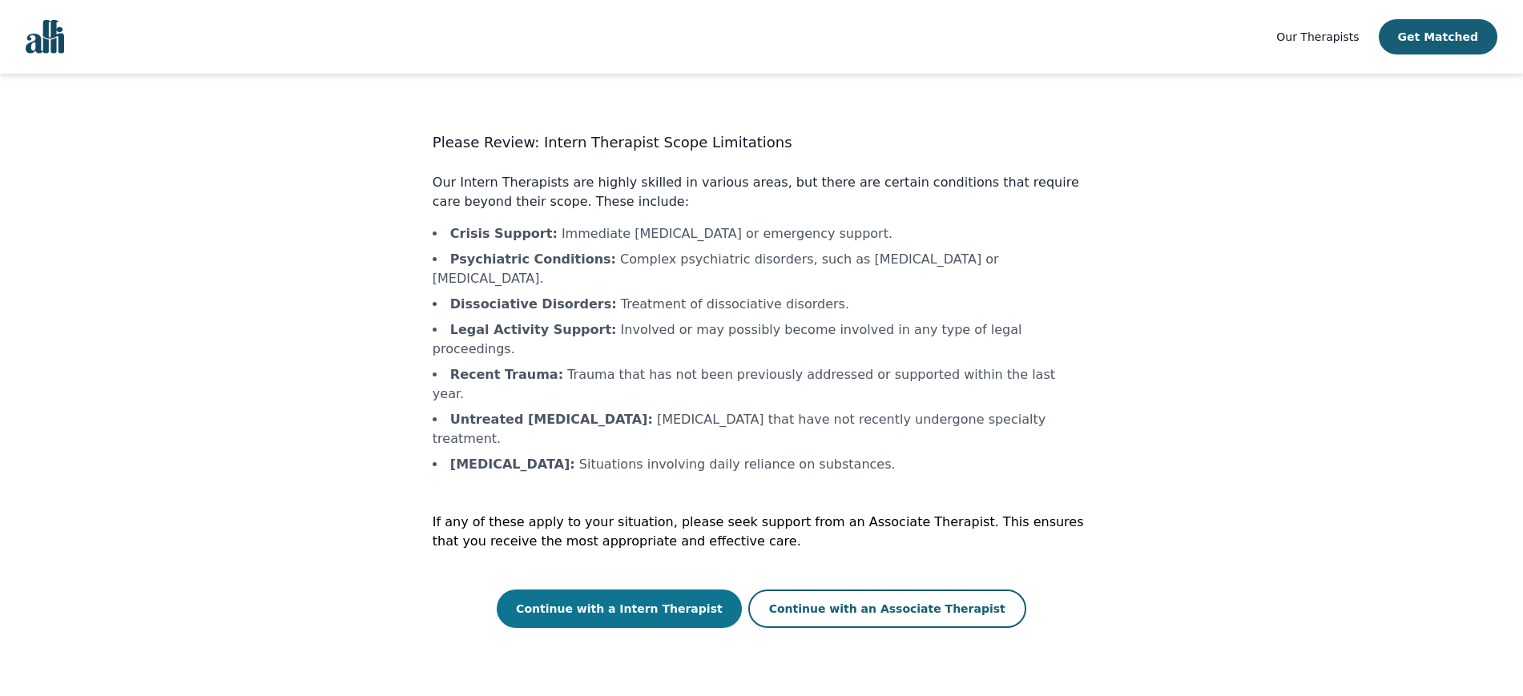
click at [636, 590] on button "Continue with a Intern Therapist" at bounding box center [619, 609] width 245 height 38
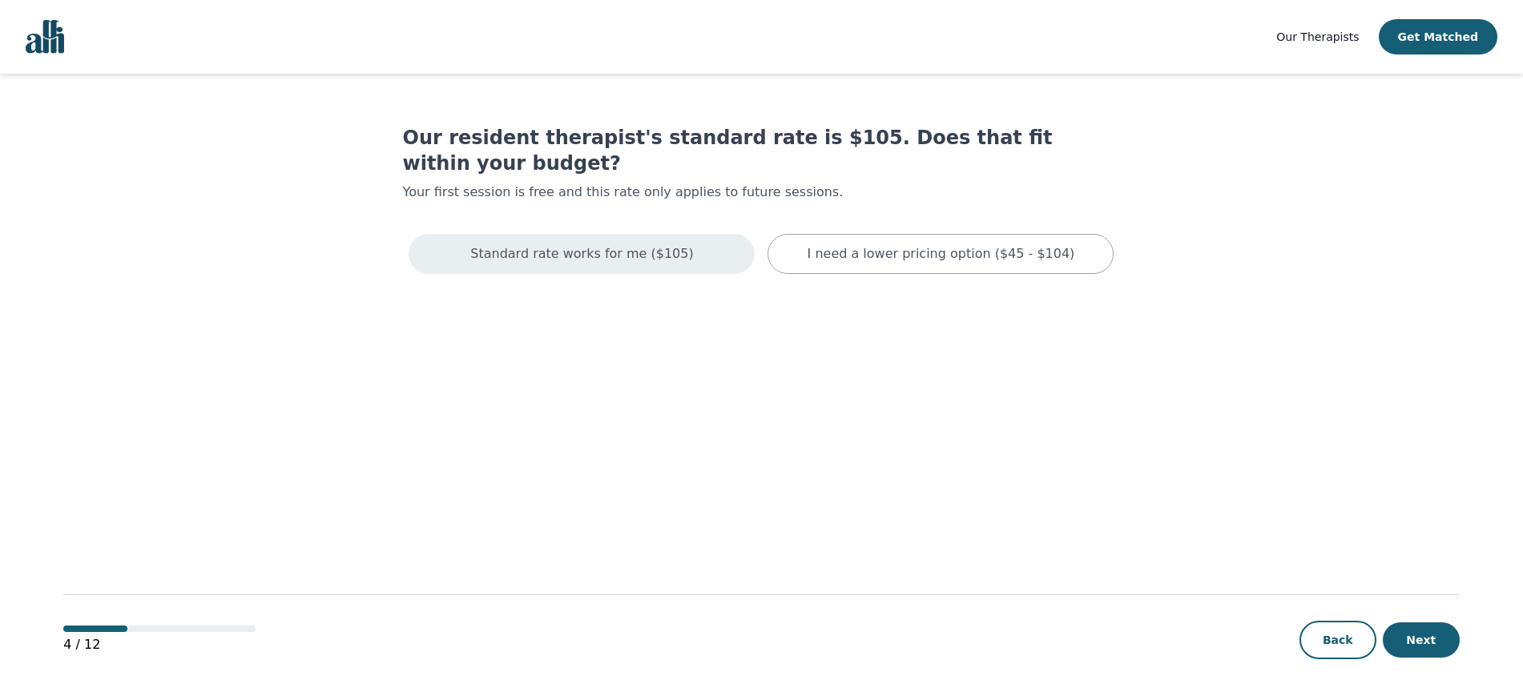
click at [657, 244] on p "Standard rate works for me ($105)" at bounding box center [581, 253] width 223 height 19
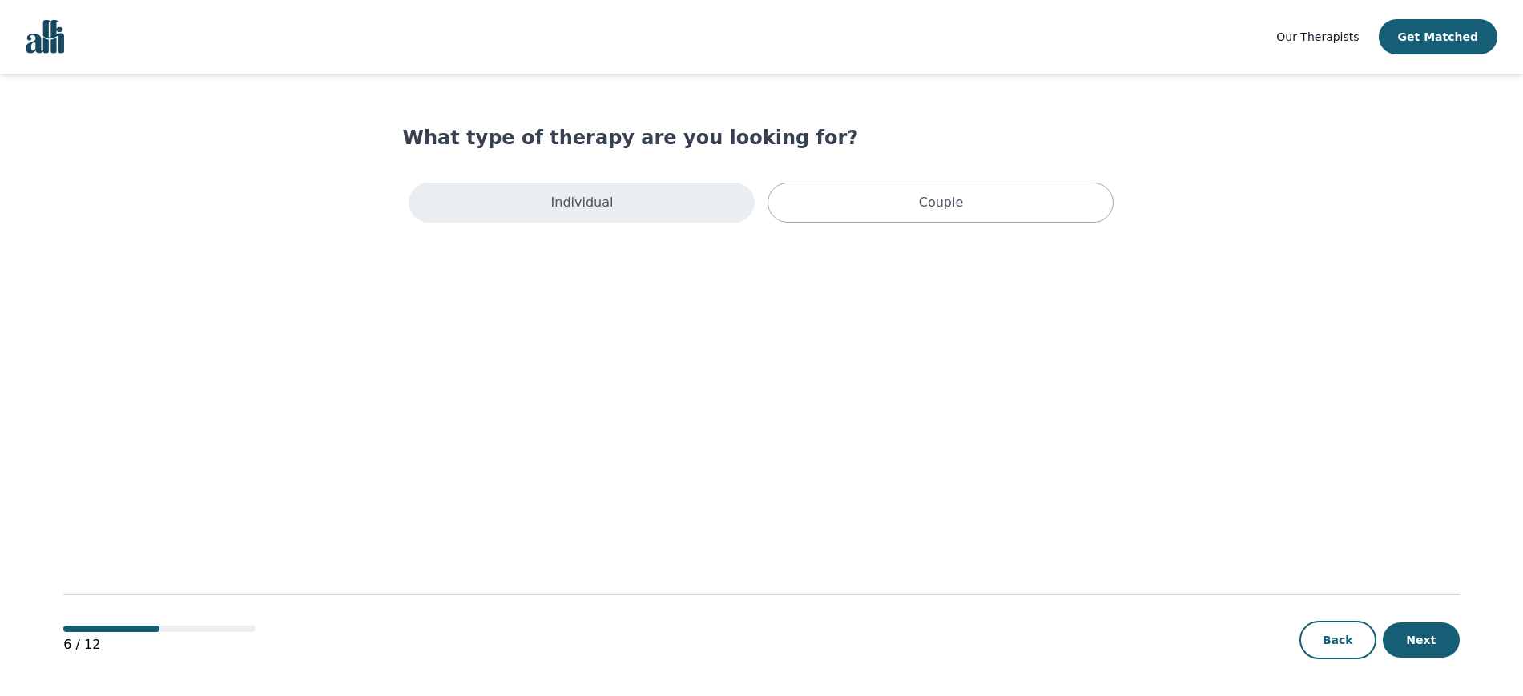
click at [659, 196] on div "Individual" at bounding box center [582, 203] width 346 height 40
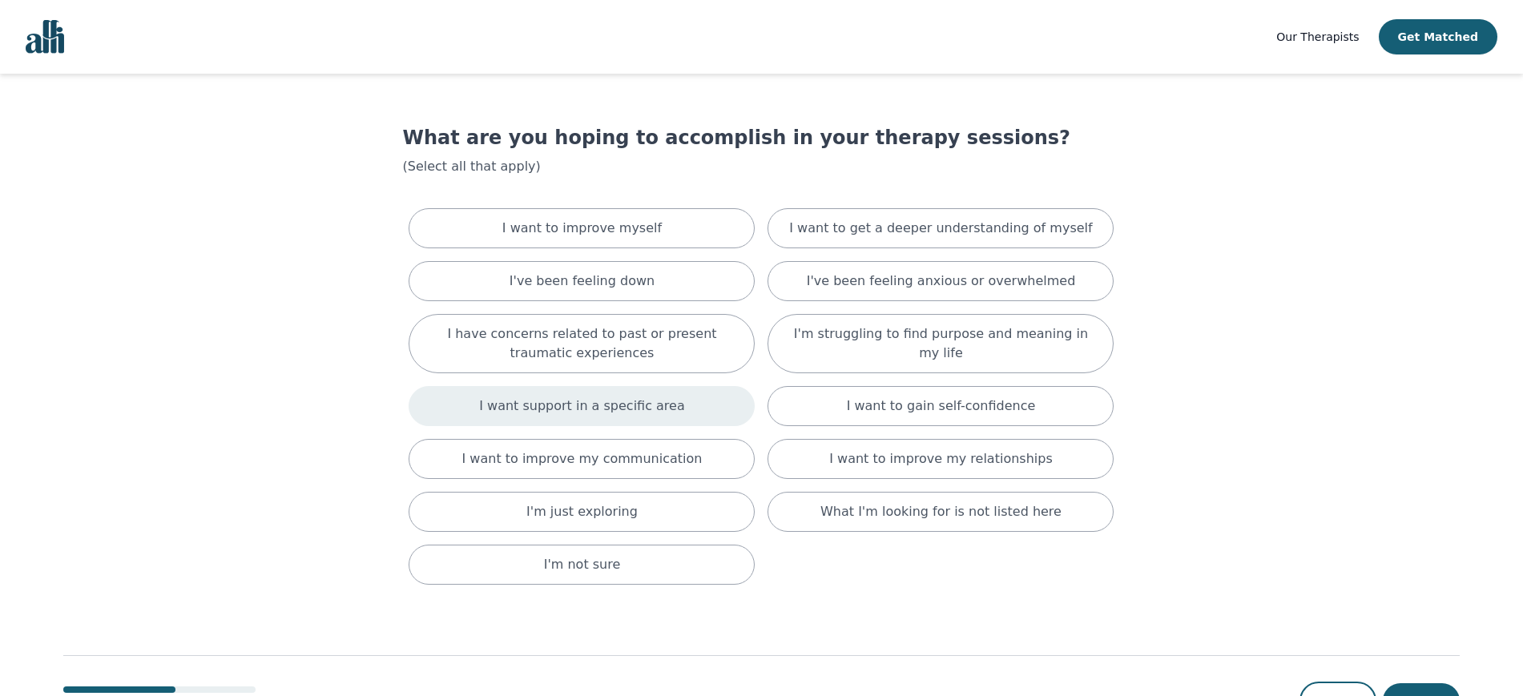
click at [616, 386] on div "I want support in a specific area" at bounding box center [582, 406] width 346 height 40
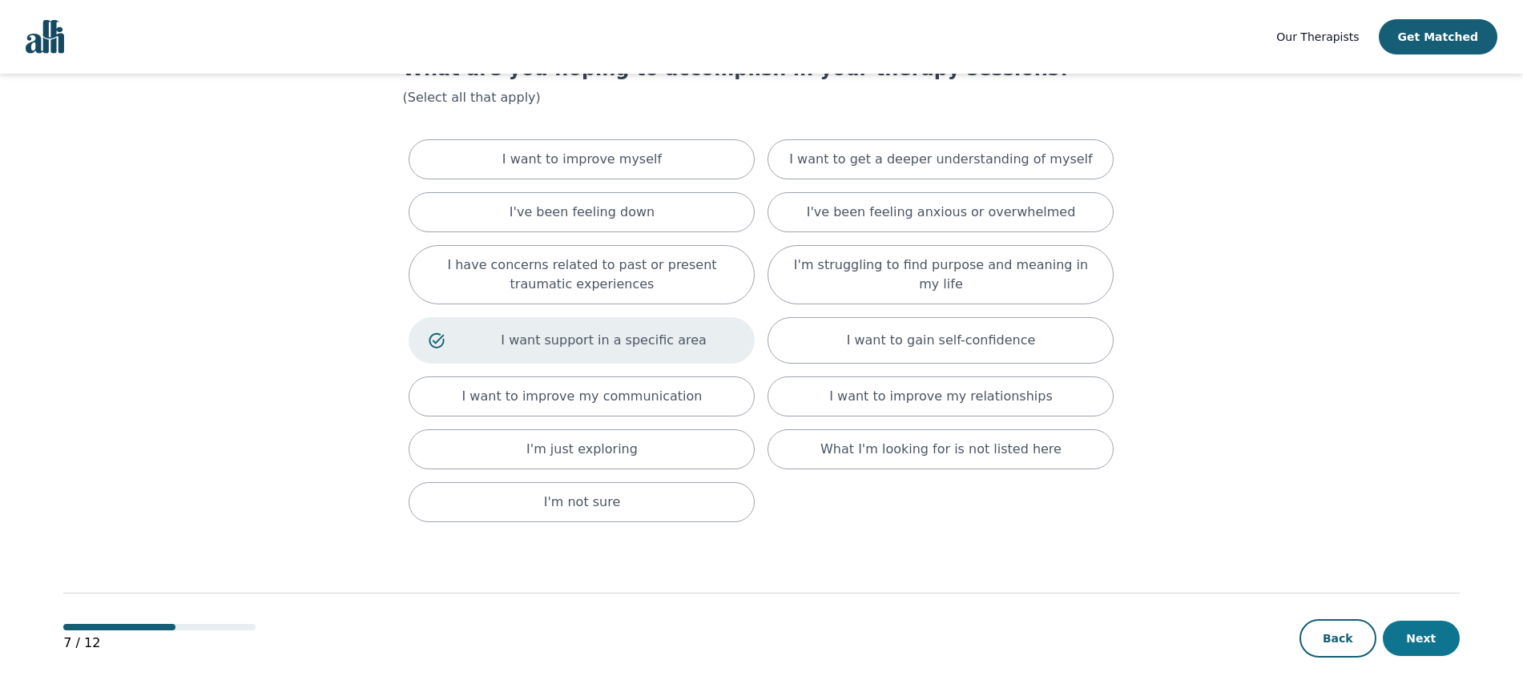
click at [1426, 647] on button "Next" at bounding box center [1421, 638] width 77 height 35
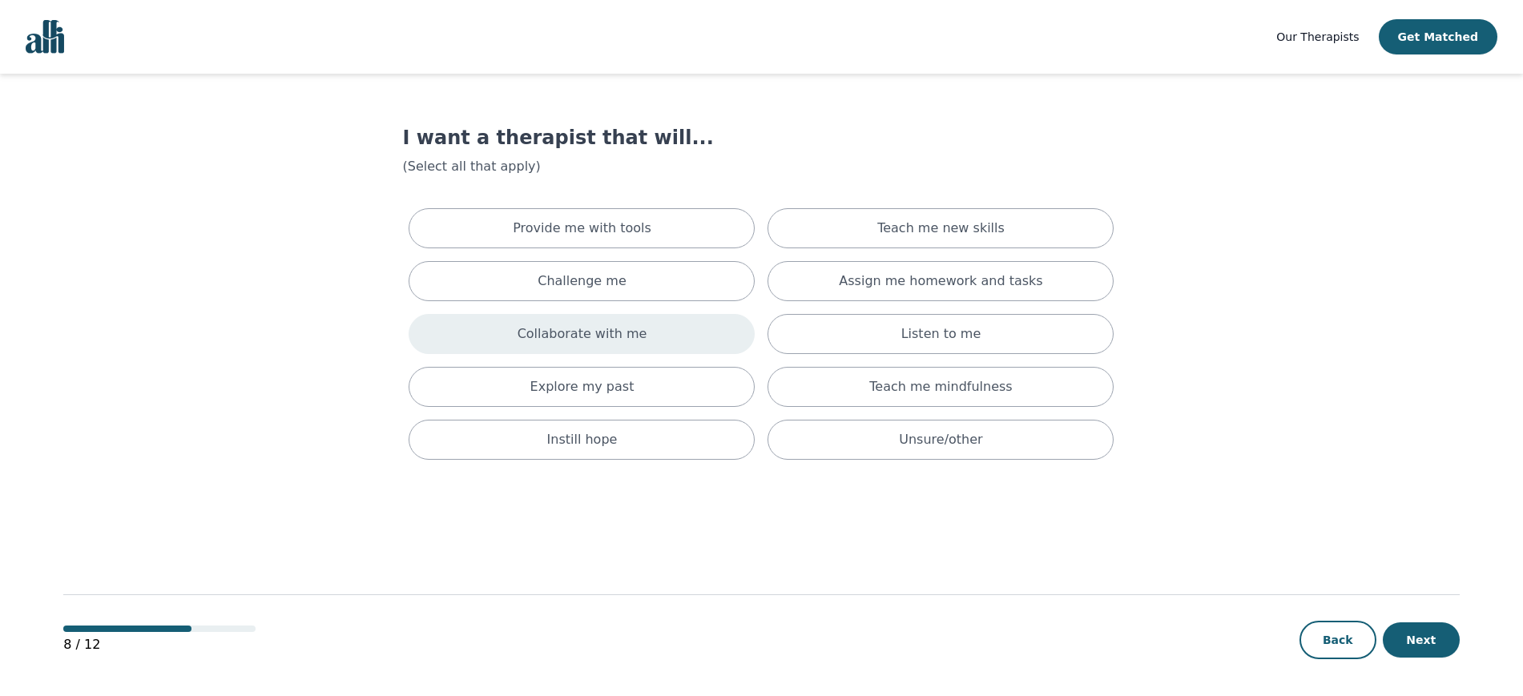
click at [682, 324] on div "Collaborate with me" at bounding box center [582, 334] width 346 height 40
click at [1428, 645] on button "Next" at bounding box center [1421, 640] width 77 height 35
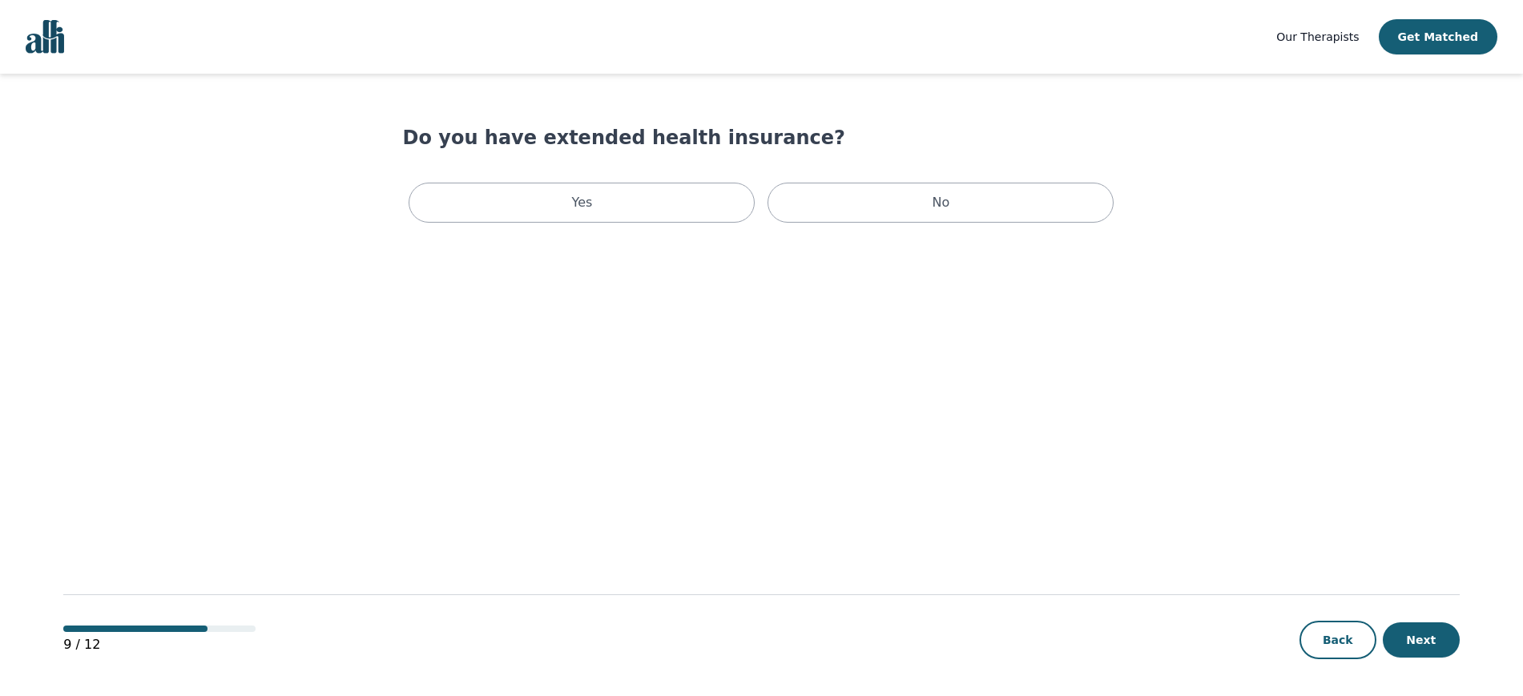
click at [1021, 179] on div "Yes No" at bounding box center [761, 202] width 718 height 53
click at [1017, 198] on div "No" at bounding box center [941, 203] width 346 height 40
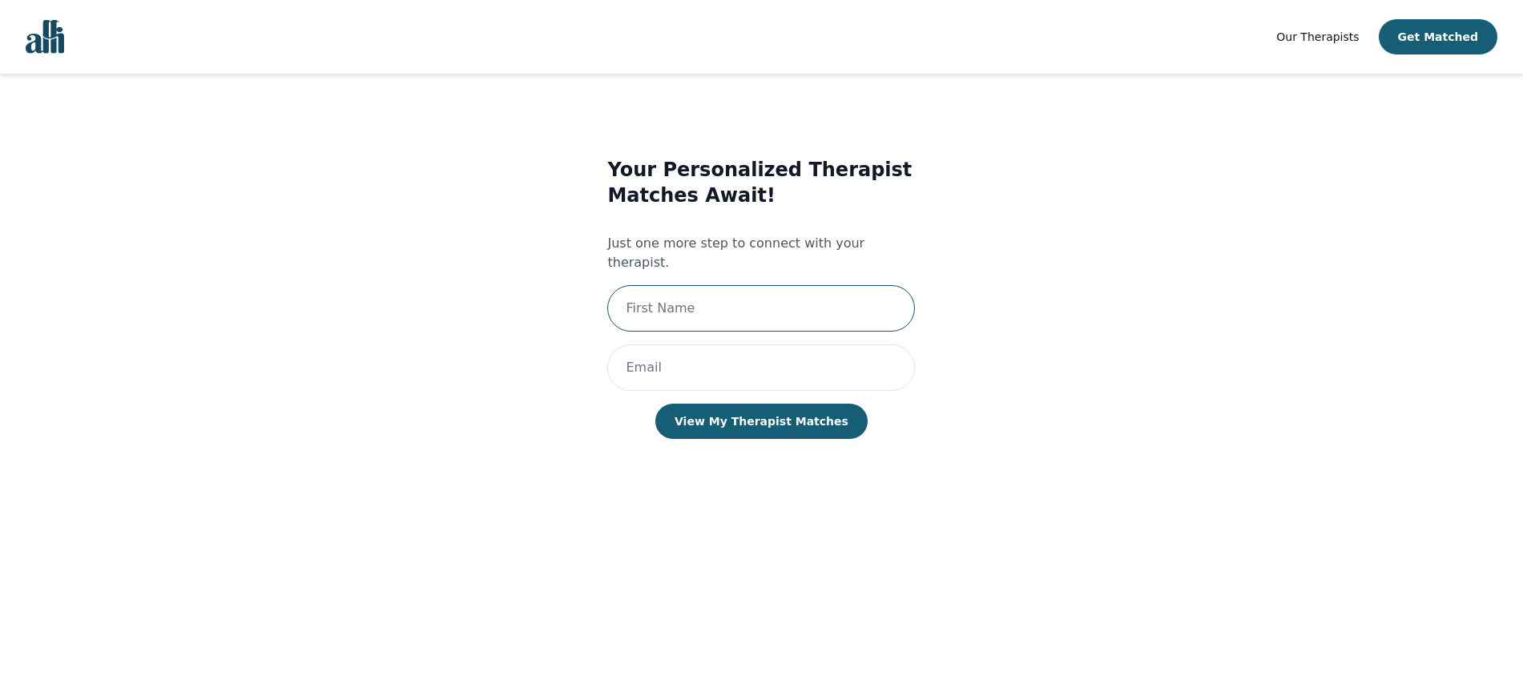
click at [835, 299] on input "text" at bounding box center [761, 308] width 308 height 46
type input "[PERSON_NAME]"
click at [808, 345] on input "email" at bounding box center [761, 368] width 308 height 46
type input "[EMAIL_ADDRESS][DOMAIN_NAME]"
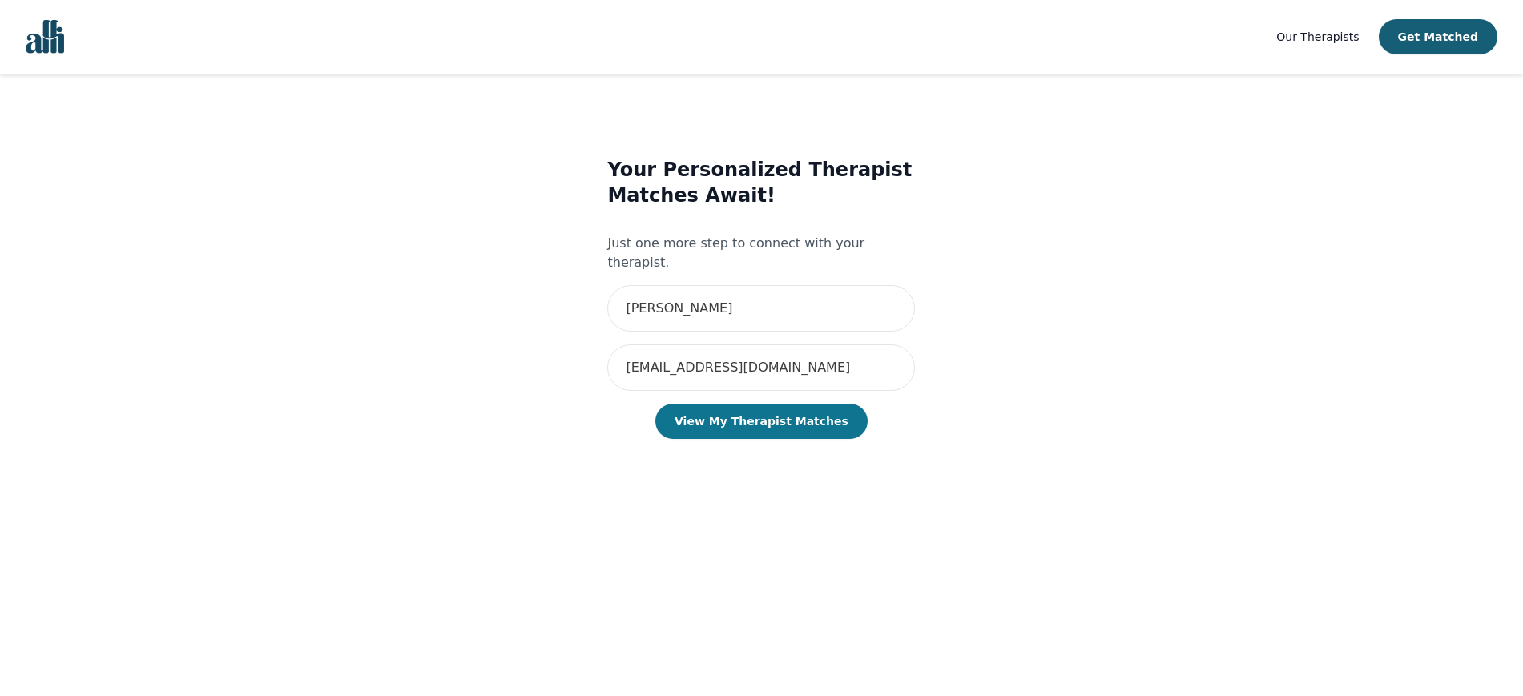
click at [798, 404] on button "View My Therapist Matches" at bounding box center [761, 421] width 212 height 35
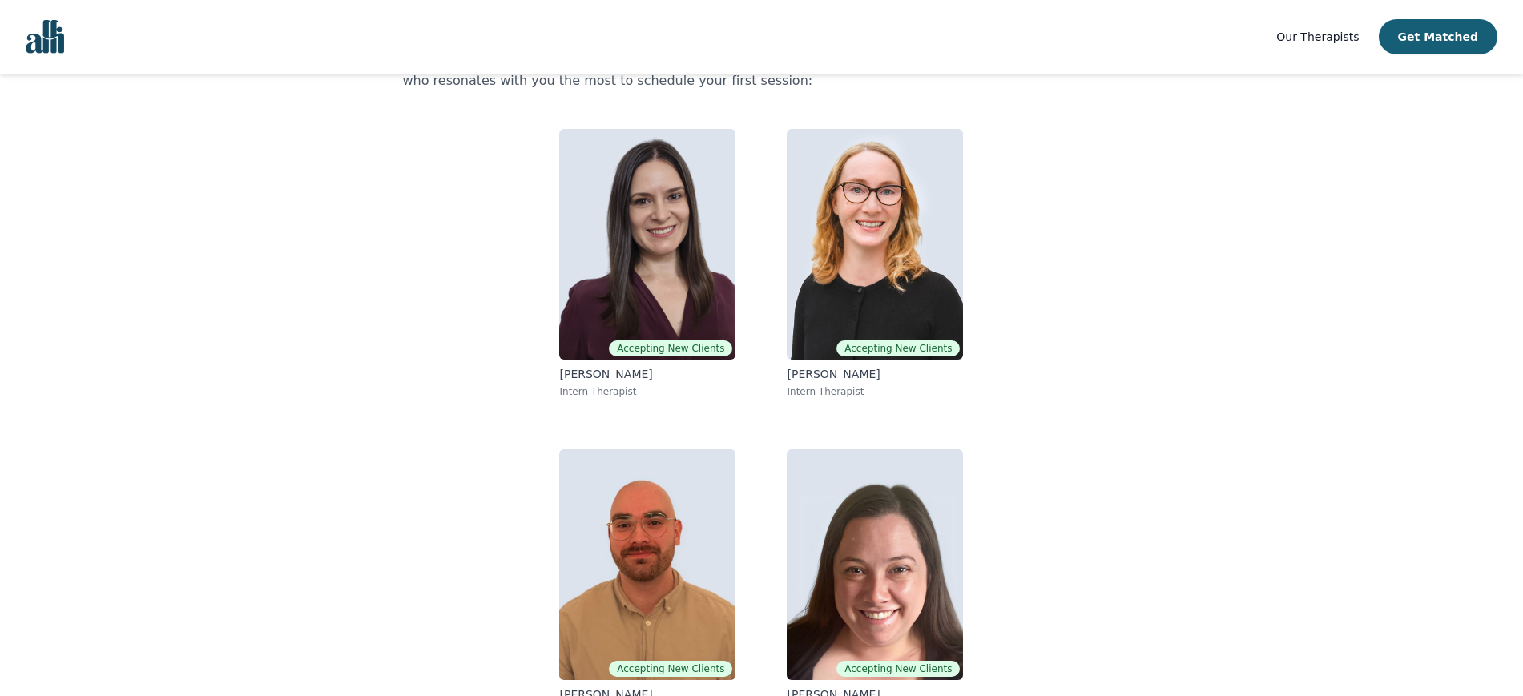
scroll to position [140, 0]
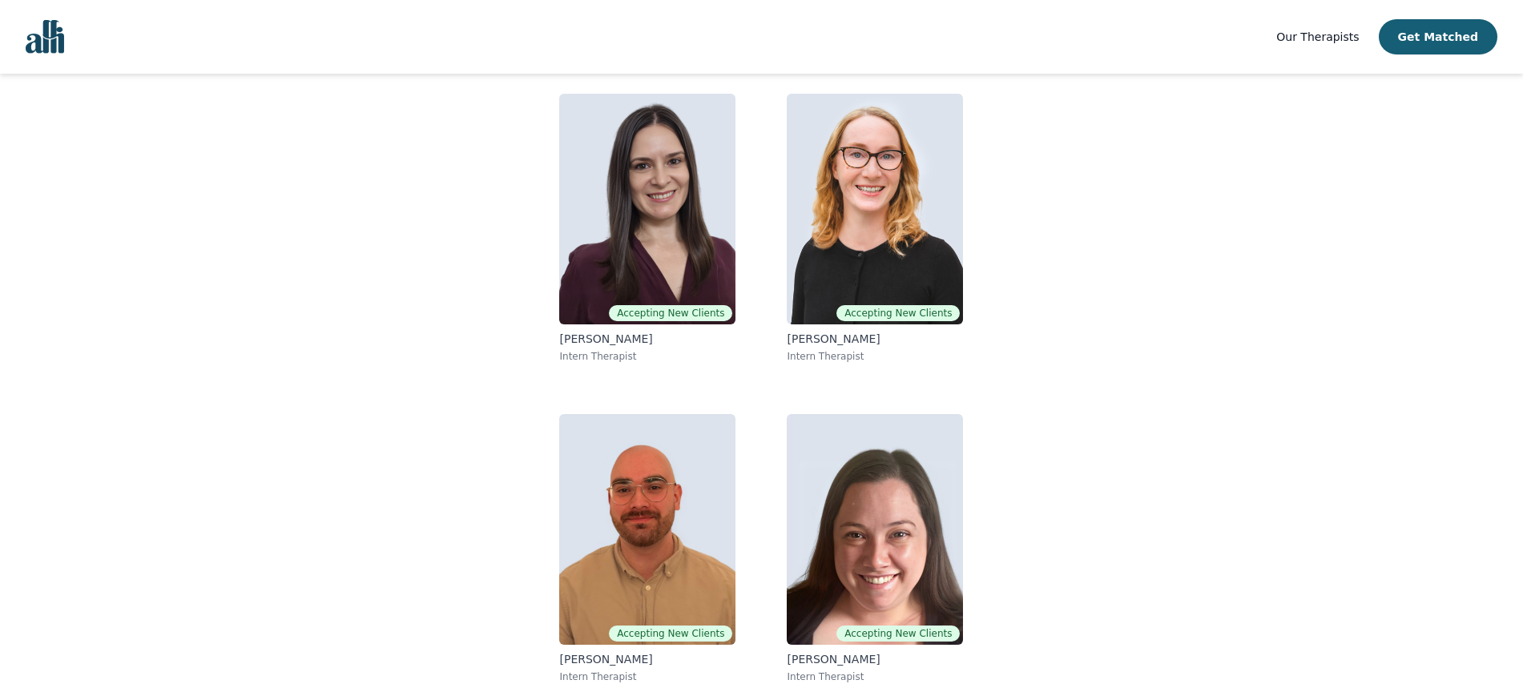
click at [1336, 36] on span "Our Therapists" at bounding box center [1317, 36] width 83 height 13
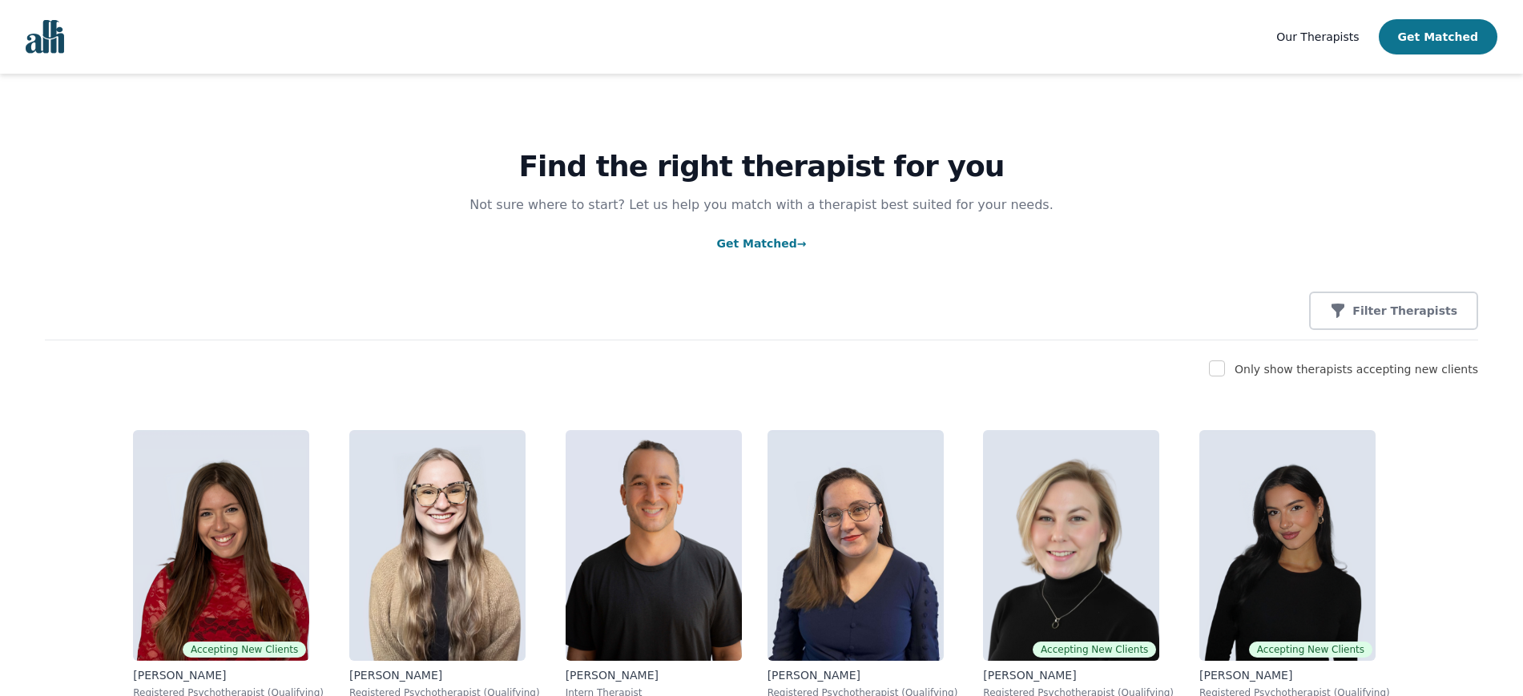
click at [1417, 35] on button "Get Matched" at bounding box center [1438, 36] width 119 height 35
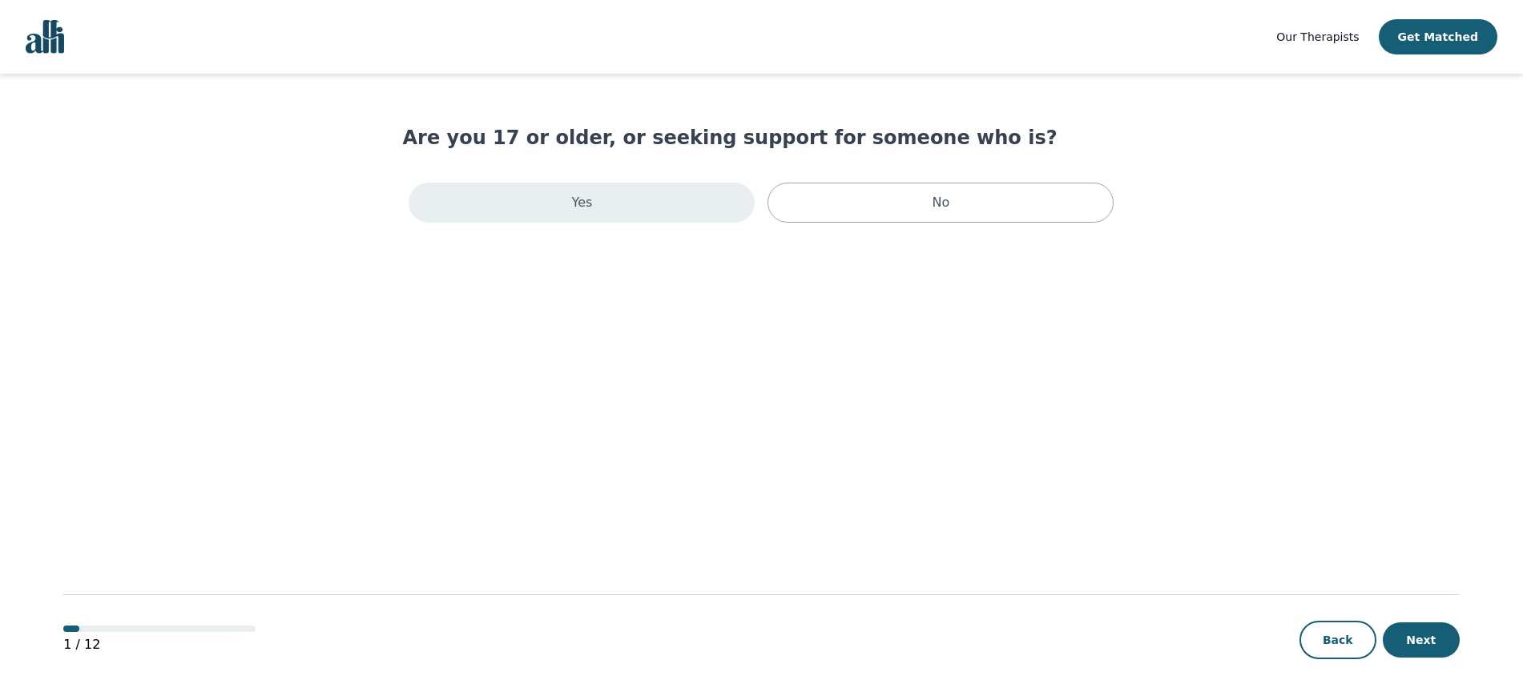
click at [594, 204] on div "Yes" at bounding box center [582, 203] width 346 height 40
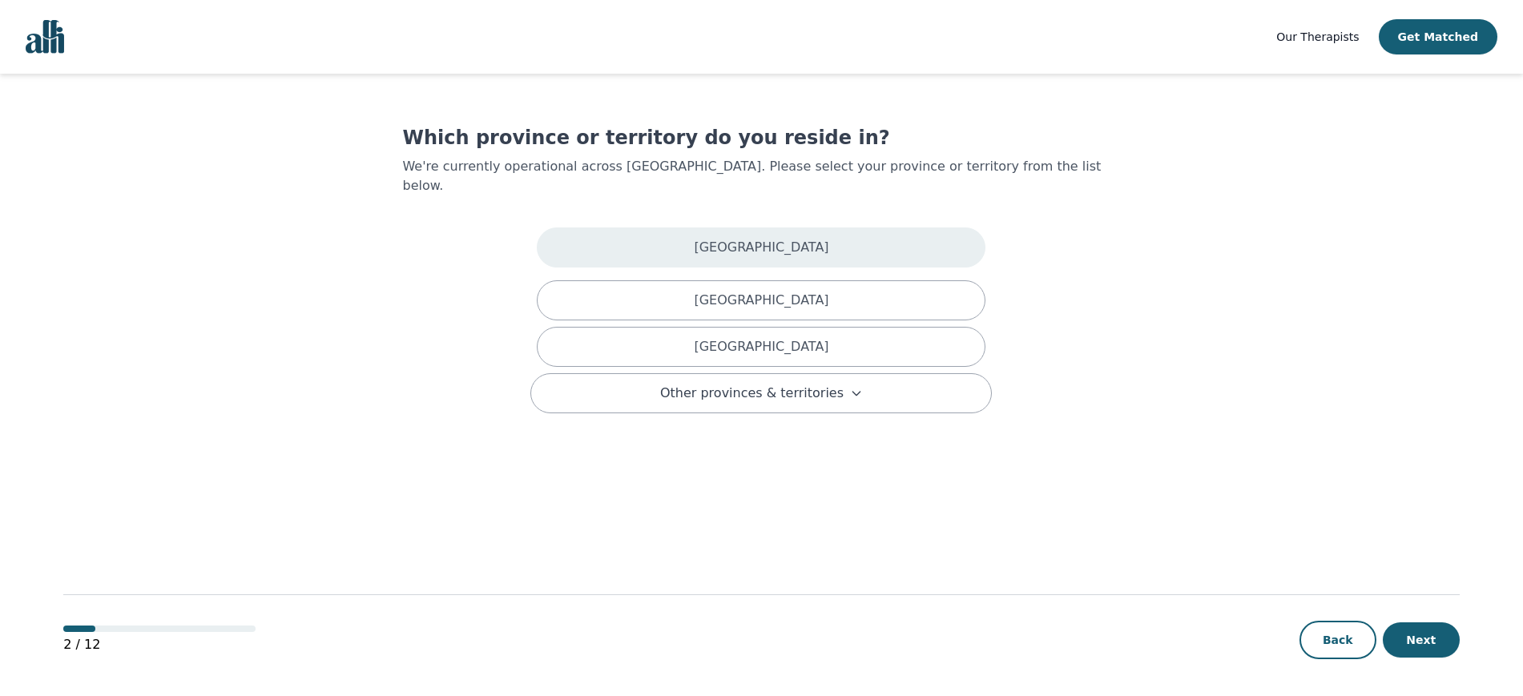
click at [626, 228] on div "[GEOGRAPHIC_DATA]" at bounding box center [761, 248] width 449 height 40
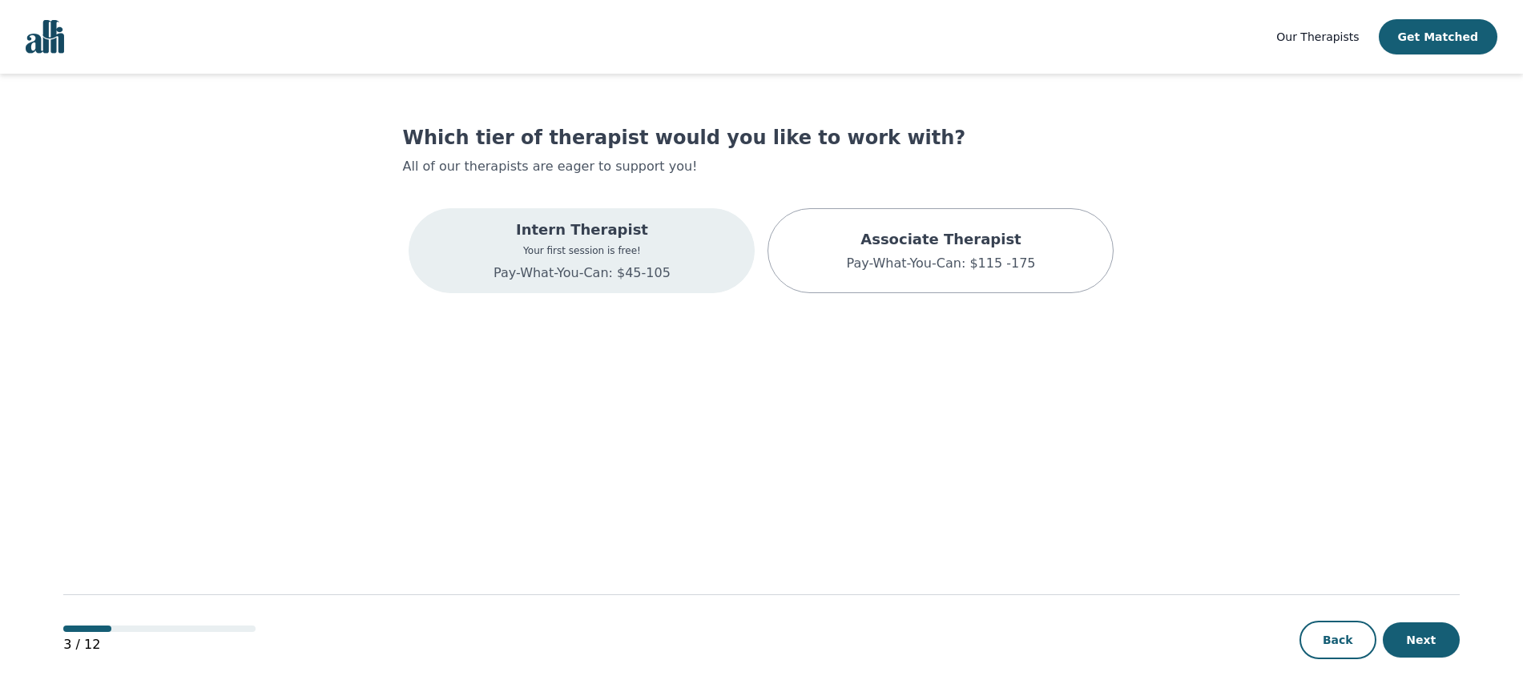
click at [594, 251] on p "Your first session is free!" at bounding box center [582, 250] width 177 height 13
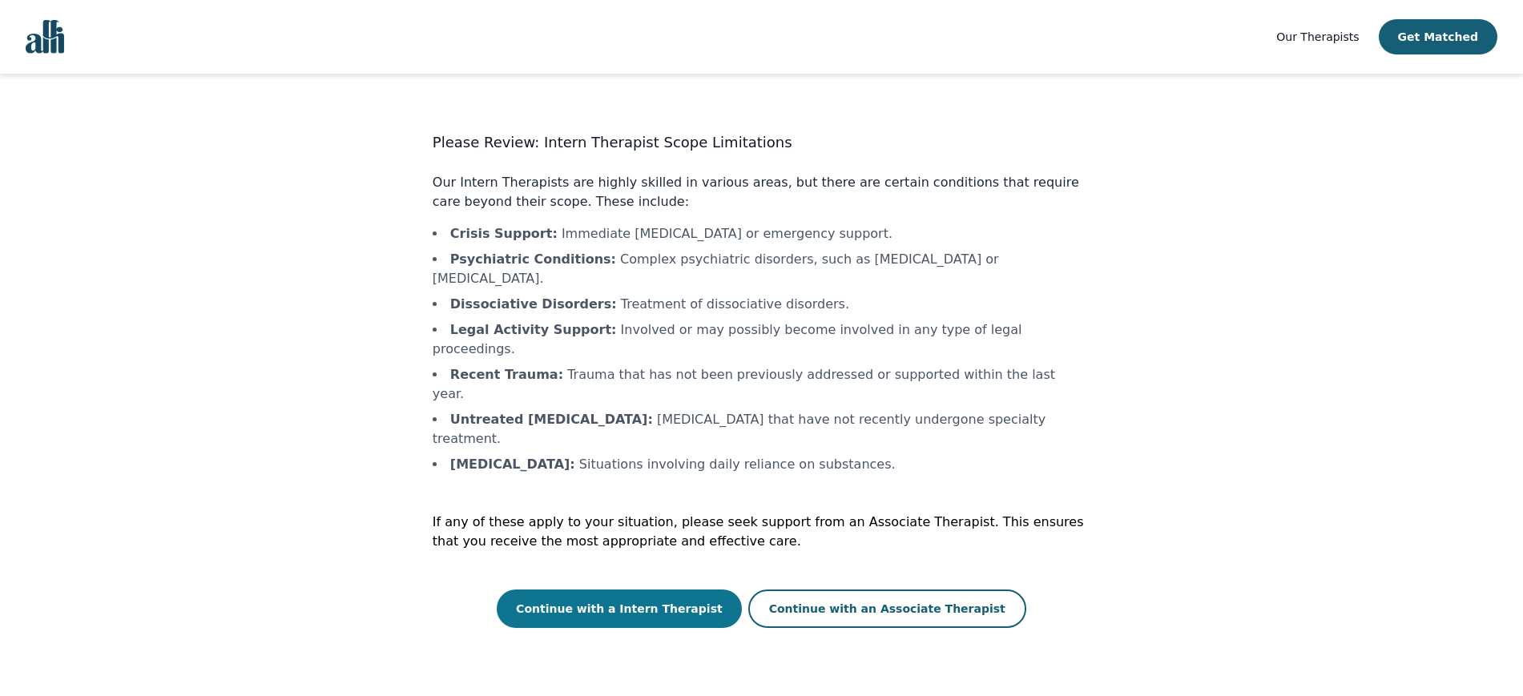
click at [639, 590] on button "Continue with a Intern Therapist" at bounding box center [619, 609] width 245 height 38
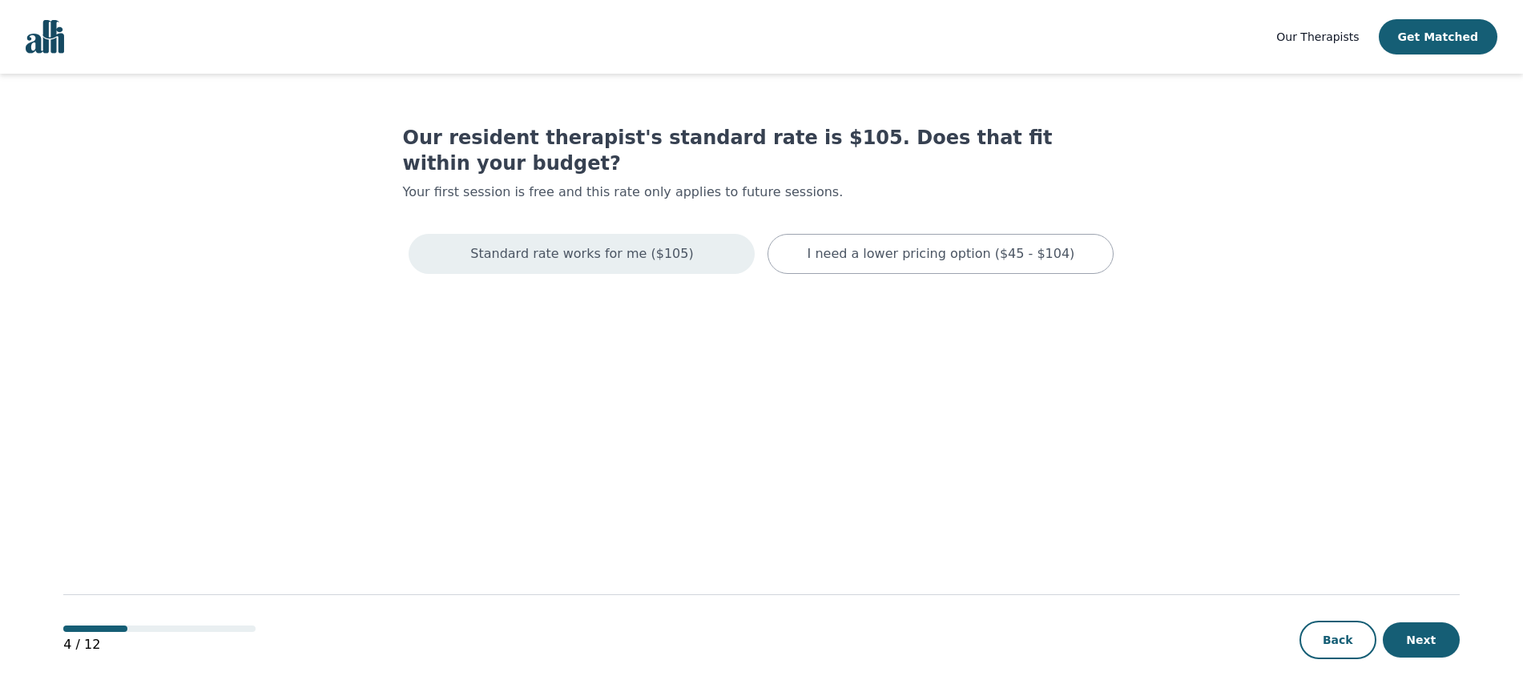
click at [652, 234] on div "Standard rate works for me ($105)" at bounding box center [582, 254] width 346 height 40
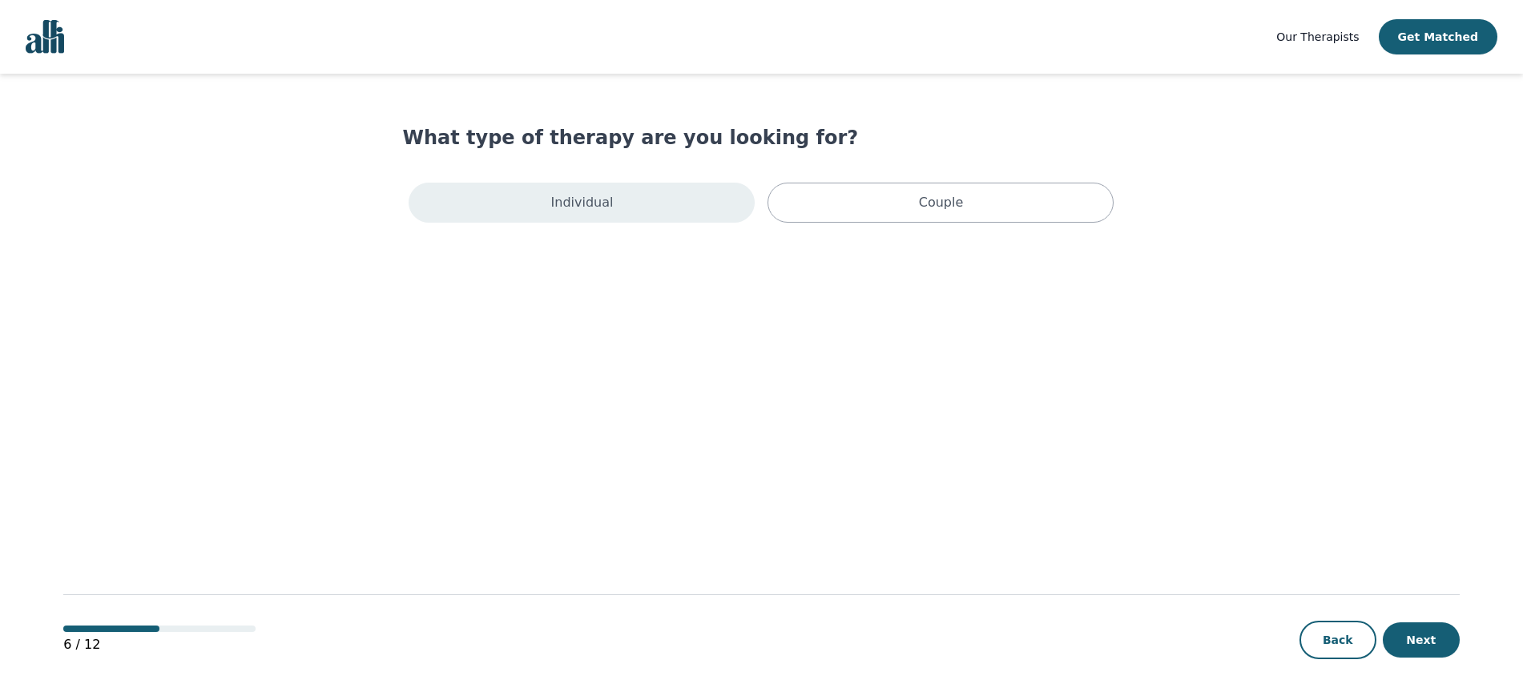
click at [643, 214] on div "Individual" at bounding box center [582, 203] width 346 height 40
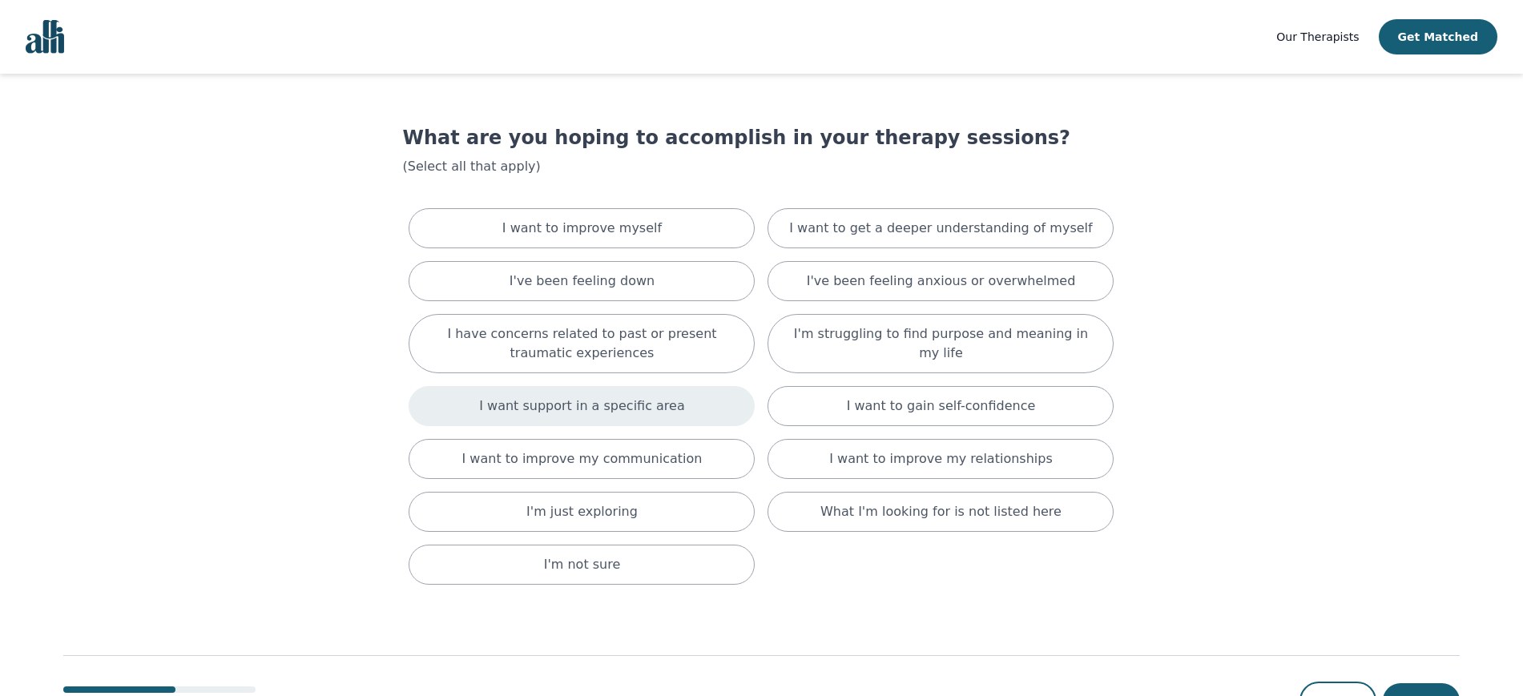
click at [643, 420] on div "I want support in a specific area" at bounding box center [582, 406] width 346 height 40
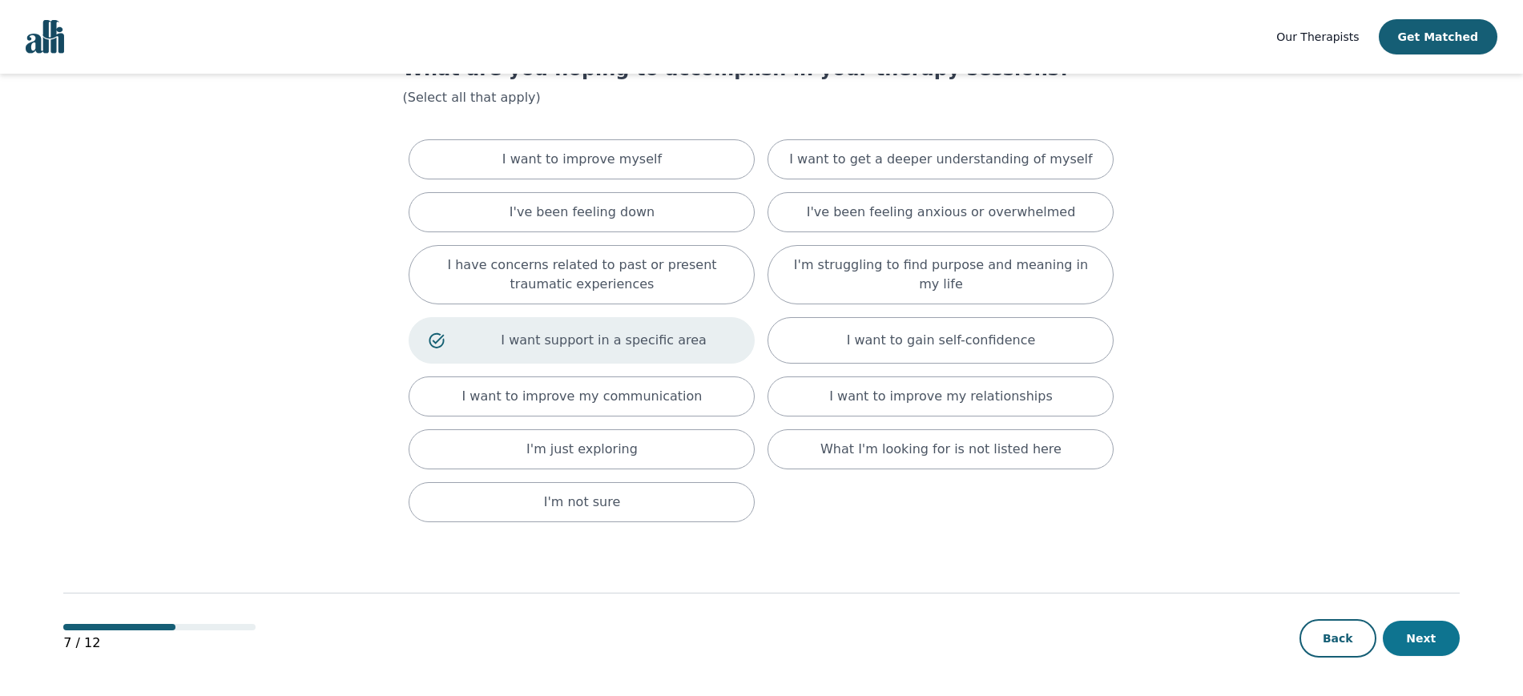
click at [1441, 635] on button "Next" at bounding box center [1421, 638] width 77 height 35
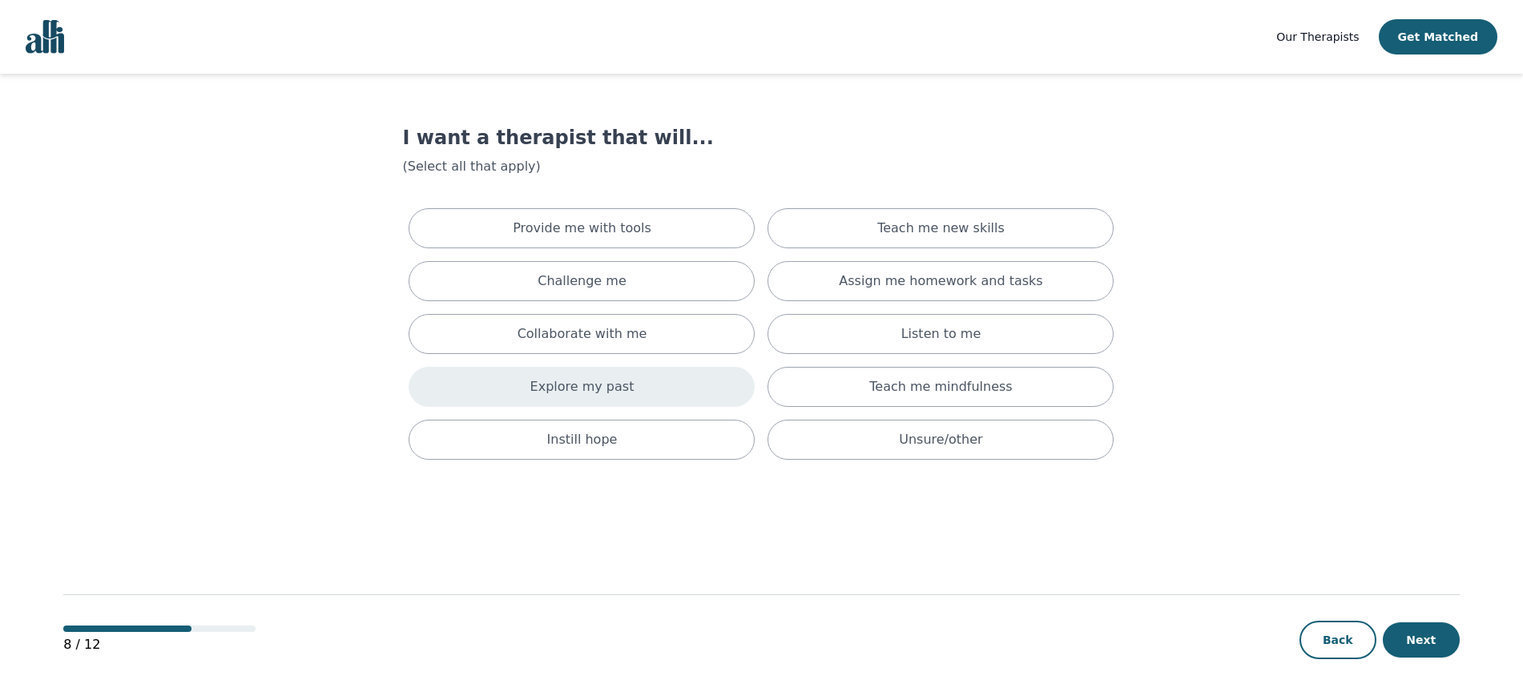
click at [631, 378] on div "Explore my past" at bounding box center [582, 387] width 346 height 40
click at [1403, 635] on button "Next" at bounding box center [1421, 640] width 77 height 35
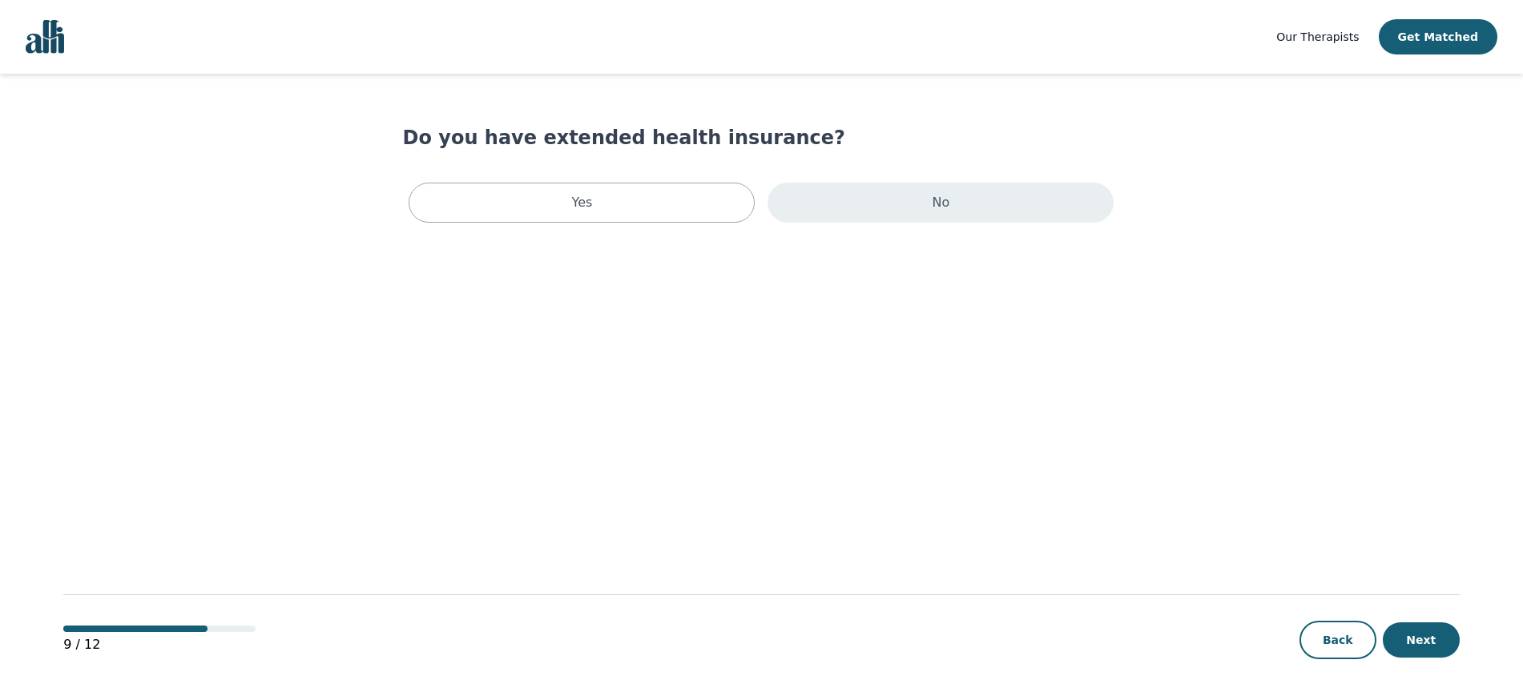
click at [954, 211] on div "No" at bounding box center [941, 203] width 346 height 40
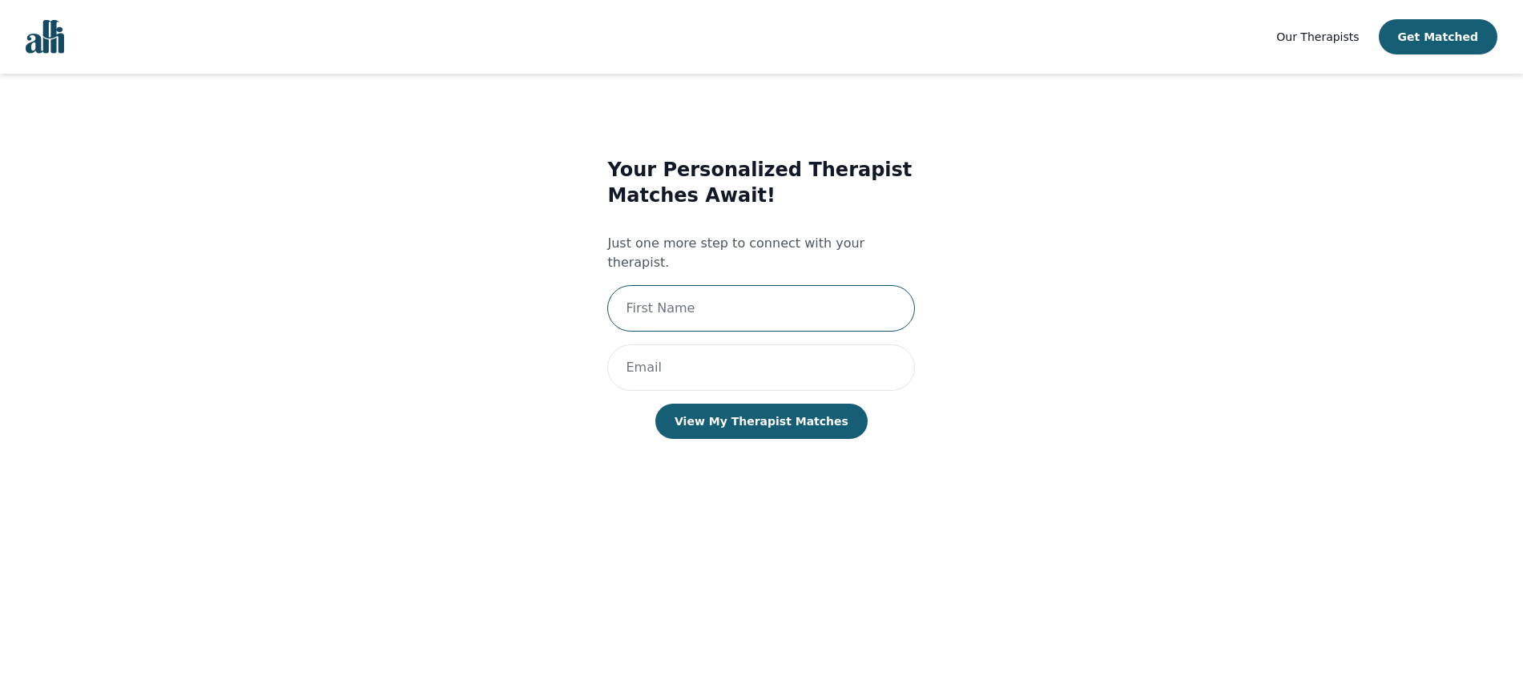
click at [764, 312] on input "text" at bounding box center [761, 308] width 308 height 46
type input "[PERSON_NAME]"
click at [760, 345] on input "email" at bounding box center [761, 368] width 308 height 46
type input "[EMAIL_ADDRESS][DOMAIN_NAME]"
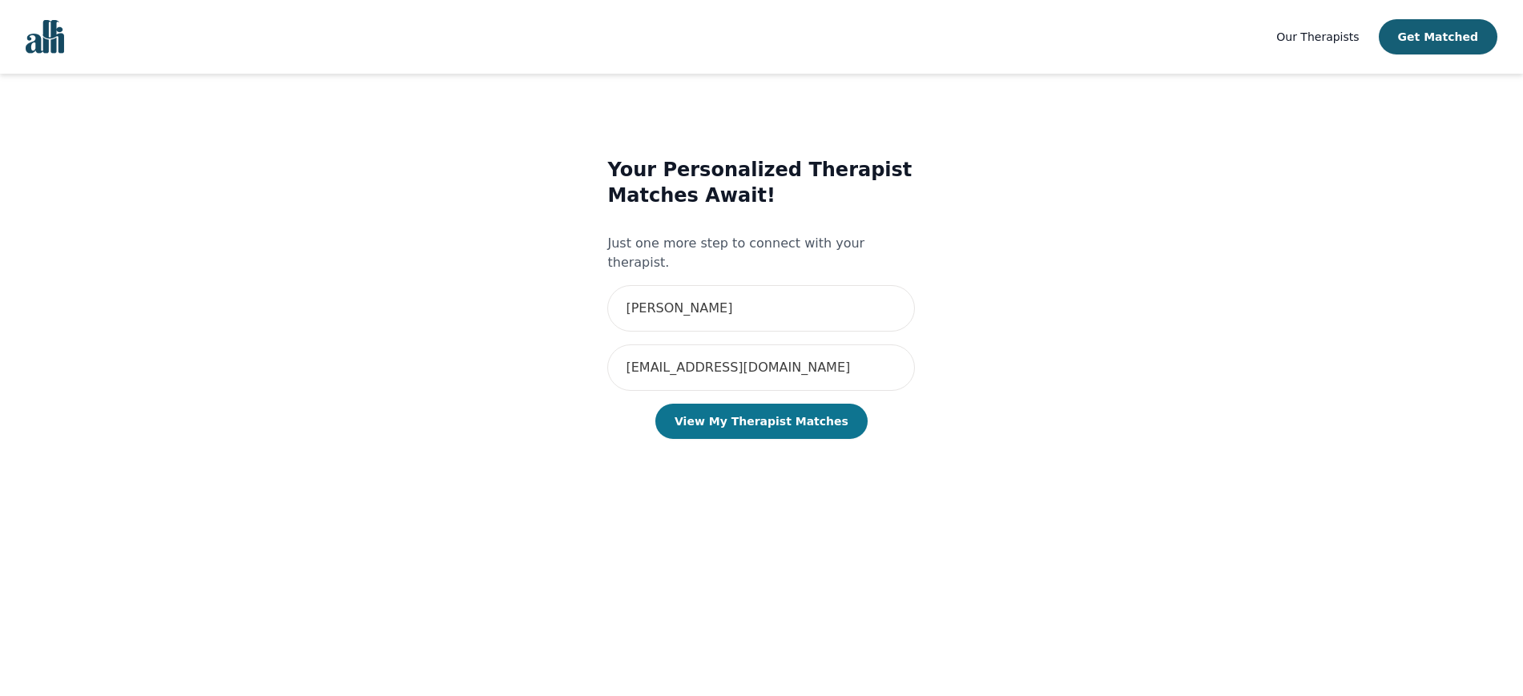
click at [777, 405] on button "View My Therapist Matches" at bounding box center [761, 421] width 212 height 35
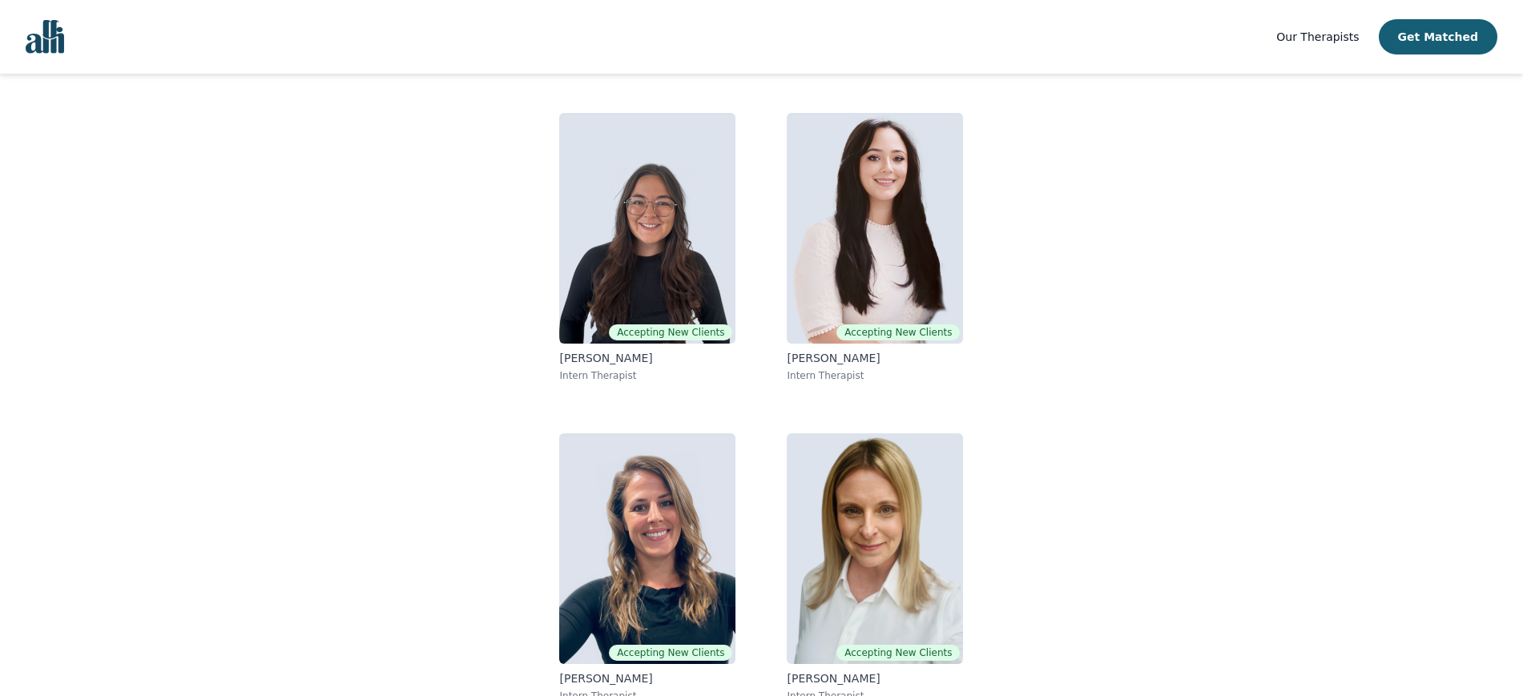
scroll to position [129, 0]
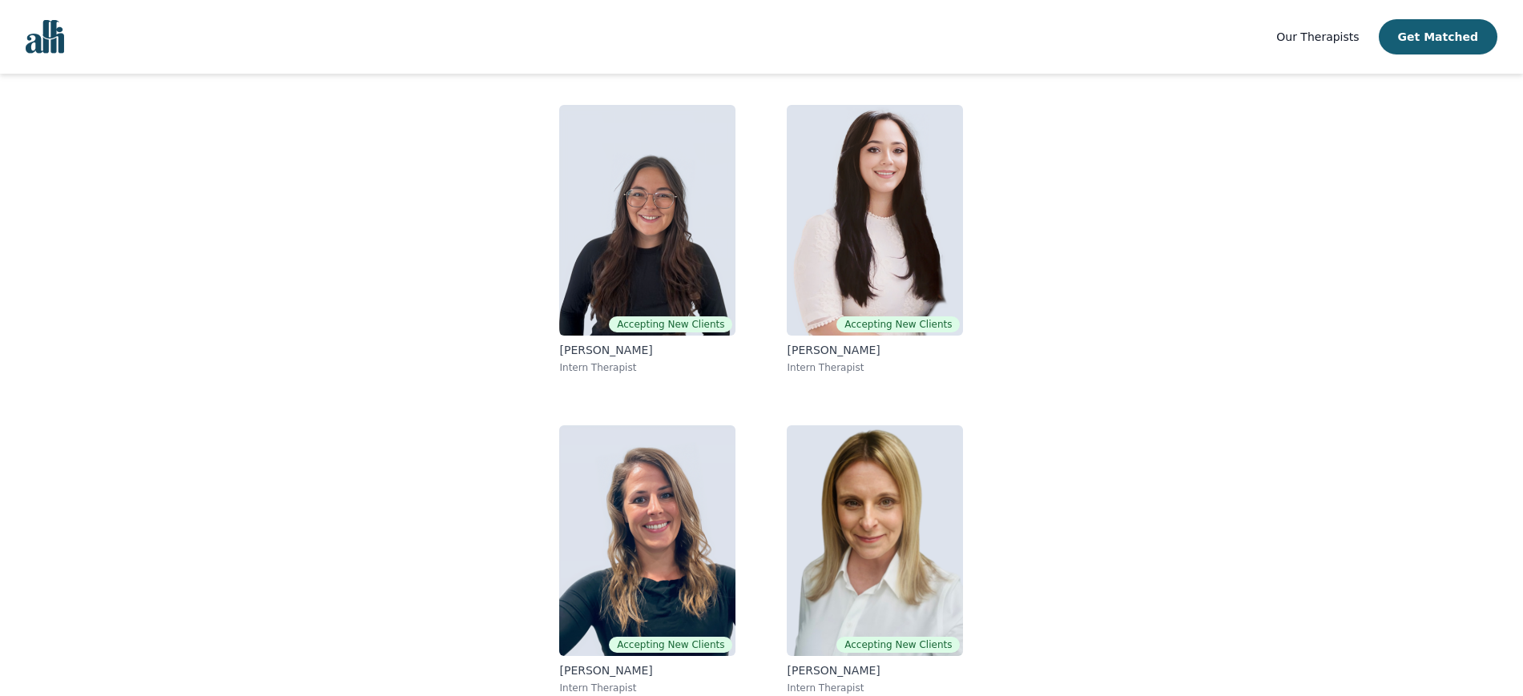
click at [1335, 23] on div "Our Therapists Get Matched" at bounding box center [1386, 36] width 221 height 35
click at [1335, 31] on span "Our Therapists" at bounding box center [1317, 36] width 83 height 13
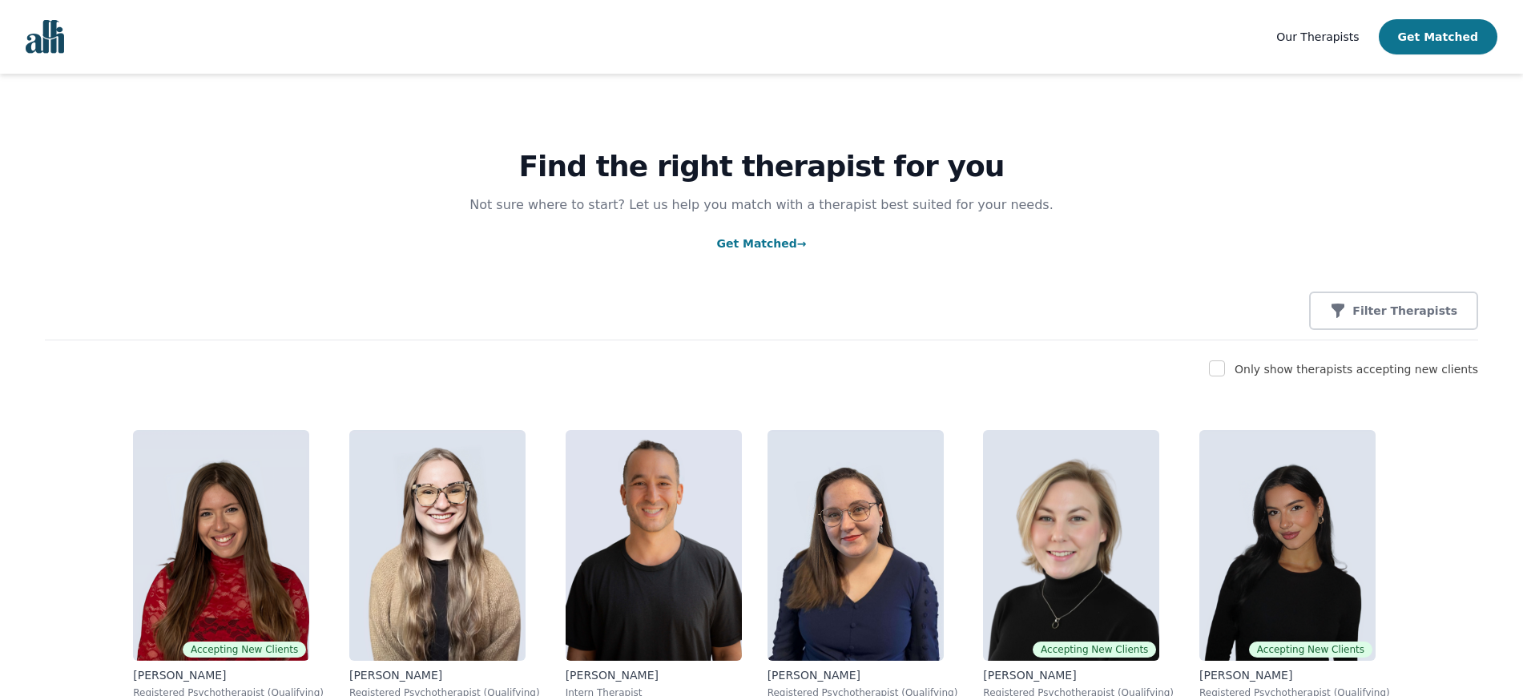
click at [1459, 29] on button "Get Matched" at bounding box center [1438, 36] width 119 height 35
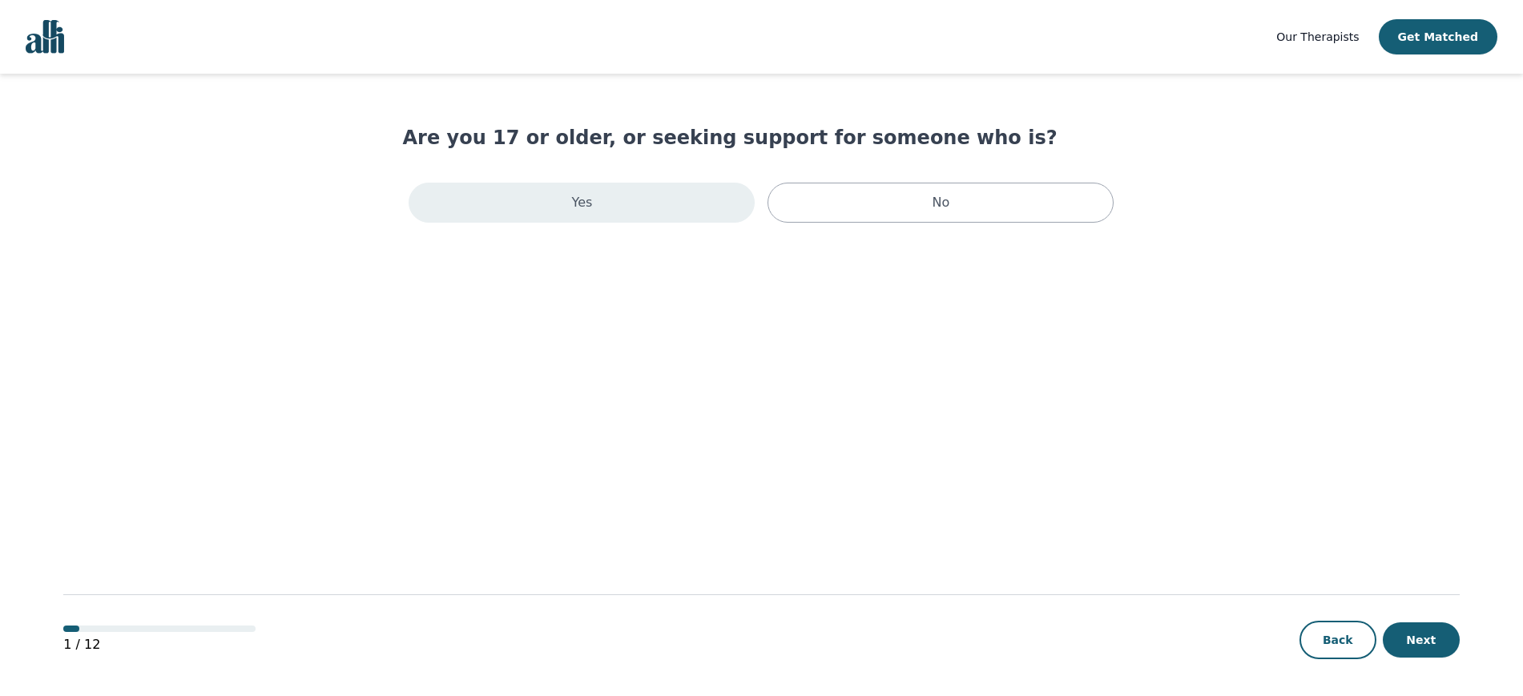
click at [622, 195] on div "Yes" at bounding box center [582, 203] width 346 height 40
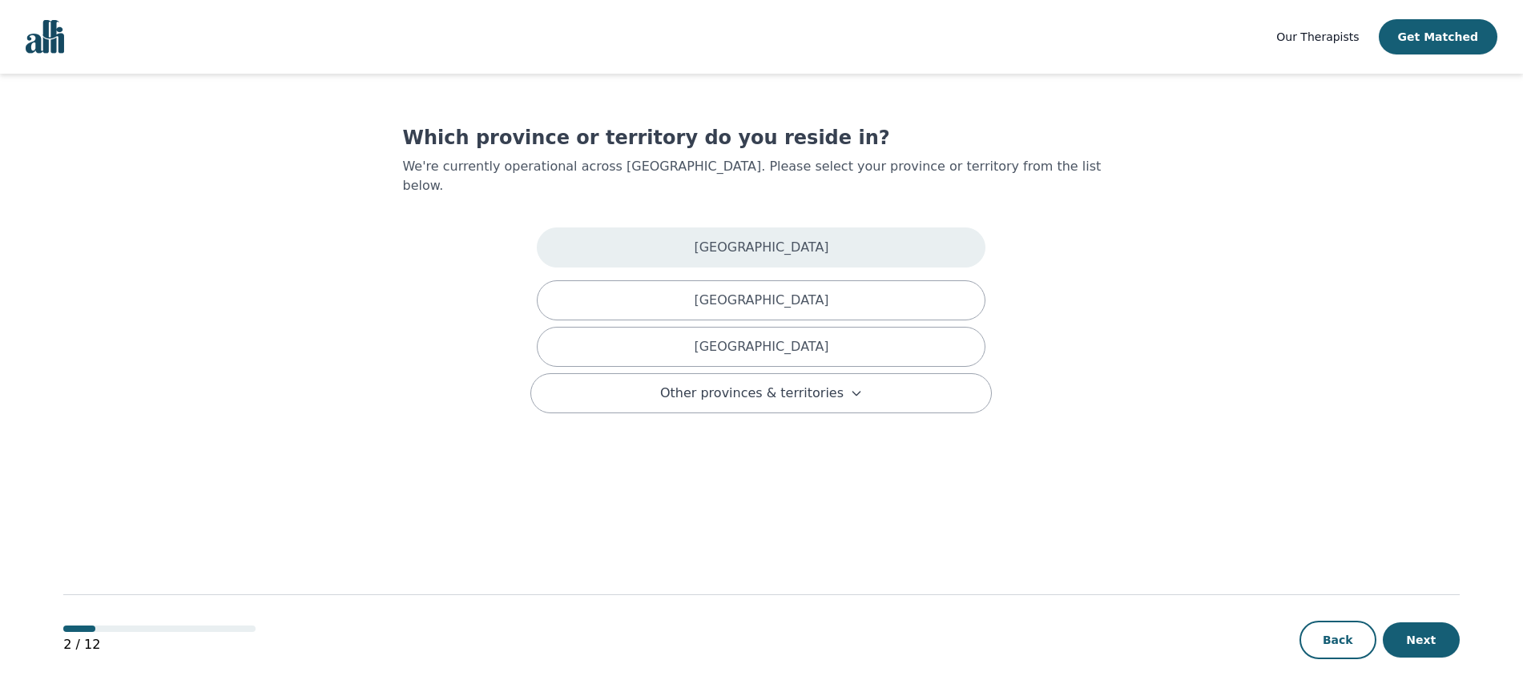
click at [667, 228] on div "[GEOGRAPHIC_DATA]" at bounding box center [761, 248] width 449 height 40
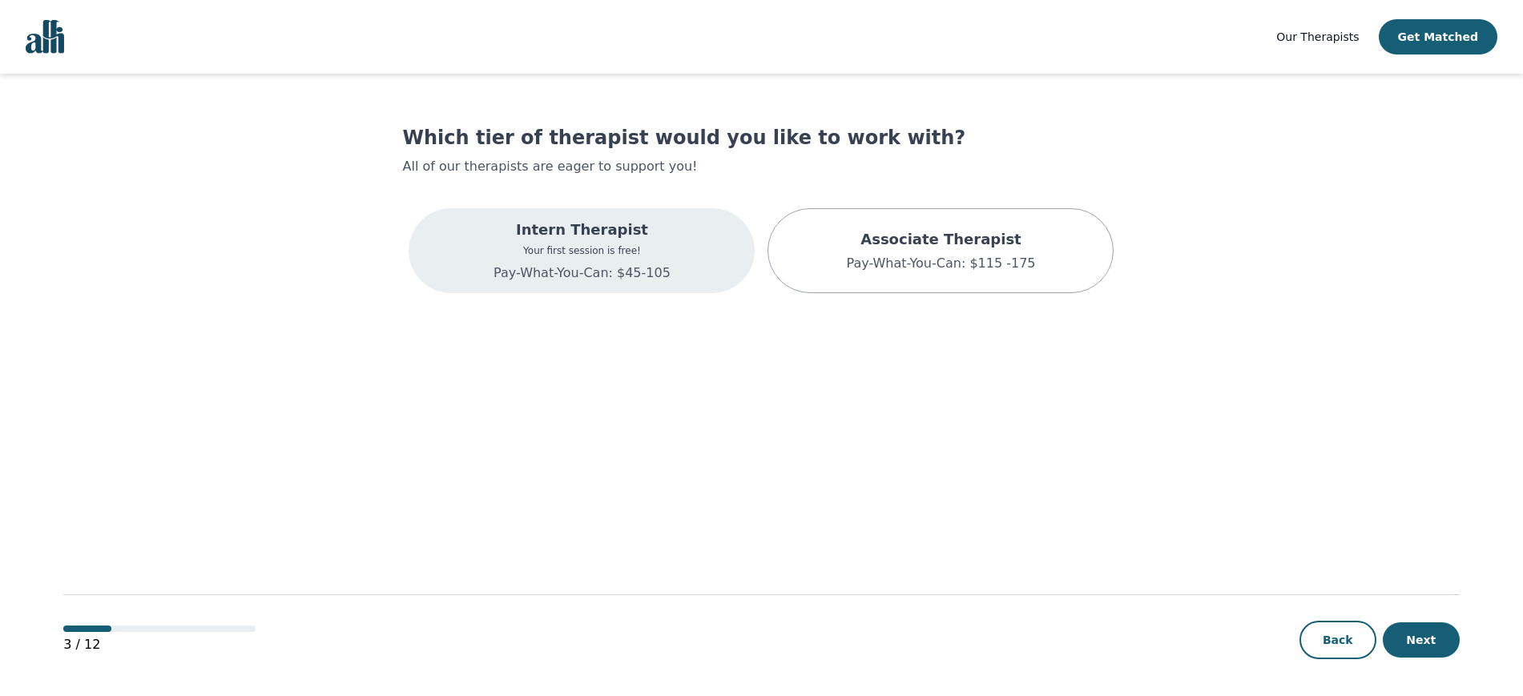
click at [637, 227] on p "Intern Therapist" at bounding box center [582, 230] width 177 height 22
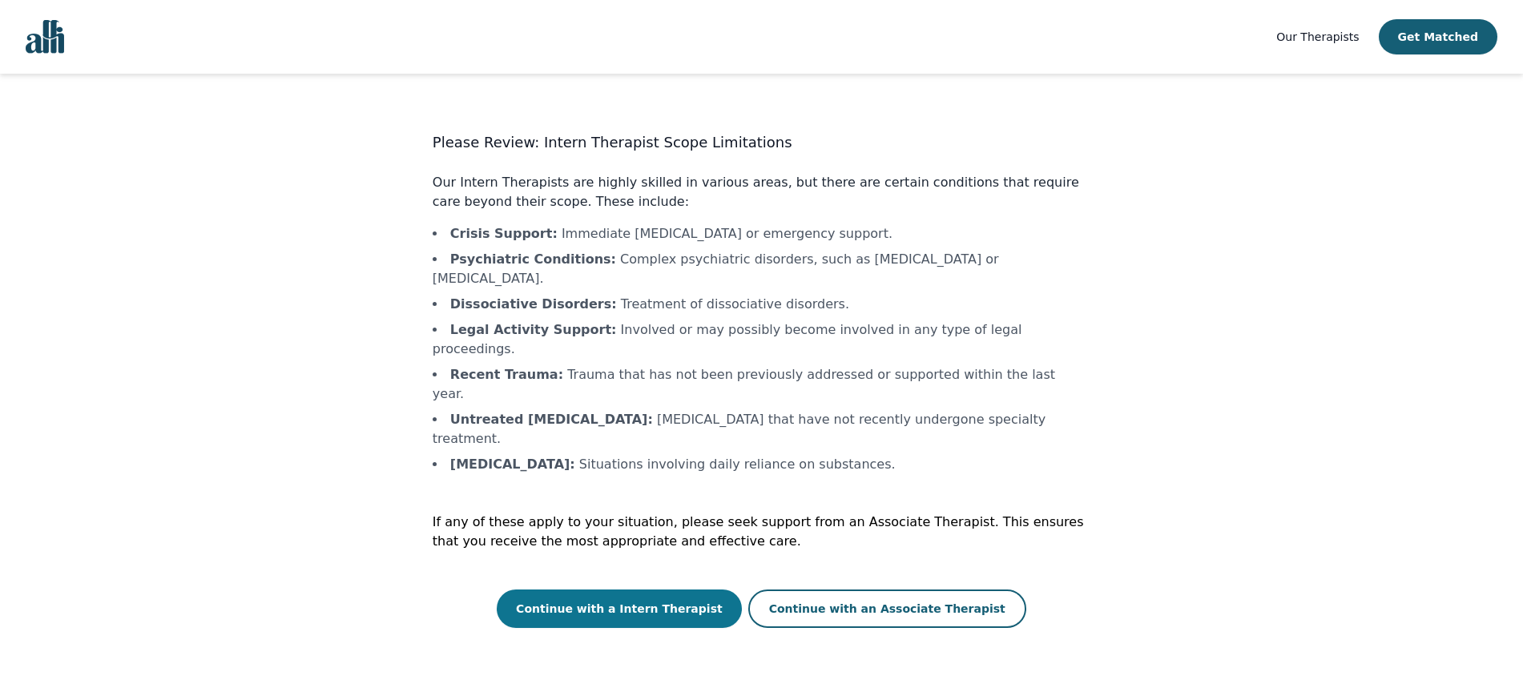
click at [640, 590] on button "Continue with a Intern Therapist" at bounding box center [619, 609] width 245 height 38
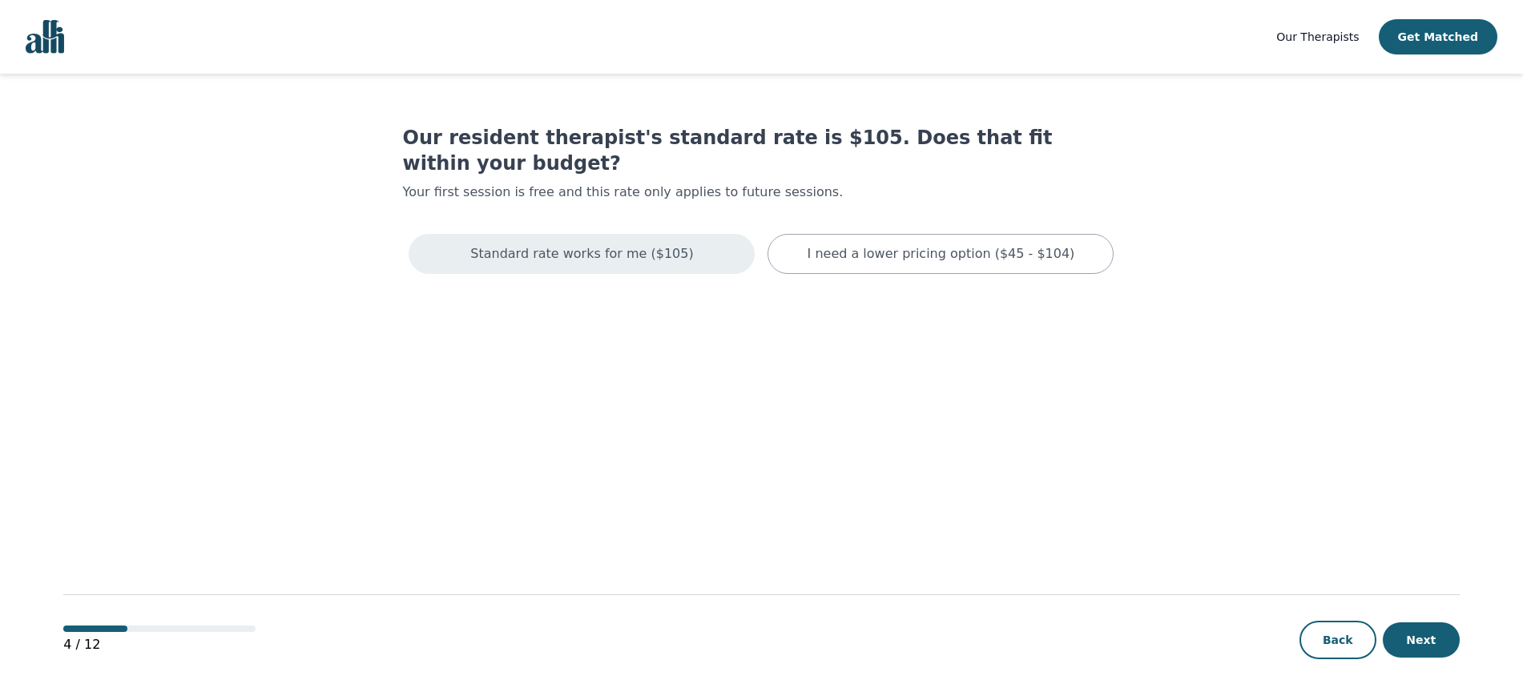
click at [659, 244] on p "Standard rate works for me ($105)" at bounding box center [581, 253] width 223 height 19
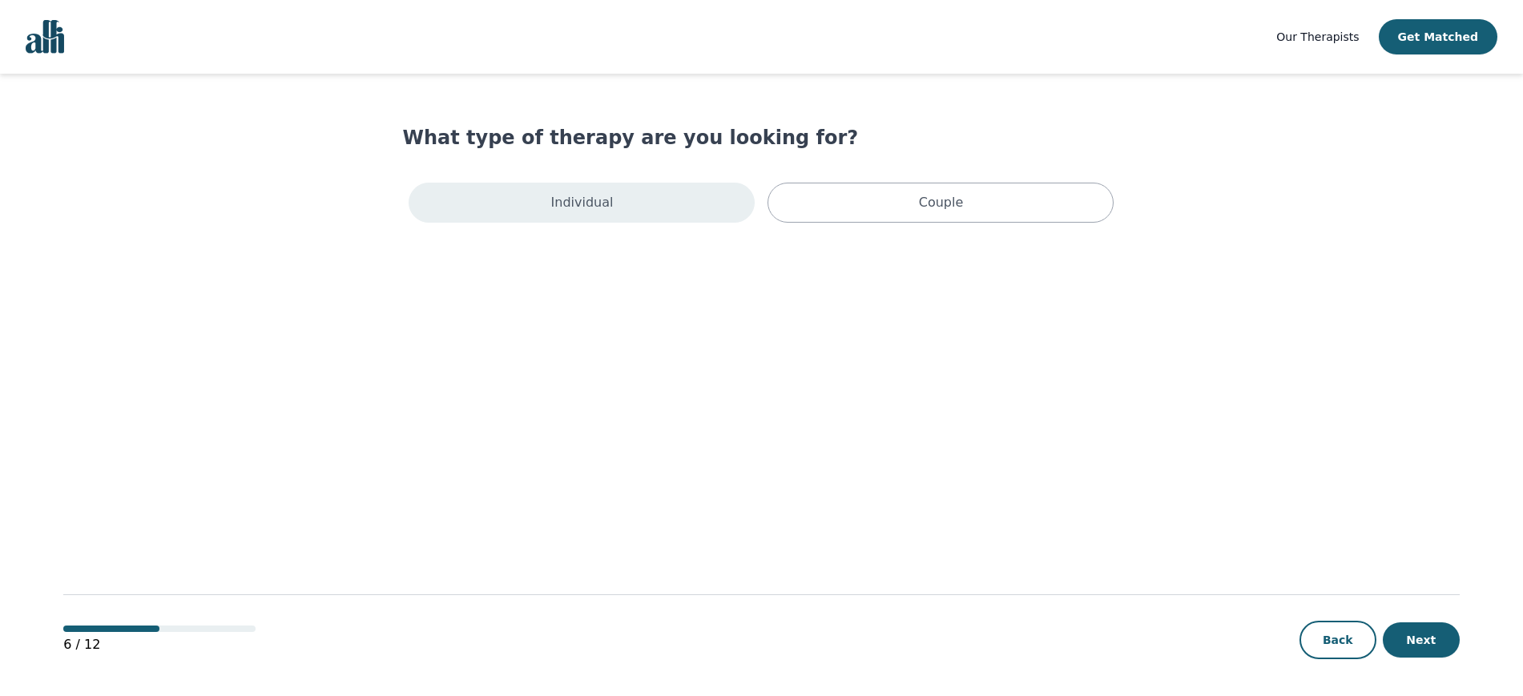
click at [657, 196] on div "Individual" at bounding box center [582, 203] width 346 height 40
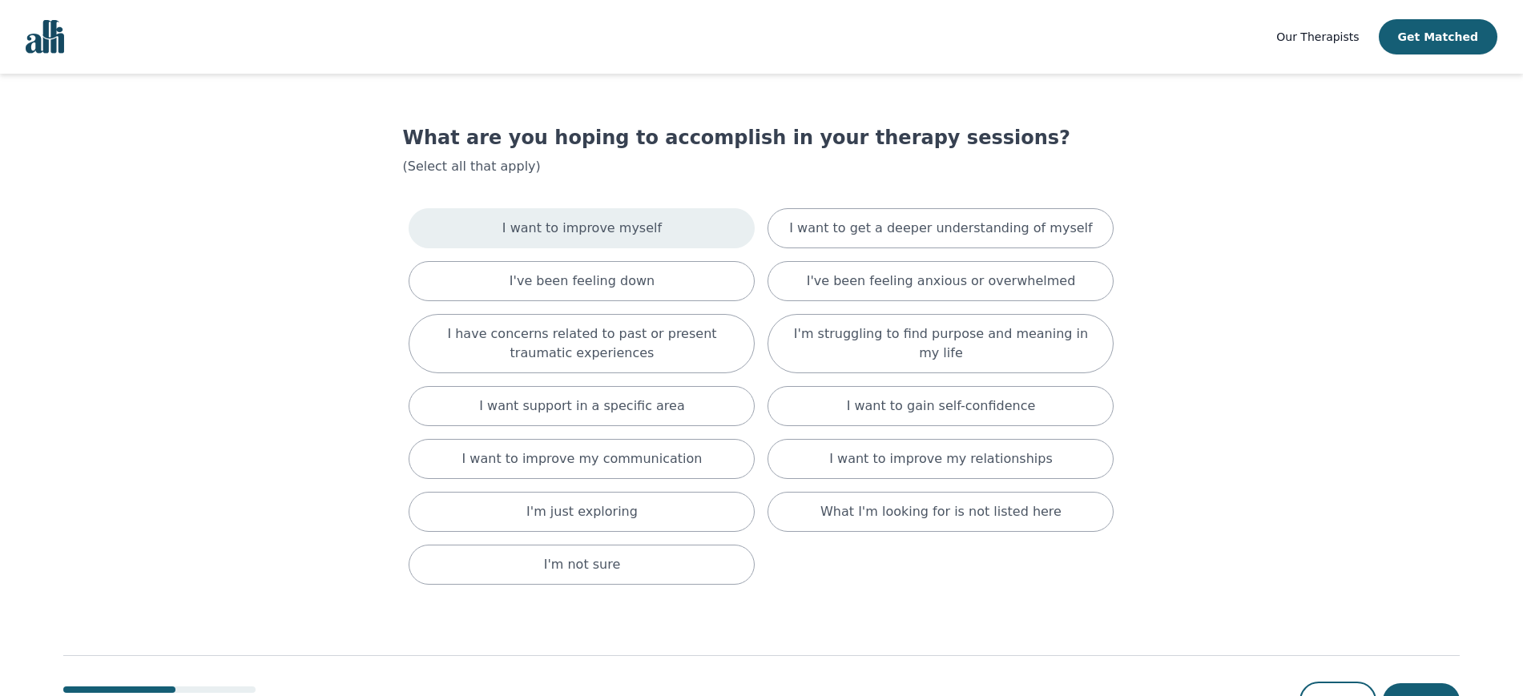
click at [643, 224] on p "I want to improve myself" at bounding box center [581, 228] width 159 height 19
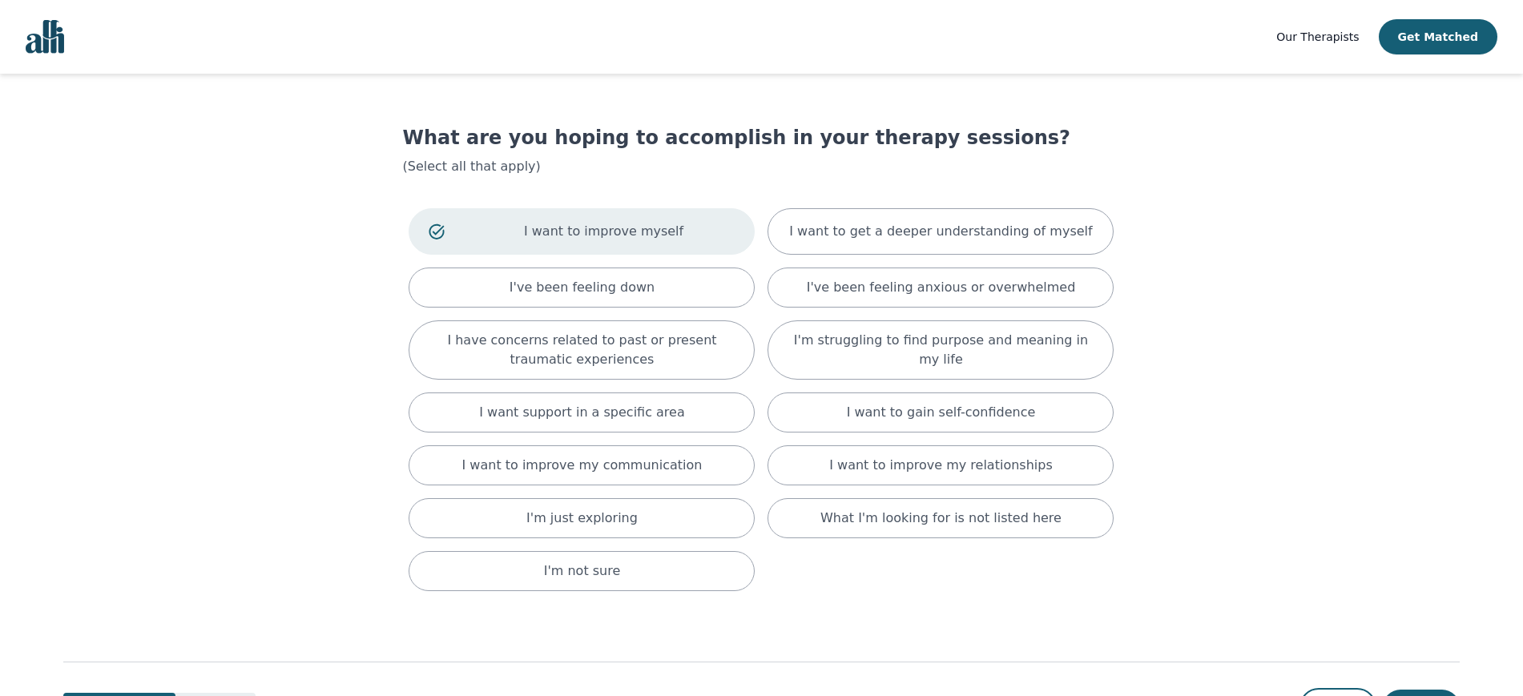
click at [719, 244] on div "I want to improve myself" at bounding box center [582, 231] width 346 height 46
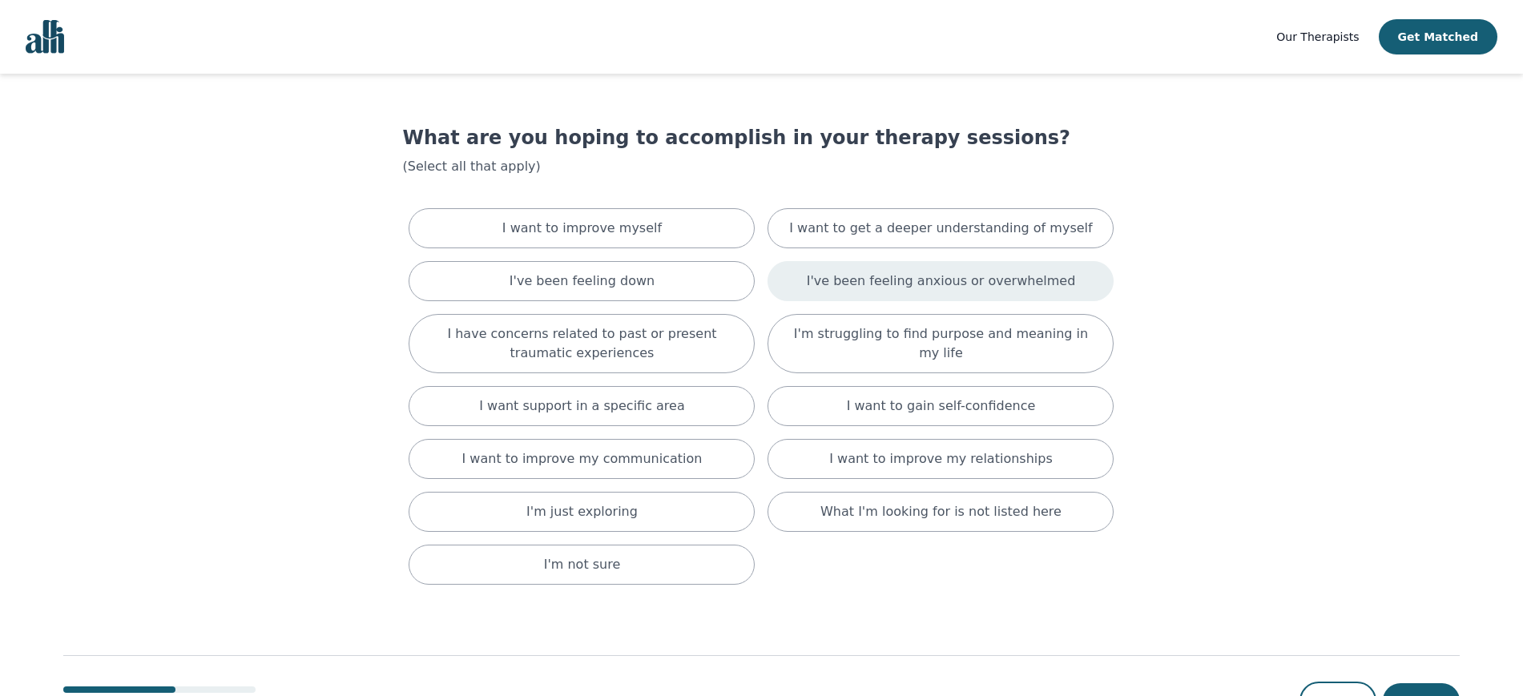
click at [934, 291] on div "I've been feeling anxious or overwhelmed" at bounding box center [941, 281] width 346 height 40
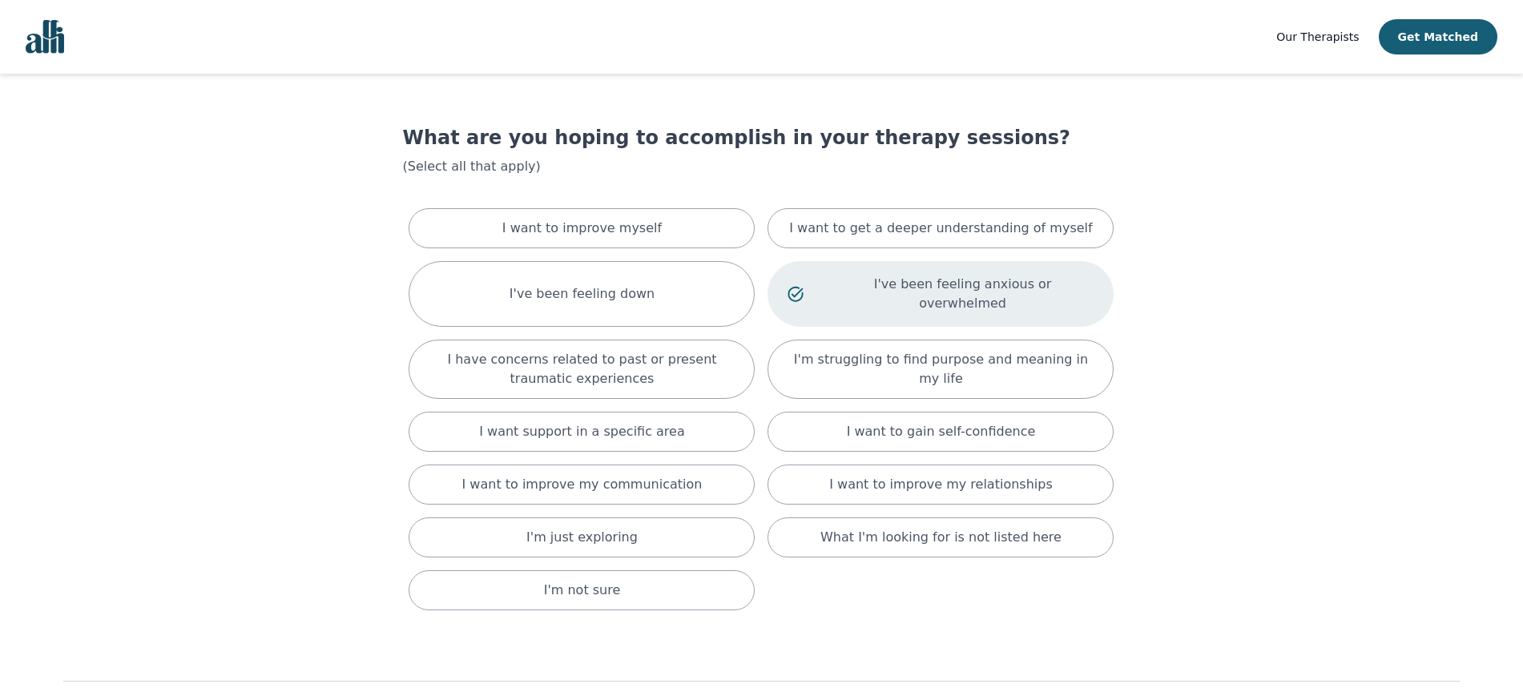
scroll to position [69, 0]
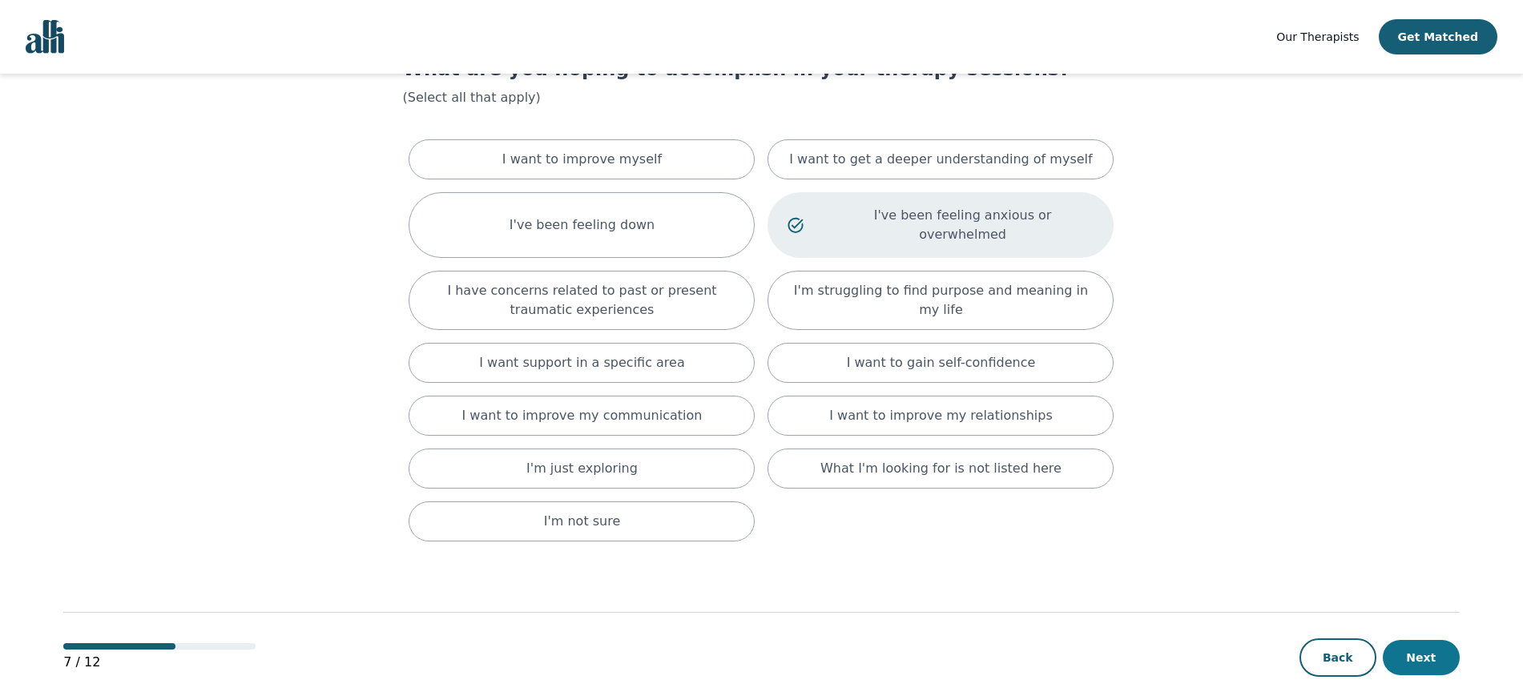
click at [1446, 640] on button "Next" at bounding box center [1421, 657] width 77 height 35
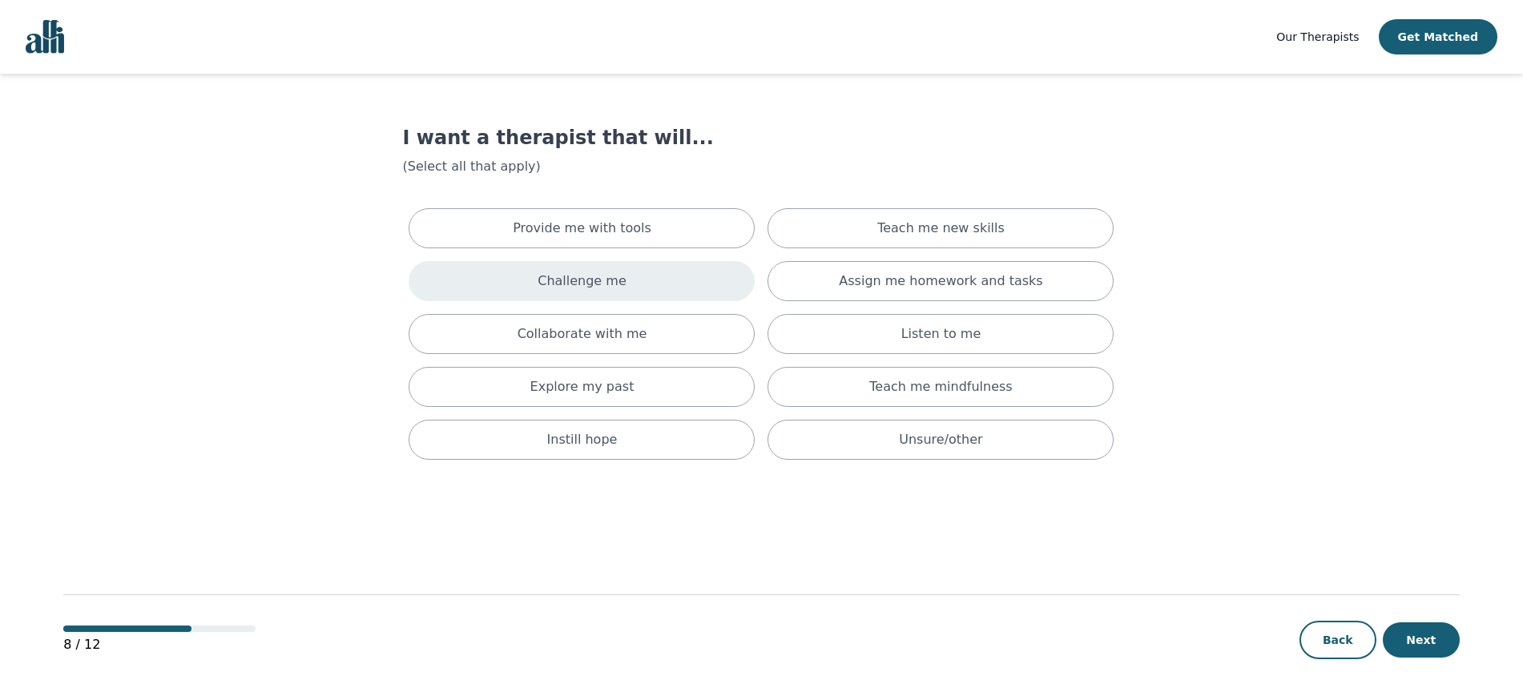
click at [630, 294] on div "Challenge me" at bounding box center [582, 281] width 346 height 40
click at [1409, 633] on button "Next" at bounding box center [1421, 640] width 77 height 35
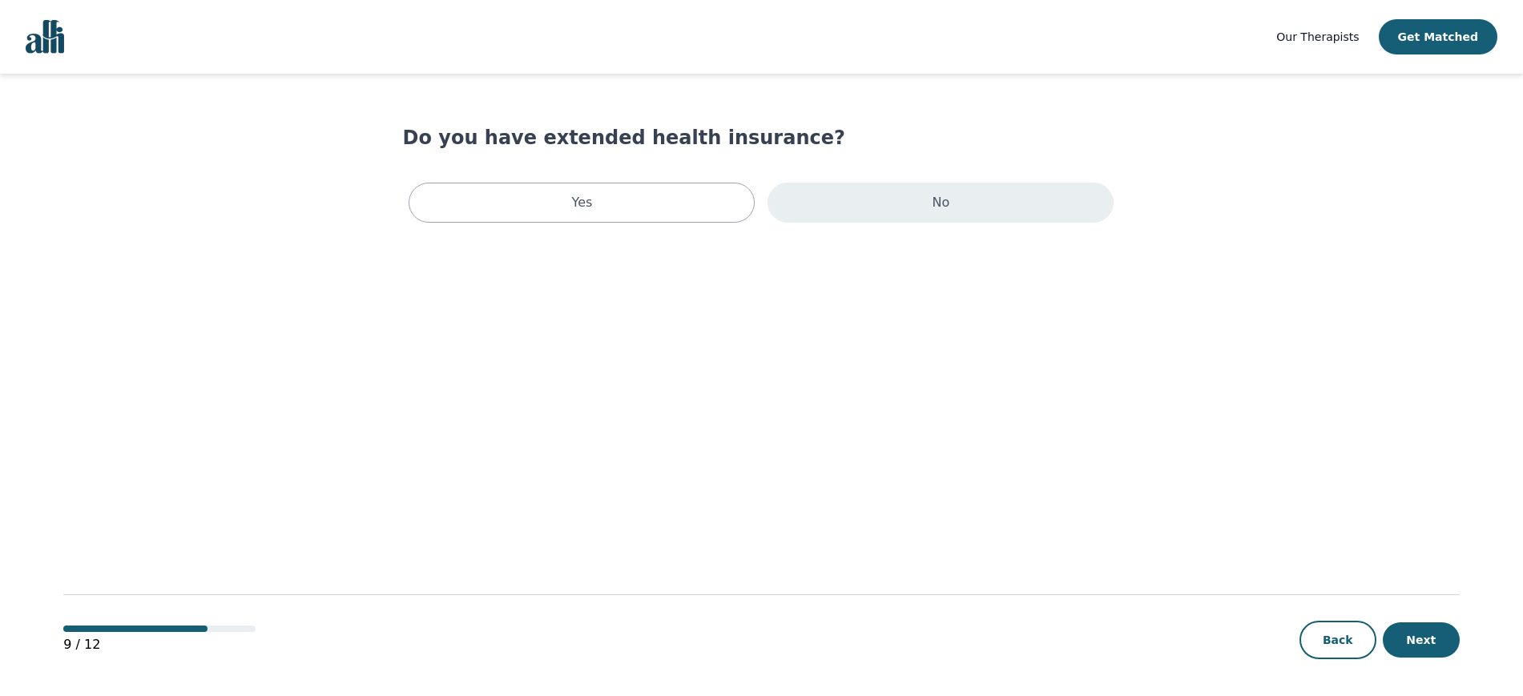
click at [946, 204] on p "No" at bounding box center [942, 202] width 18 height 19
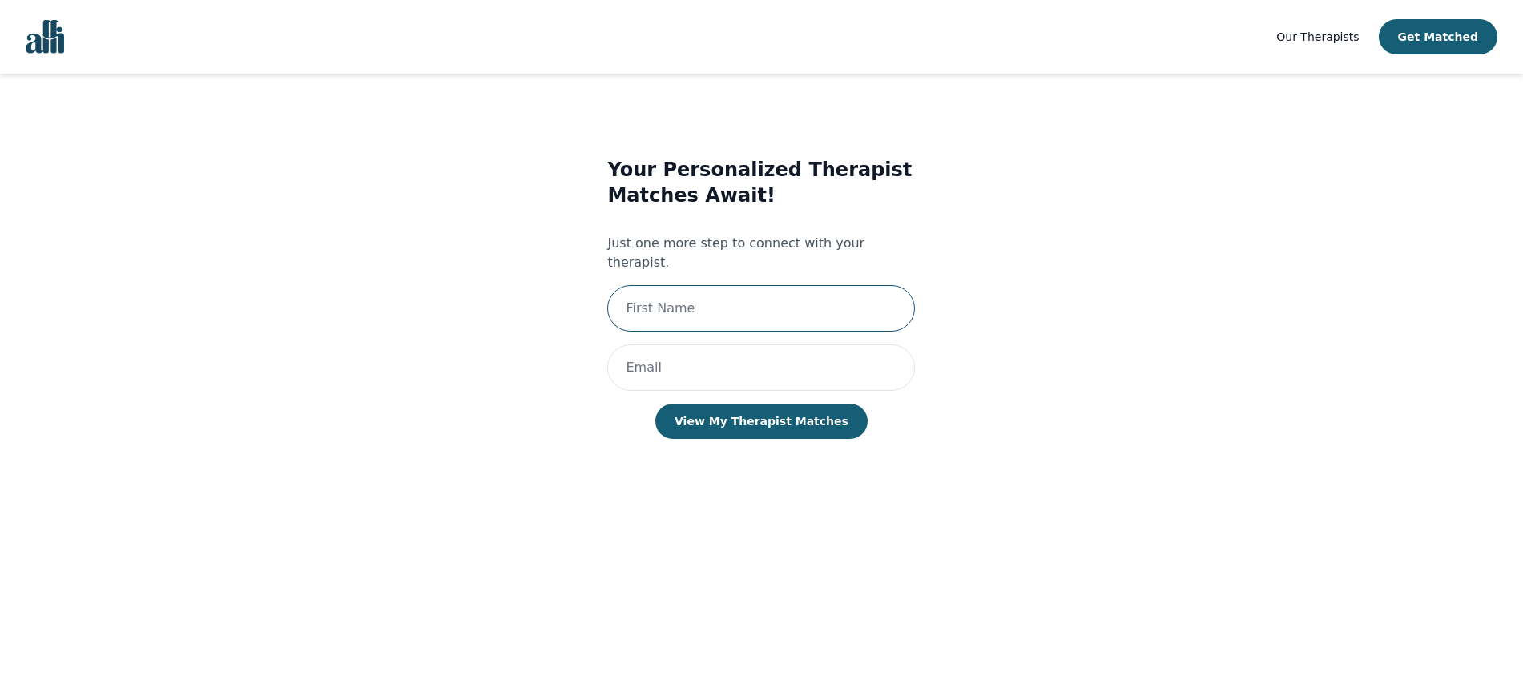
click at [812, 285] on input "text" at bounding box center [761, 308] width 308 height 46
type input "[PERSON_NAME]"
click at [788, 345] on input "email" at bounding box center [761, 368] width 308 height 46
type input "[EMAIL_ADDRESS][DOMAIN_NAME]"
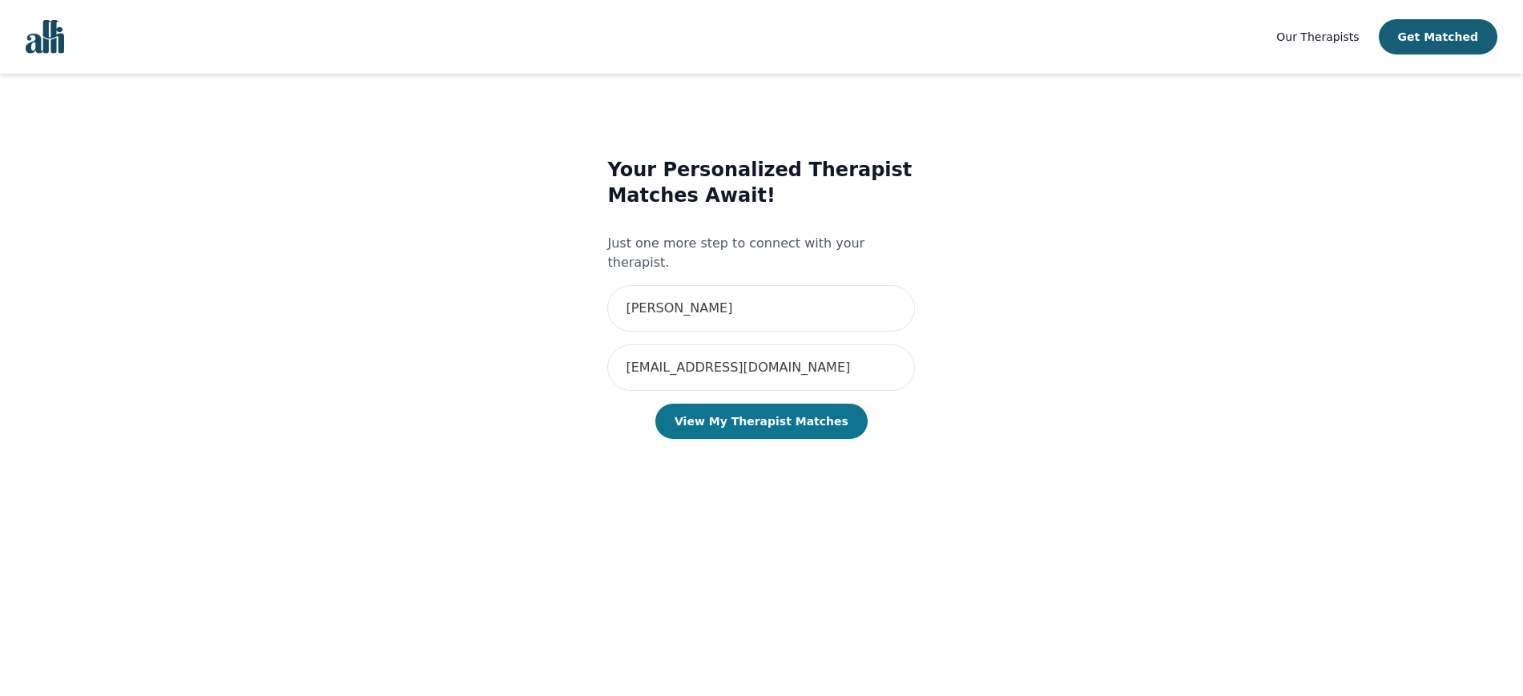
click at [780, 409] on button "View My Therapist Matches" at bounding box center [761, 421] width 212 height 35
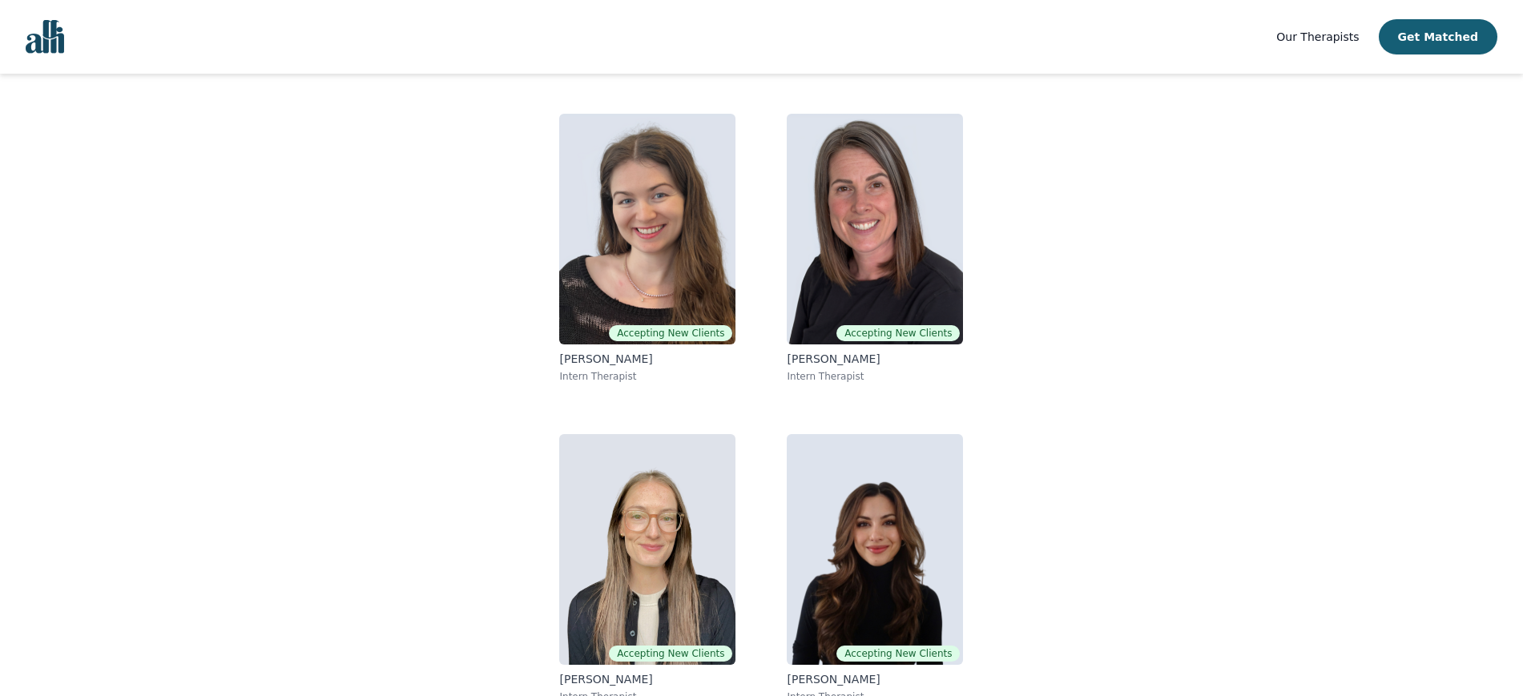
scroll to position [140, 0]
